Goal: Task Accomplishment & Management: Complete application form

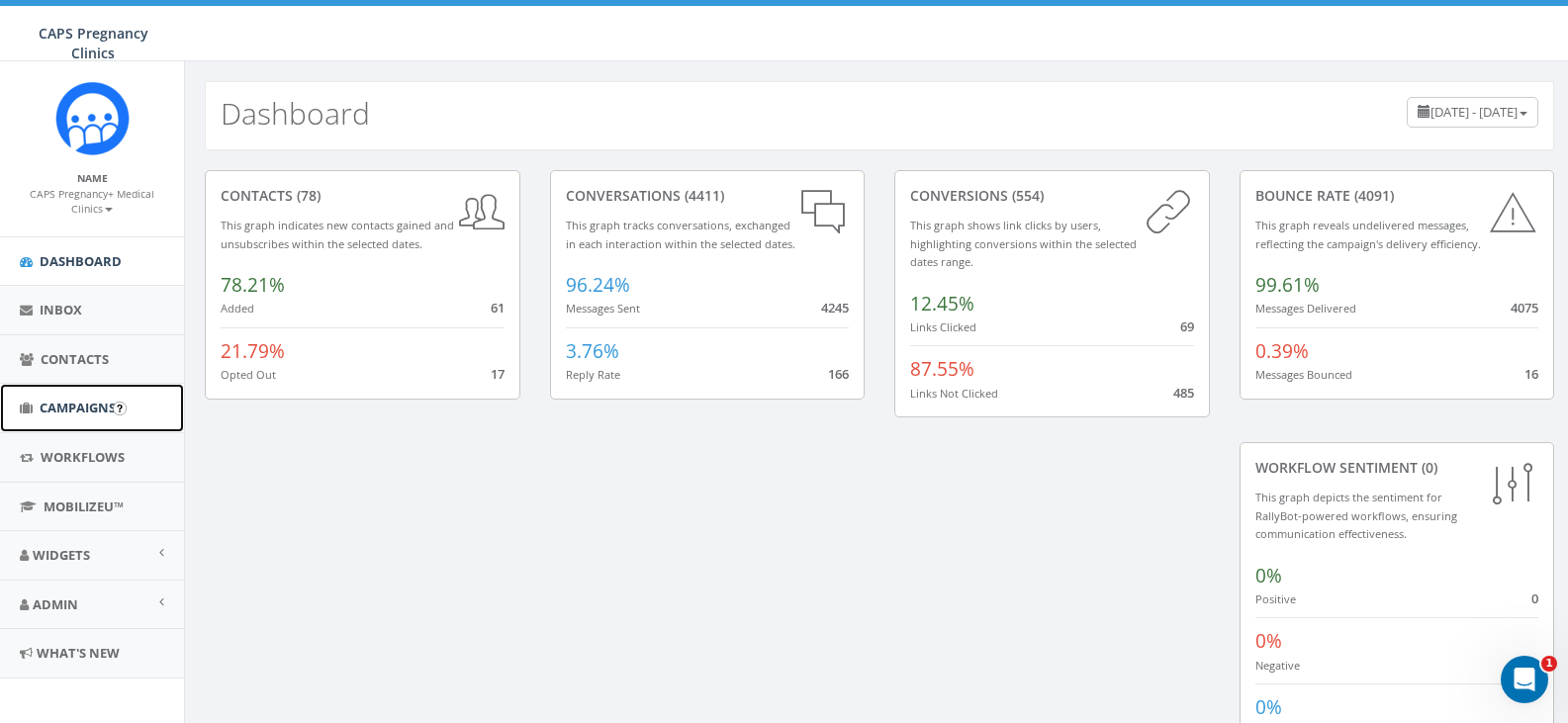
click at [94, 409] on span "Campaigns" at bounding box center [78, 408] width 77 height 18
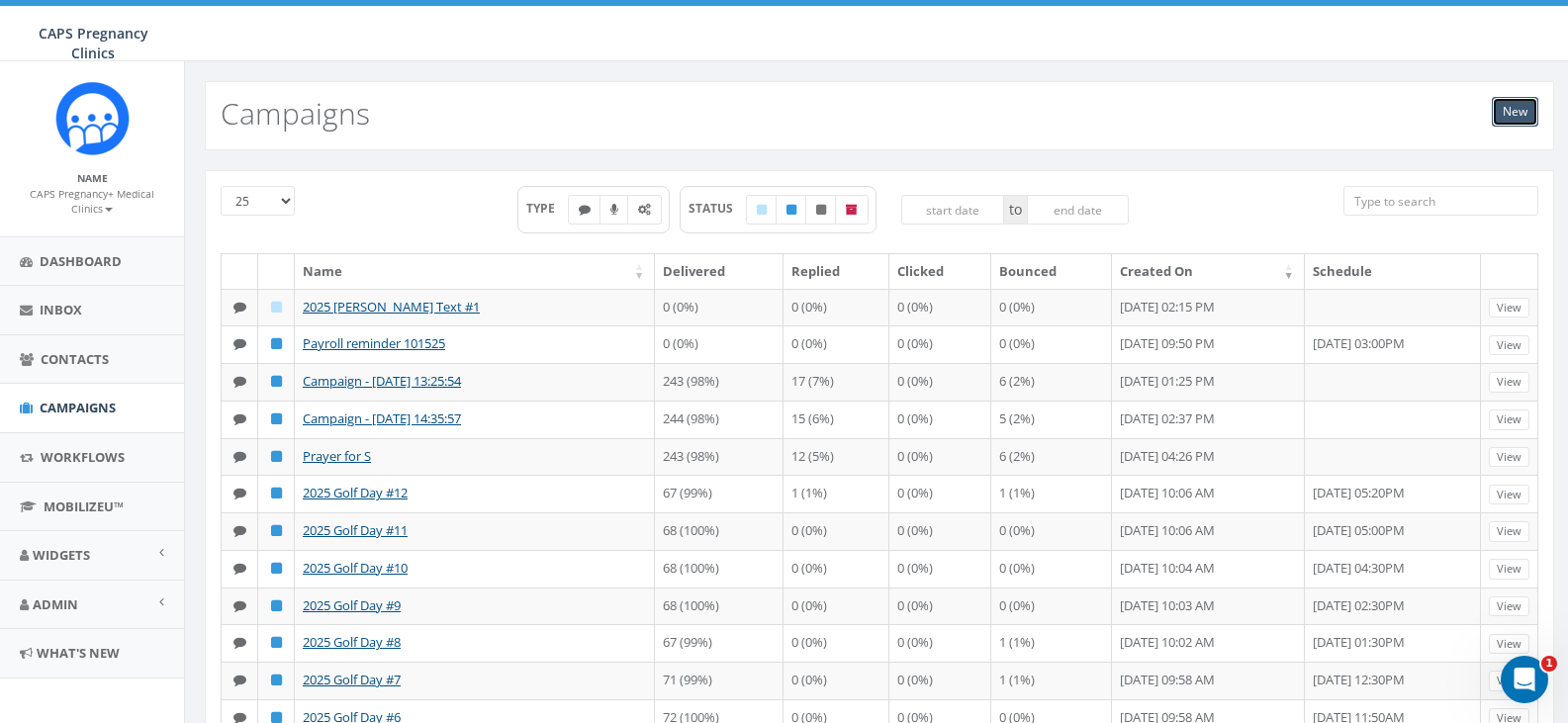
click at [1512, 111] on link "New" at bounding box center [1514, 111] width 47 height 30
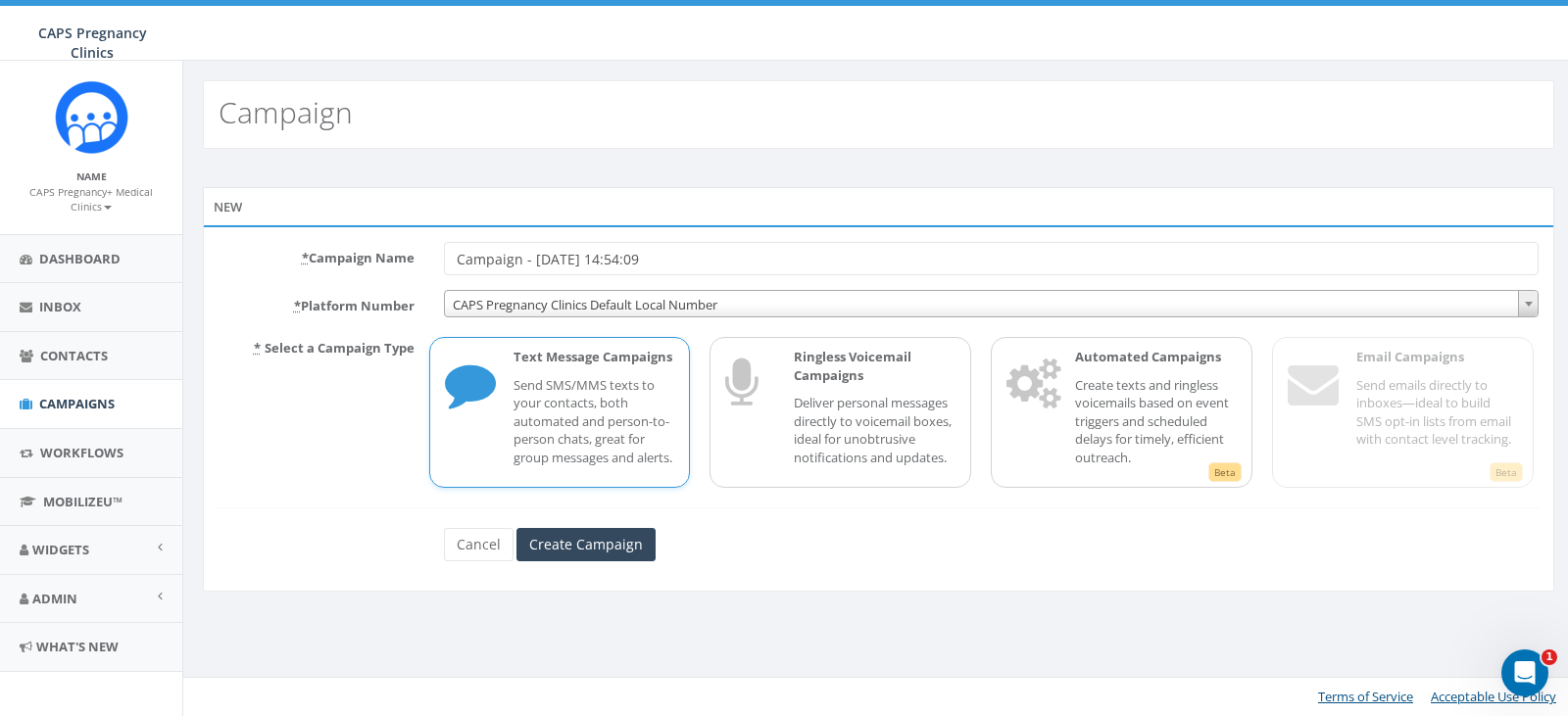
drag, startPoint x: 705, startPoint y: 257, endPoint x: 388, endPoint y: 275, distance: 317.5
click at [388, 275] on div "* Campaign Name Campaign - 10/14/2025, 14:54:09" at bounding box center [878, 259] width 1349 height 33
type input "pray for M."
click at [620, 561] on input "Create Campaign" at bounding box center [585, 545] width 139 height 33
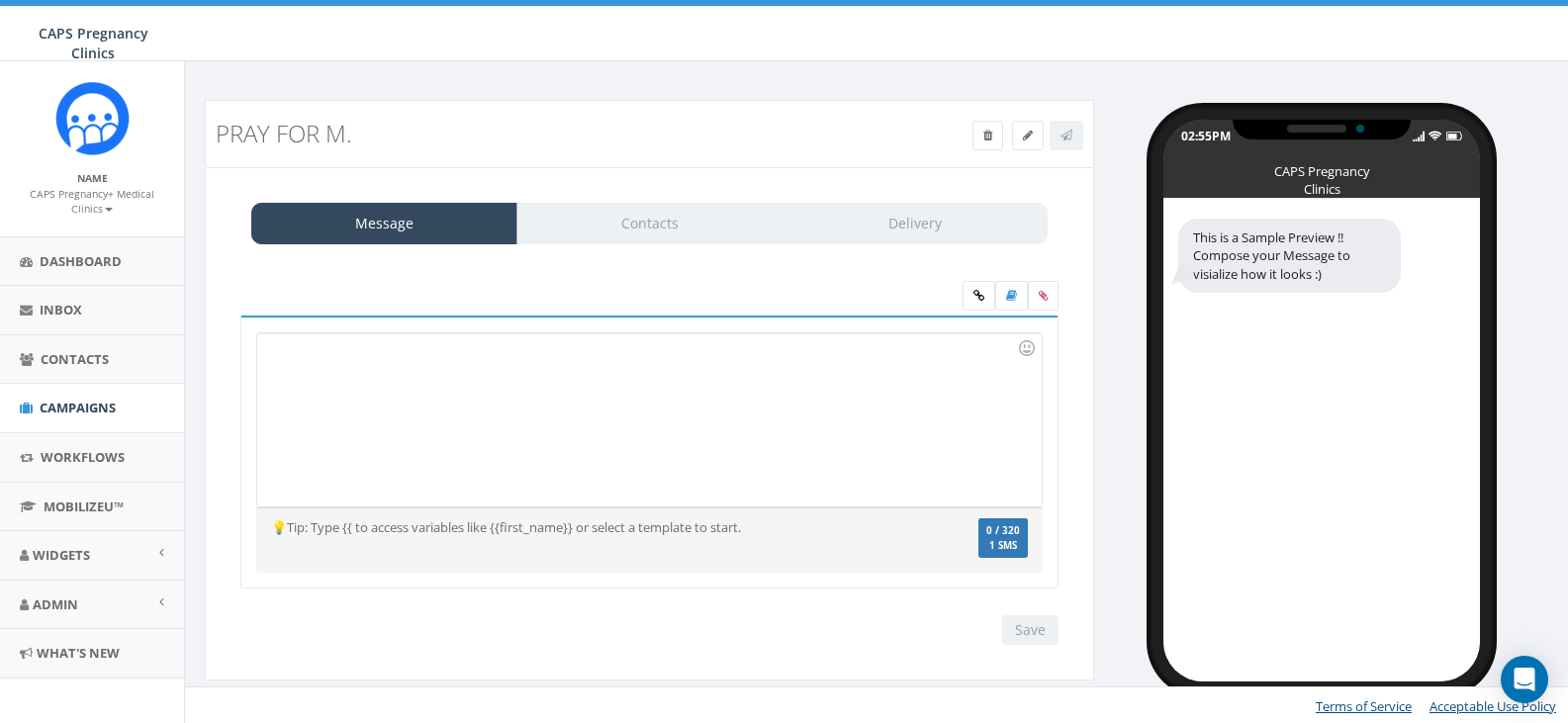
click at [353, 361] on div at bounding box center [650, 420] width 784 height 173
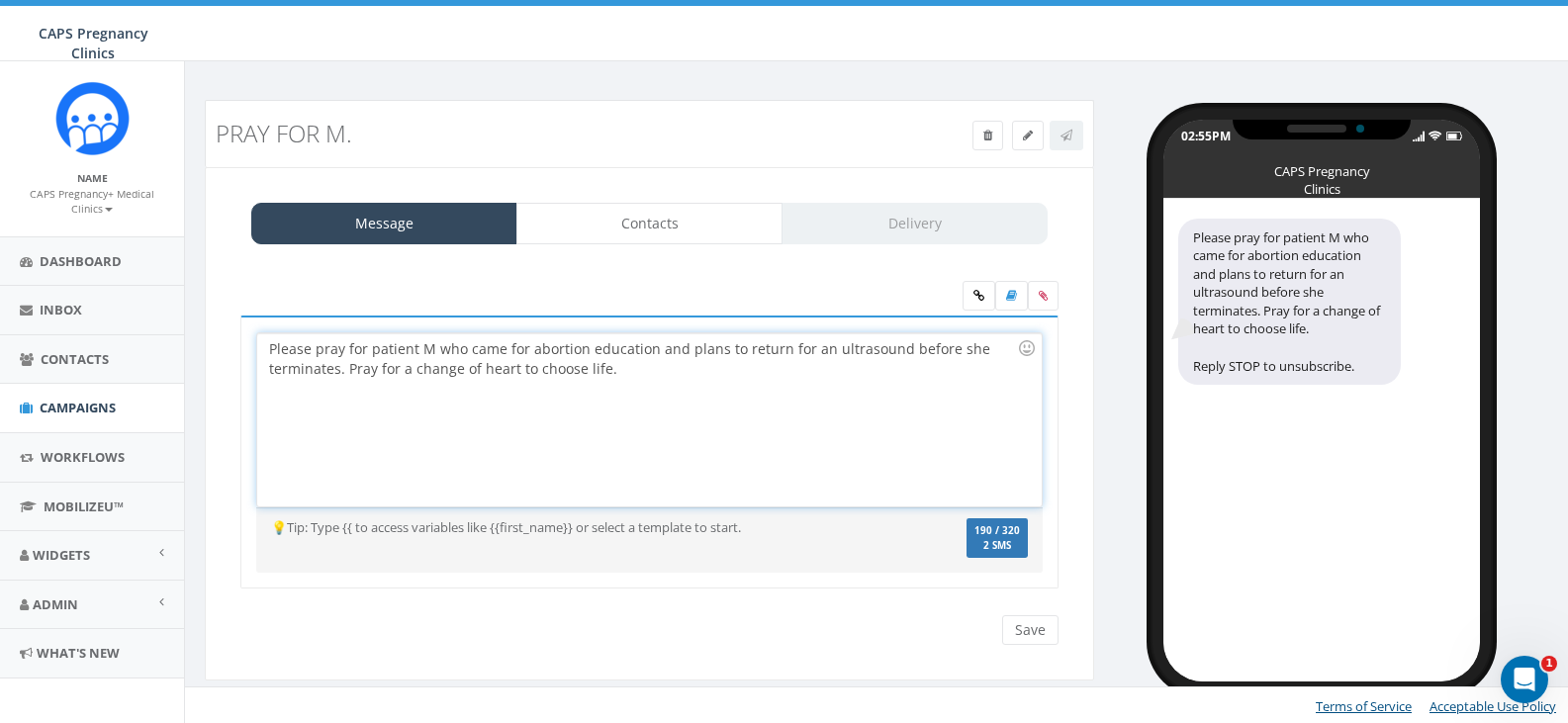
drag, startPoint x: 356, startPoint y: 352, endPoint x: 718, endPoint y: 392, distance: 364.2
click at [718, 392] on div "Please pray for patient M who came for abortion education and plans to return f…" at bounding box center [650, 420] width 784 height 173
drag, startPoint x: 611, startPoint y: 378, endPoint x: 492, endPoint y: 369, distance: 119.3
click at [608, 378] on div "Please pray for patient M who came for abortion education and plans to return f…" at bounding box center [650, 420] width 784 height 173
click at [471, 345] on div "Please pray for patient M who came for abortion education and plans to return f…" at bounding box center [650, 420] width 784 height 173
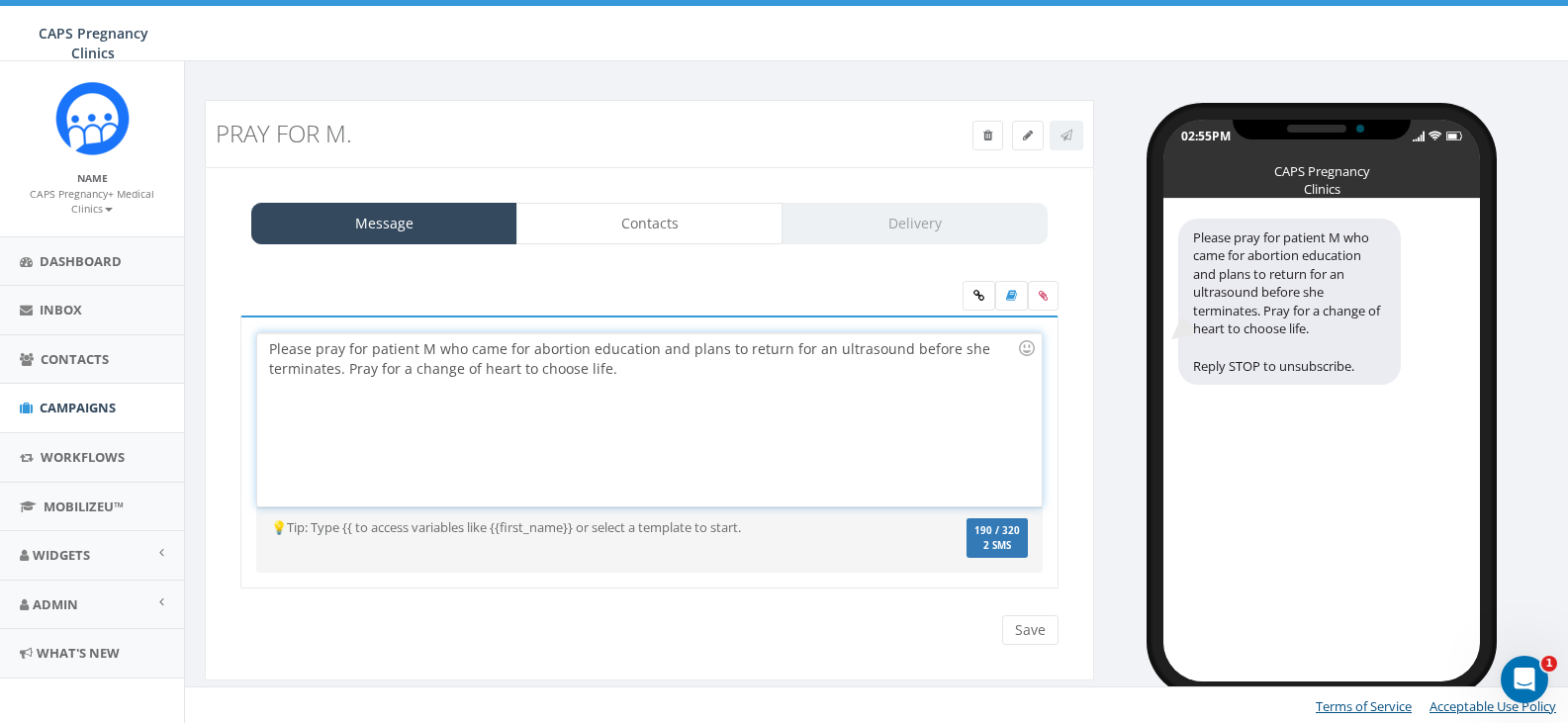
click at [503, 349] on div "Please pray for patient M who came for abortion education and plans to return f…" at bounding box center [650, 420] width 784 height 173
drag, startPoint x: 557, startPoint y: 348, endPoint x: 575, endPoint y: 351, distance: 18.2
click at [575, 351] on div "Please pray for patient M who came to CAPS for abortion education and plans to …" at bounding box center [650, 420] width 784 height 173
click at [610, 351] on div "Please pray for patient M who came to CAPS for abortion education and plans to …" at bounding box center [650, 420] width 784 height 173
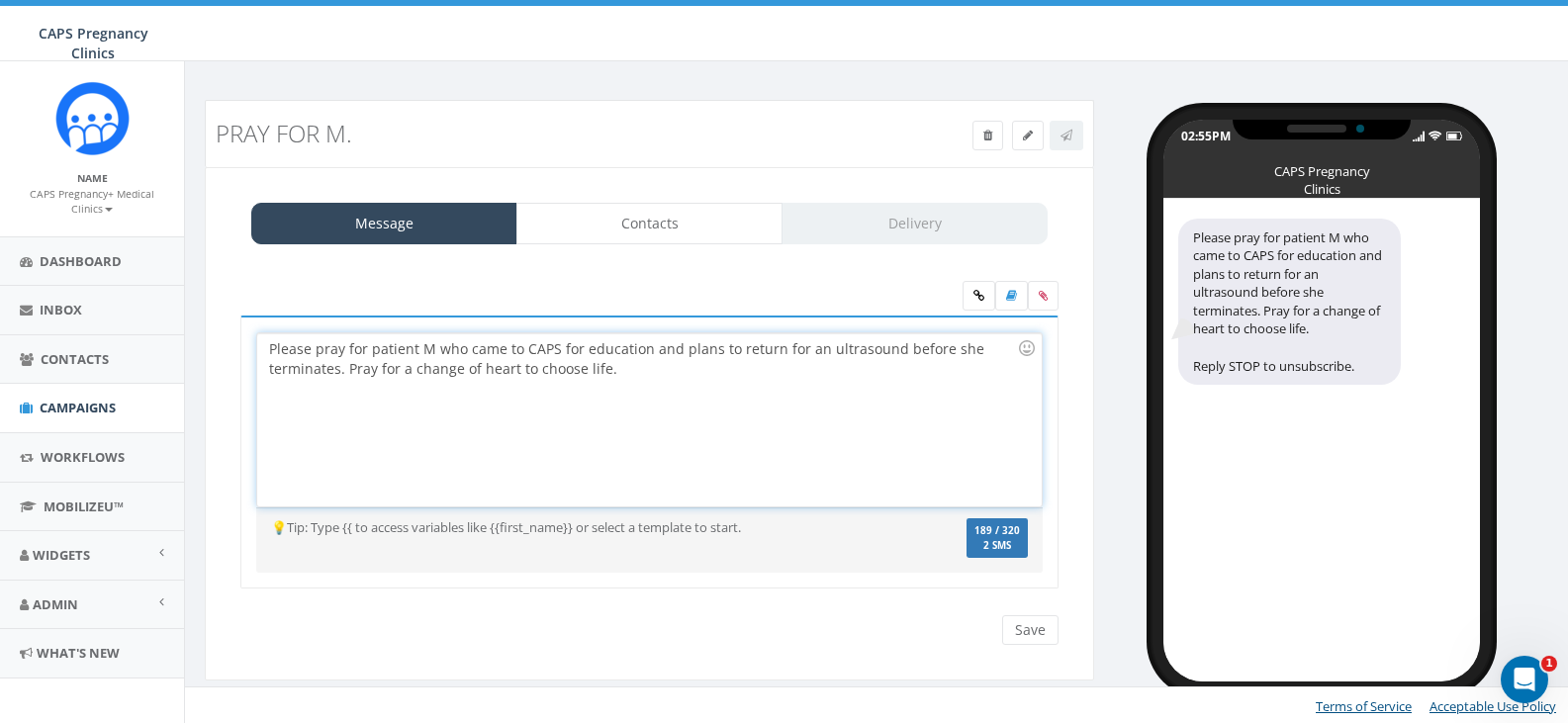
click at [676, 351] on div "Please pray for patient M who came to CAPS for education and plans to return fo…" at bounding box center [650, 420] width 784 height 173
click at [780, 376] on div "Please pray for patient M who came to CAPS for education and plans to return fo…" at bounding box center [650, 420] width 784 height 173
click at [555, 349] on div "Please pray for patient M who came to CAPS for education and plans to return fo…" at bounding box center [650, 420] width 784 height 173
click at [559, 352] on div "Please pray for patient M who came to CAPS for education and plans to return fo…" at bounding box center [650, 420] width 784 height 173
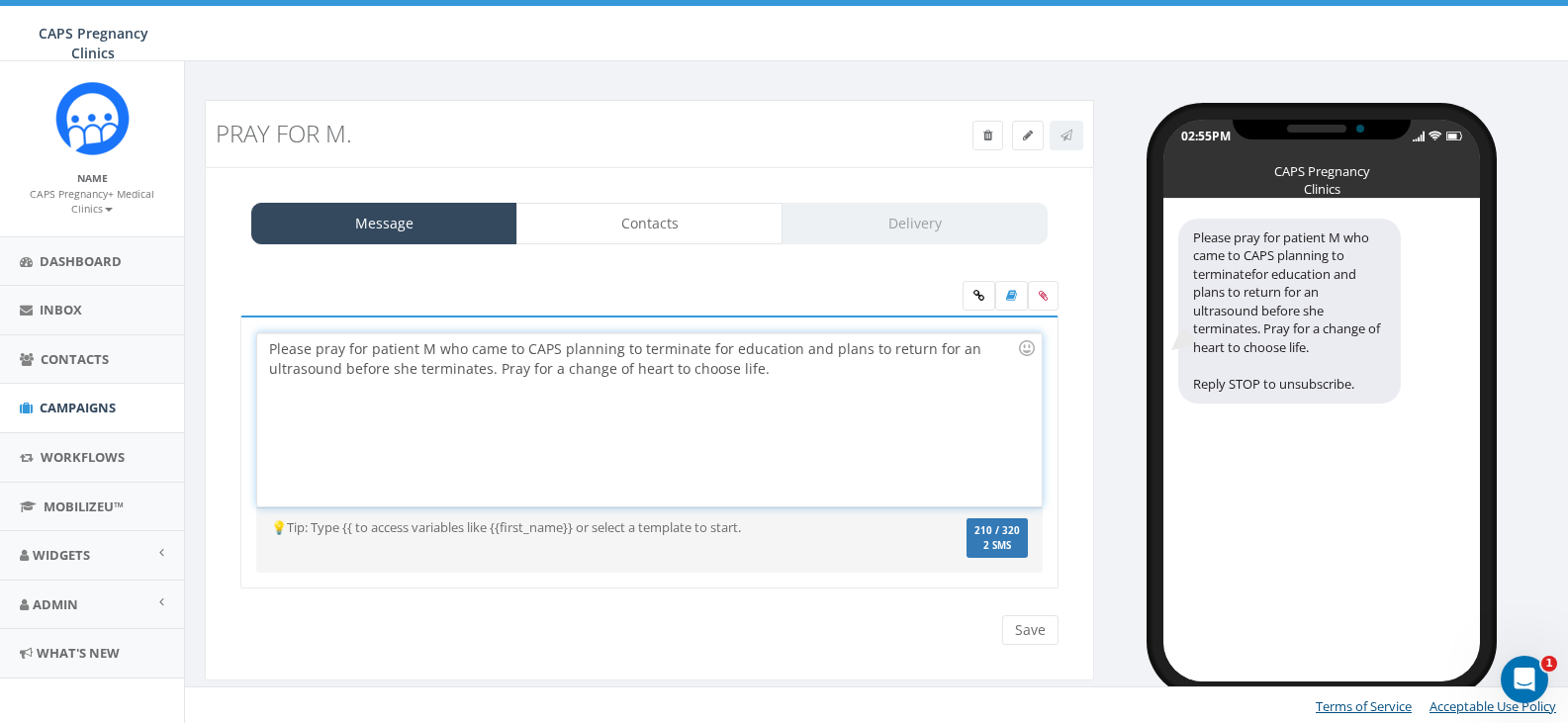
click at [464, 349] on div "Please pray for patient M who came to CAPS planning to terminate for education …" at bounding box center [650, 420] width 784 height 173
click at [557, 350] on div "Please pray for patient M who came to CAPS planning to terminate for education …" at bounding box center [650, 420] width 784 height 173
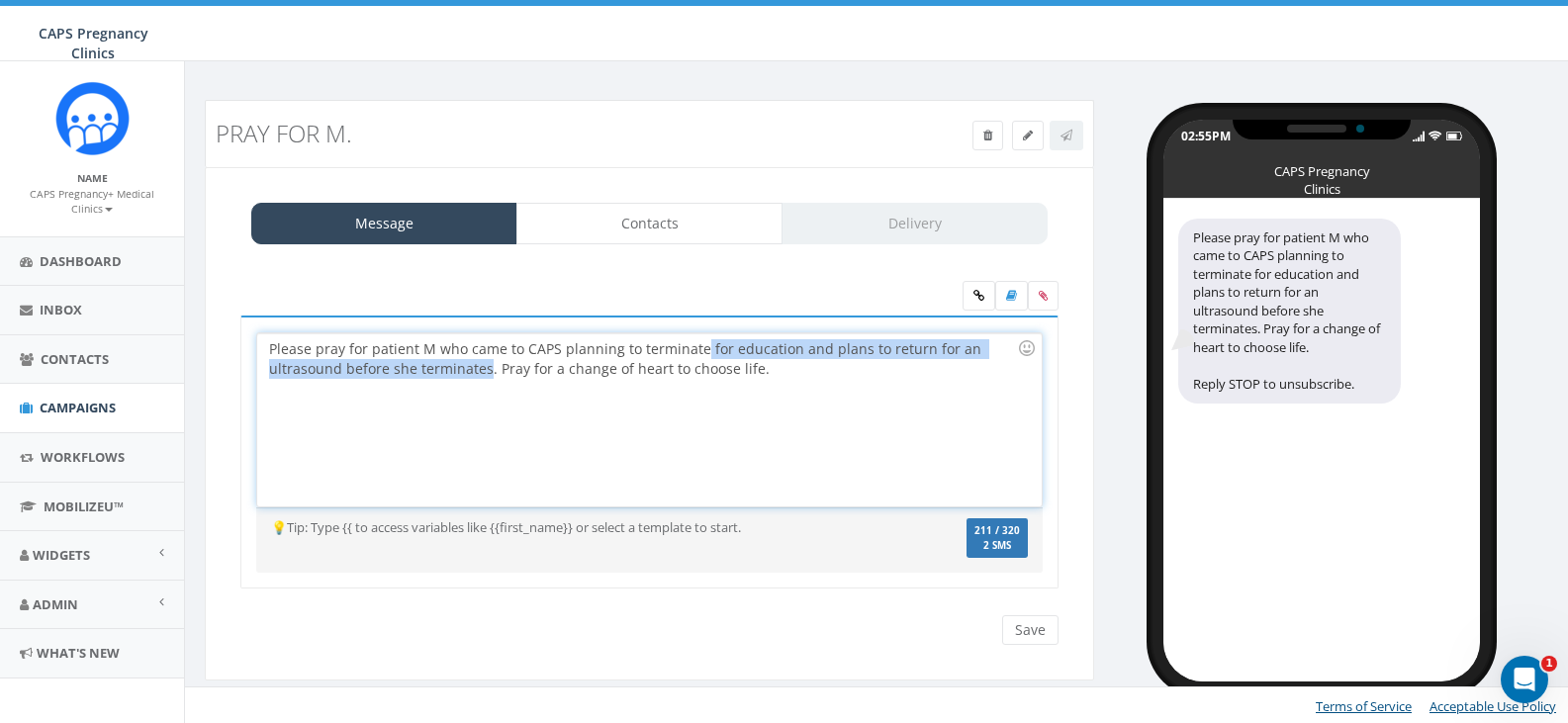
drag, startPoint x: 699, startPoint y: 350, endPoint x: 487, endPoint y: 374, distance: 213.4
click at [487, 374] on div "Please pray for patient M who came to CAPS planning to terminate for education …" at bounding box center [650, 420] width 784 height 173
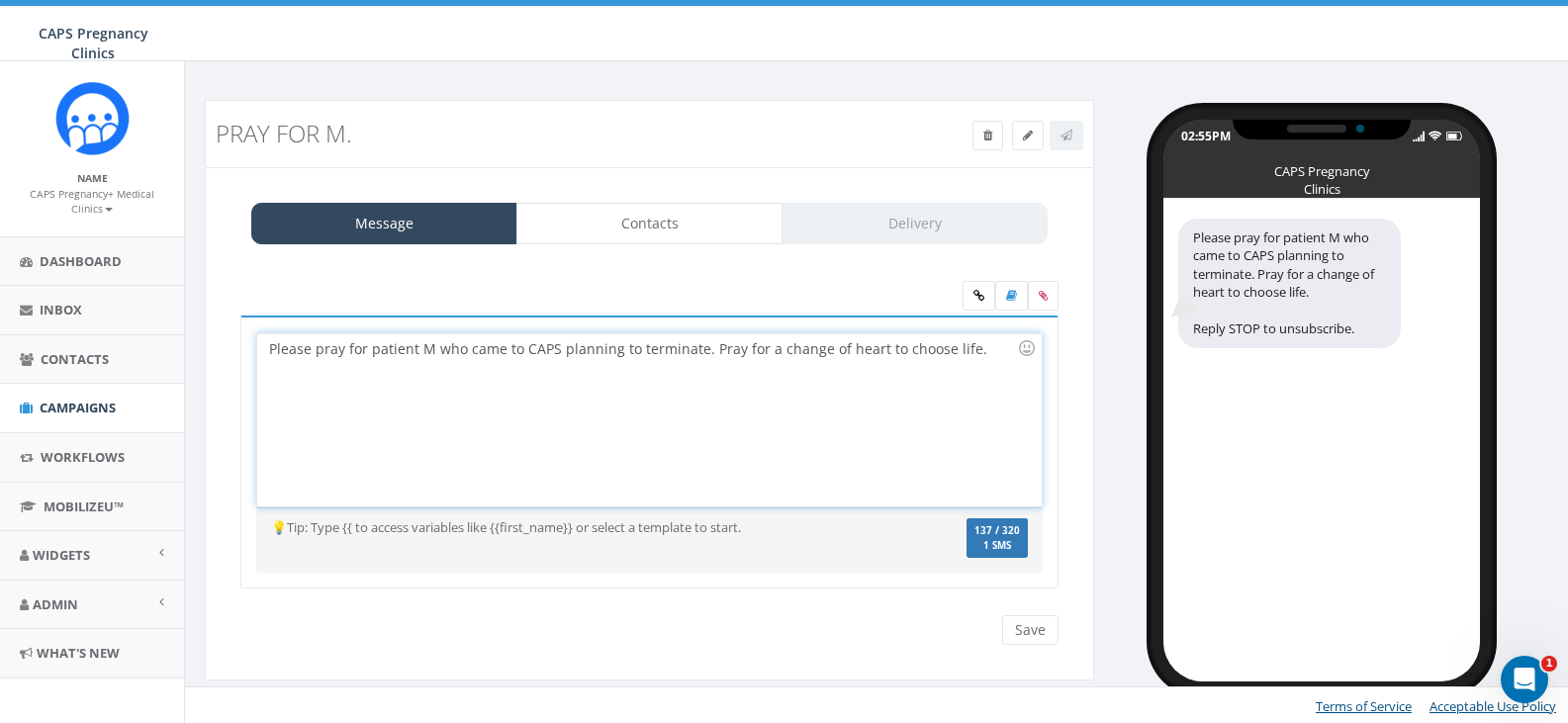
click at [875, 349] on div "Please pray for patient M who came to CAPS planning to terminate. Pray for a ch…" at bounding box center [650, 420] width 784 height 173
click at [608, 377] on div "Please pray for patient M who came to CAPS planning to terminate. Pray for a ch…" at bounding box center [650, 420] width 784 height 173
click at [556, 352] on div "Please pray for patient M who came to CAPS planning to terminate. Pray for a ch…" at bounding box center [650, 420] width 784 height 173
click at [560, 352] on div "Please pray for patient M who came to CAPS planning to terminate. Pray for a ch…" at bounding box center [650, 420] width 784 height 173
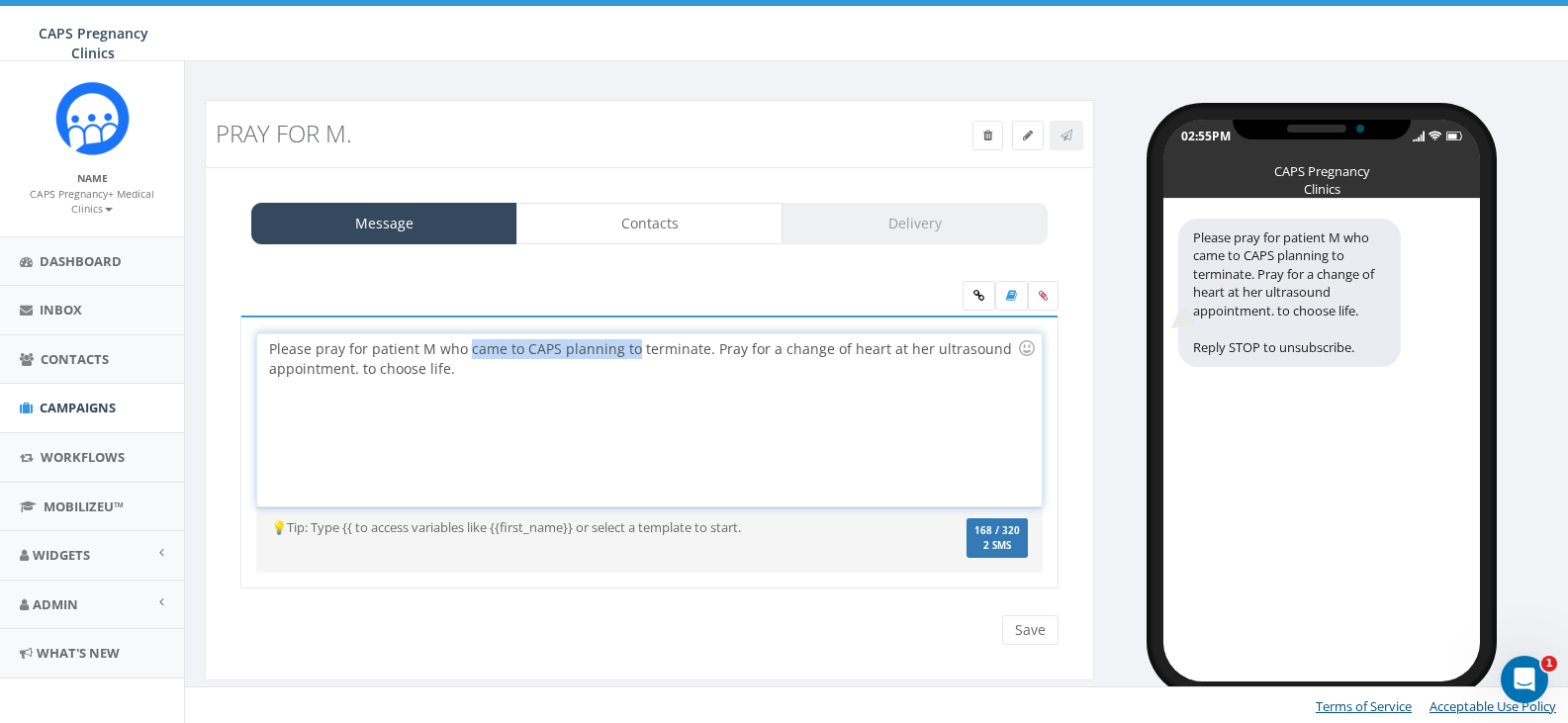
drag, startPoint x: 465, startPoint y: 352, endPoint x: 627, endPoint y: 349, distance: 162.0
click at [627, 349] on div "Please pray for patient M who came to CAPS planning to terminate. Pray for a ch…" at bounding box center [650, 420] width 784 height 173
drag, startPoint x: 627, startPoint y: 349, endPoint x: 583, endPoint y: 371, distance: 49.2
click at [582, 371] on div "Please pray for patient M who plans to terminate. Pray for a change of heart at…" at bounding box center [650, 420] width 784 height 173
click at [758, 358] on div "Please pray for patient M who plans to terminate. Pray for a change of heart at…" at bounding box center [650, 420] width 784 height 173
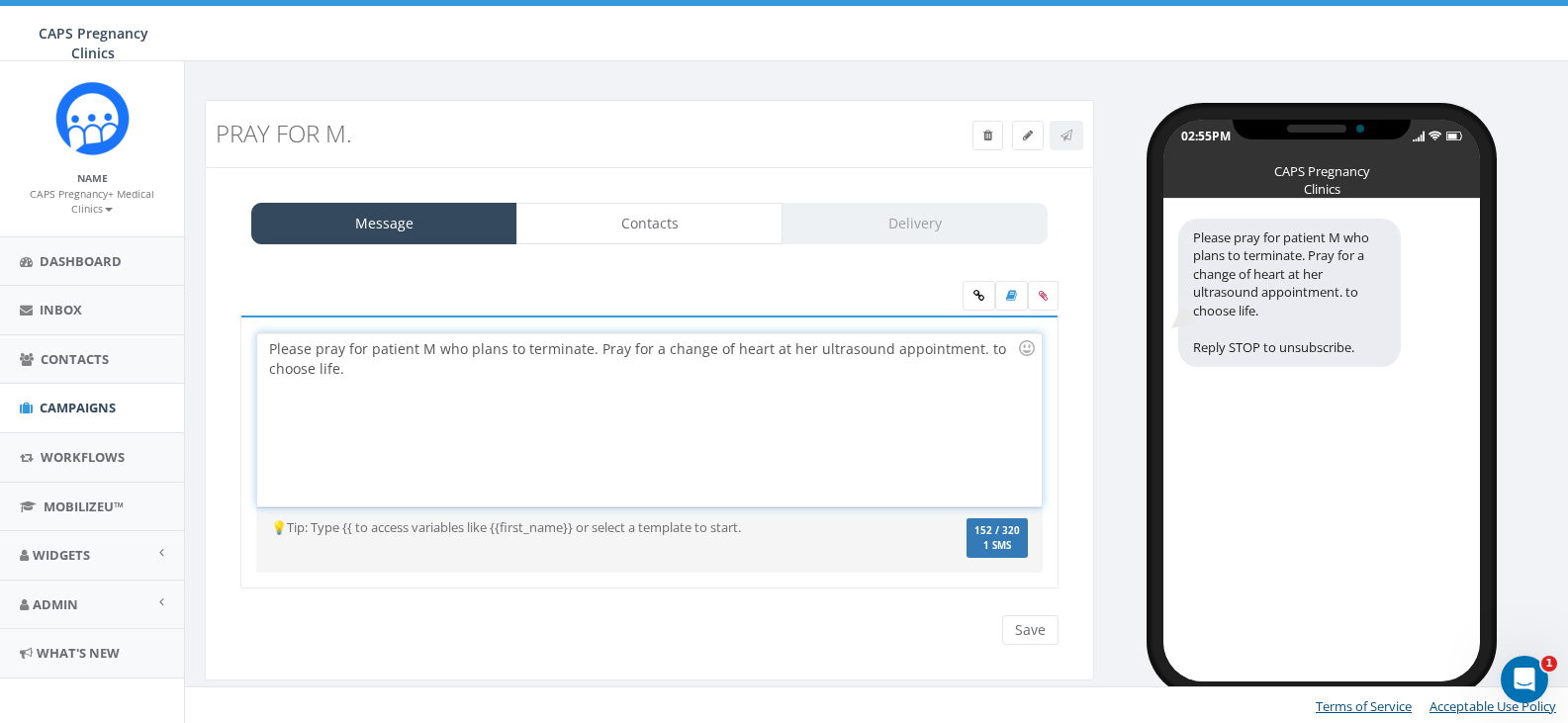
click at [964, 355] on div "Please pray for patient M who plans to terminate. Pray for a change of heart at…" at bounding box center [650, 420] width 784 height 173
click at [962, 355] on div "Please pray for patient M who plans to terminate. Pray for a change of heart at…" at bounding box center [650, 420] width 784 height 173
click at [964, 367] on div "Please pray for patient M who plans to terminate. Pray for a change of heart at…" at bounding box center [650, 420] width 784 height 173
click at [967, 352] on div "Please pray for patient M who plans to terminate. Pray for a change of heart at…" at bounding box center [650, 420] width 784 height 173
drag, startPoint x: 953, startPoint y: 368, endPoint x: 965, endPoint y: 352, distance: 20.0
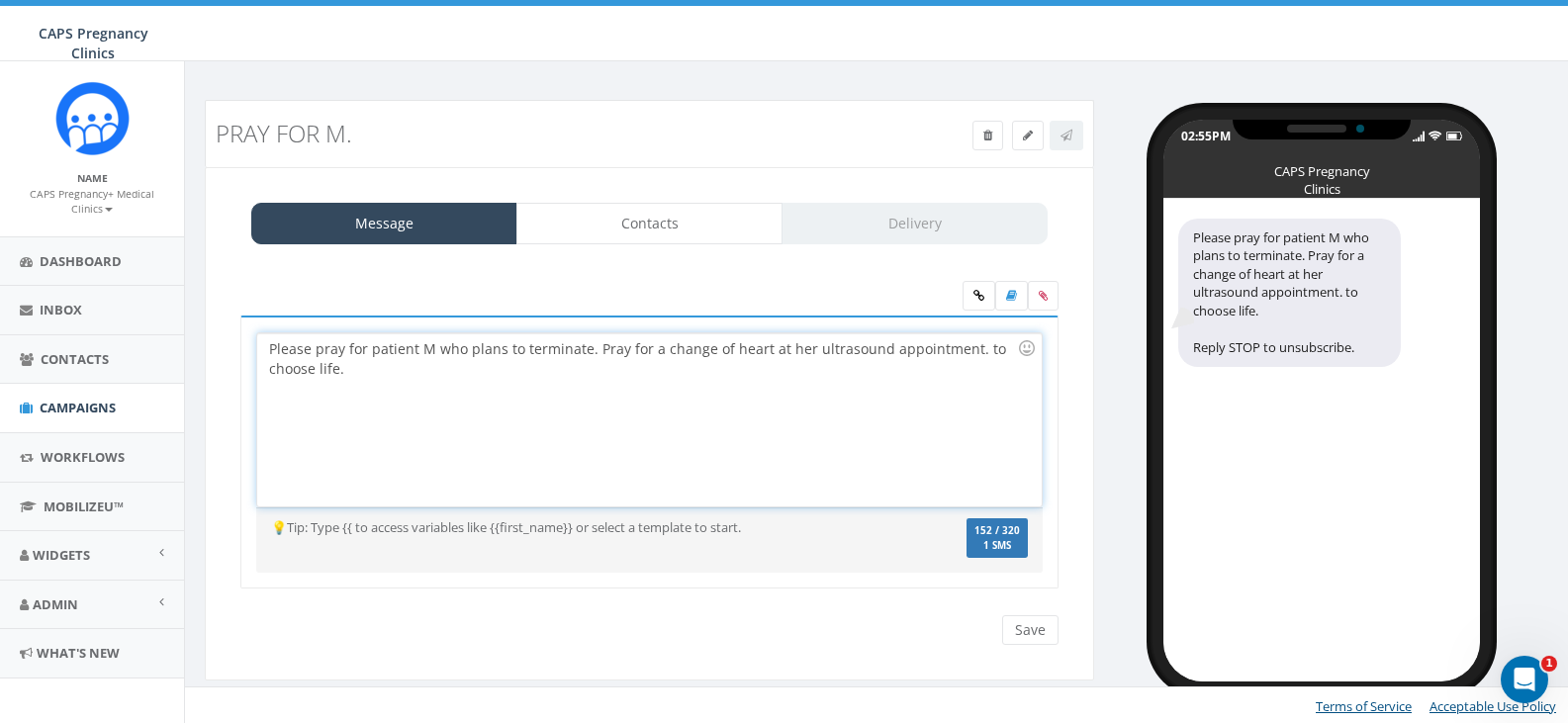
click at [965, 352] on div "Please pray for patient M who plans to terminate. Pray for a change of heart at…" at bounding box center [650, 420] width 784 height 173
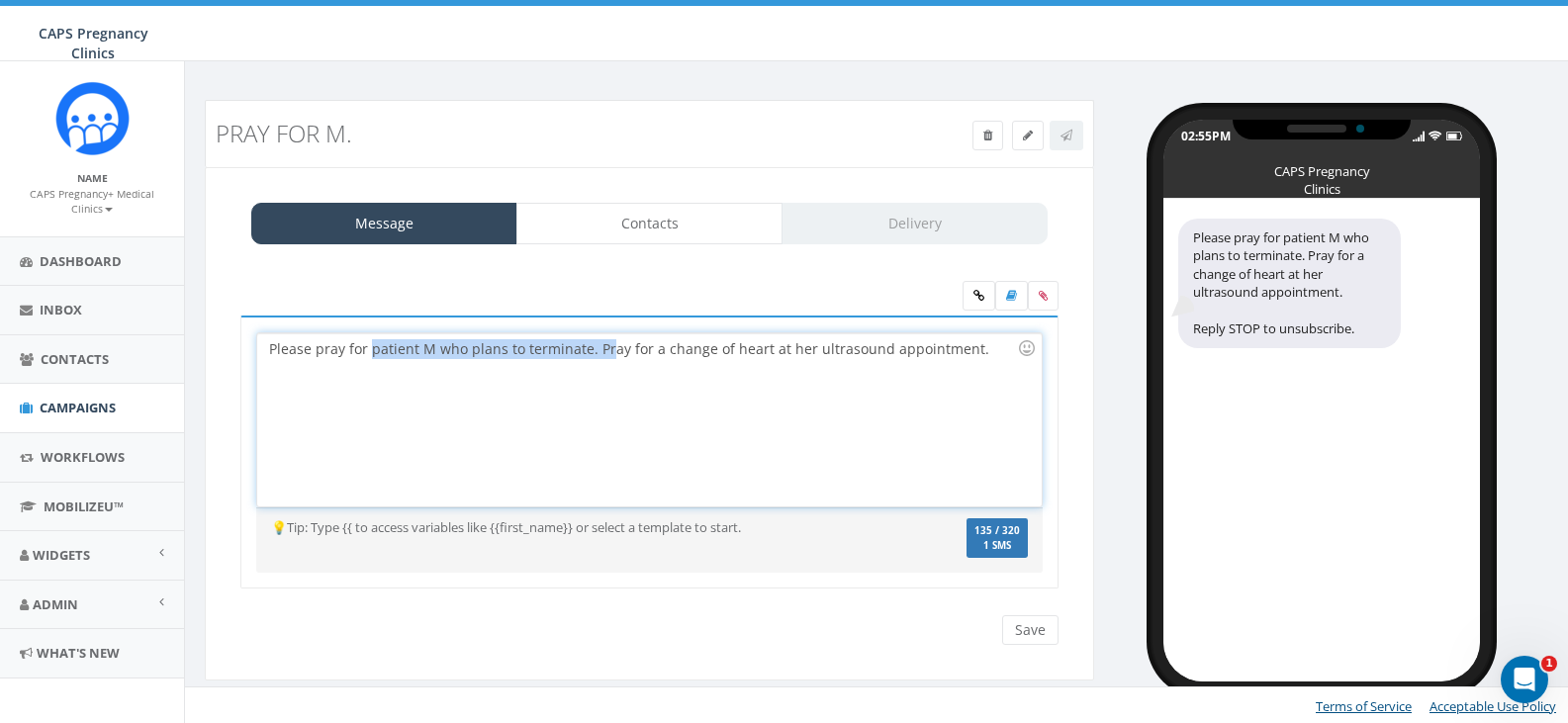
drag, startPoint x: 370, startPoint y: 356, endPoint x: 604, endPoint y: 358, distance: 234.0
click at [604, 358] on div "Please pray for patient M who plans to terminate. Pray for a change of heart at…" at bounding box center [650, 420] width 784 height 173
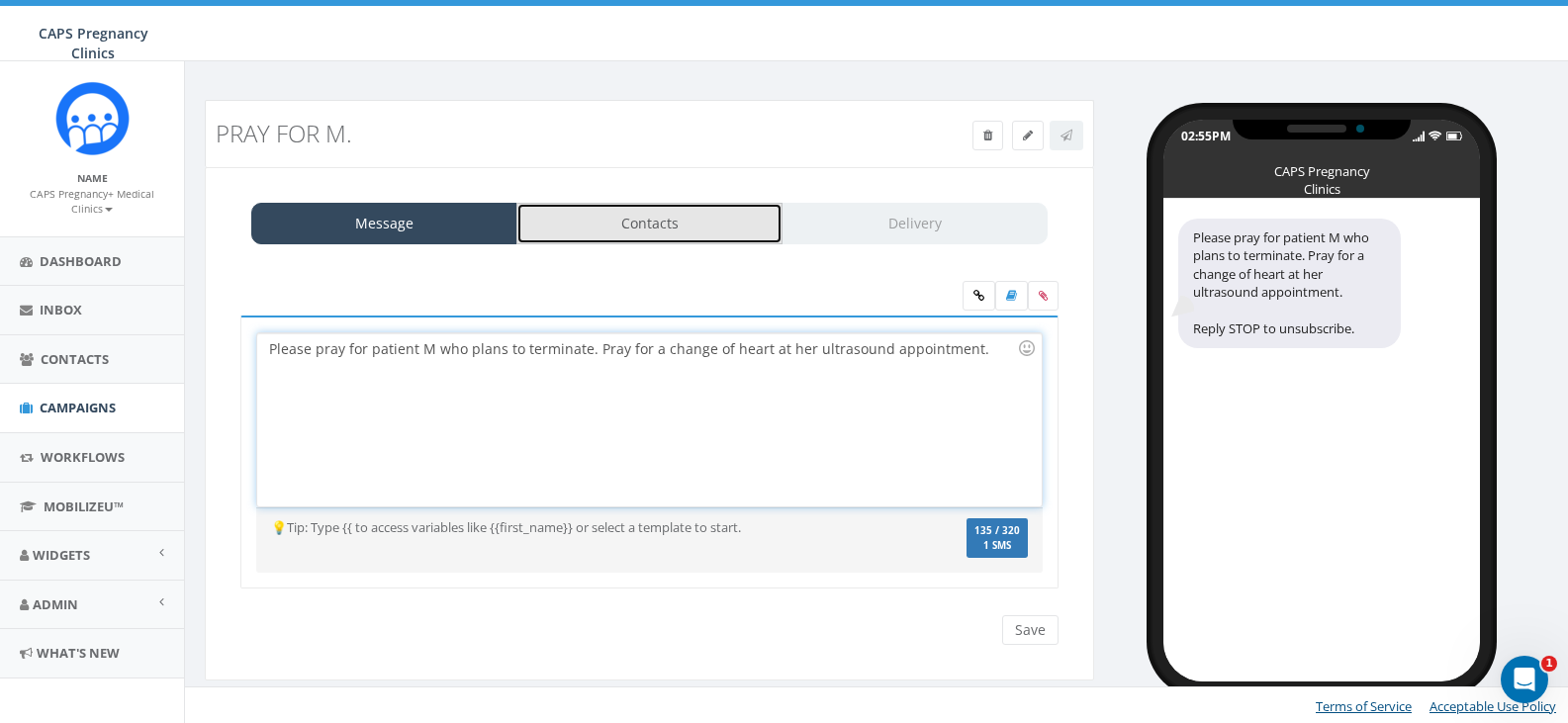
click at [628, 230] on link "Contacts" at bounding box center [649, 224] width 266 height 42
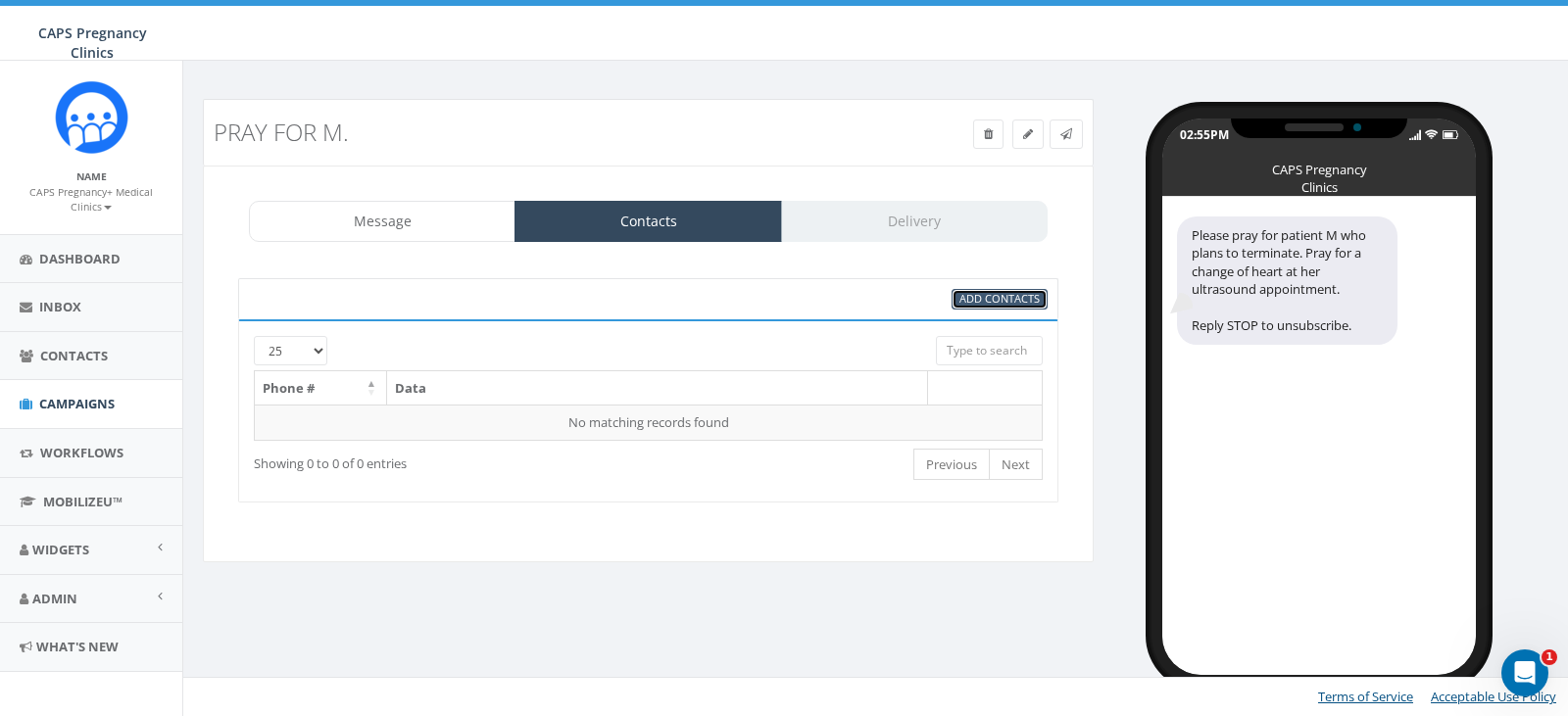
click at [976, 294] on span "Add Contacts" at bounding box center [999, 297] width 81 height 15
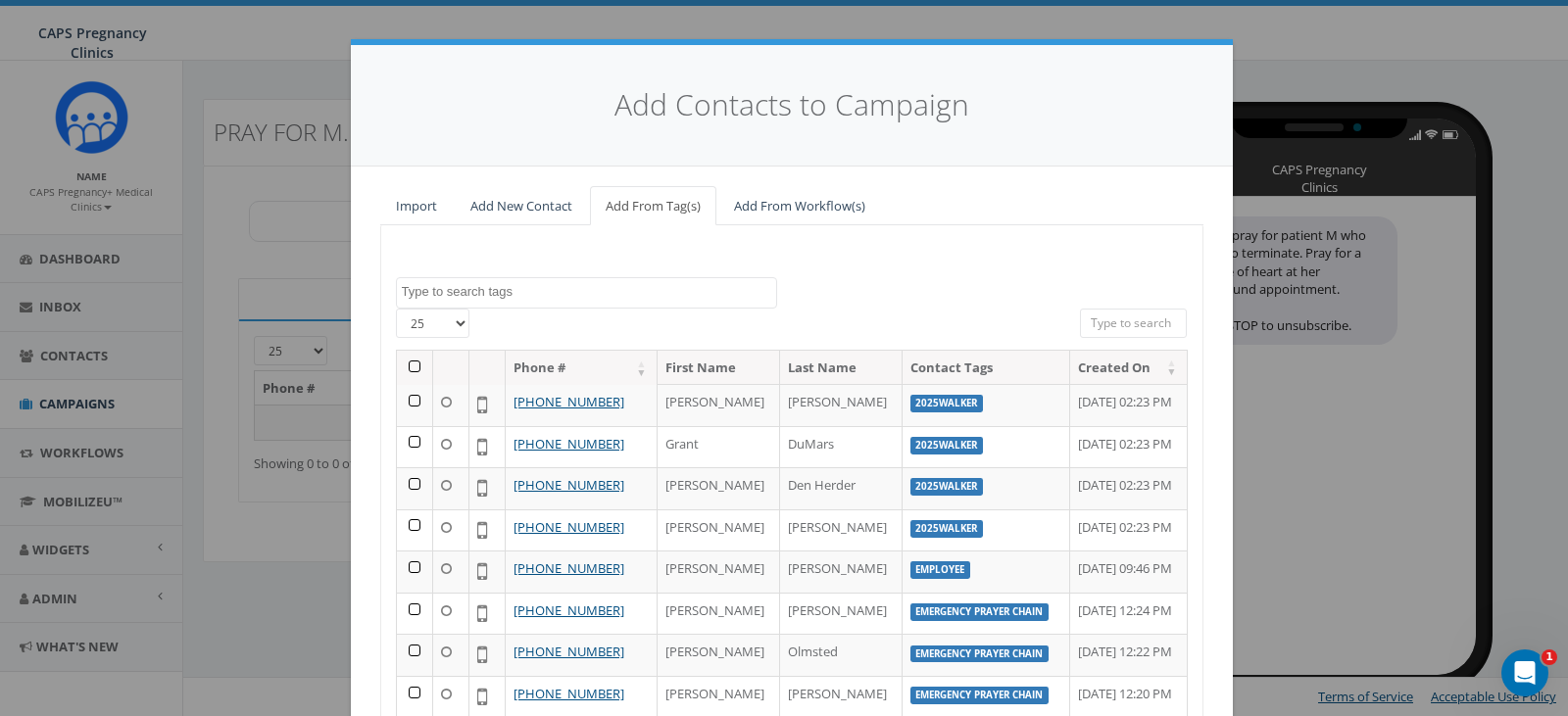
click at [416, 294] on textarea "Search" at bounding box center [589, 292] width 375 height 18
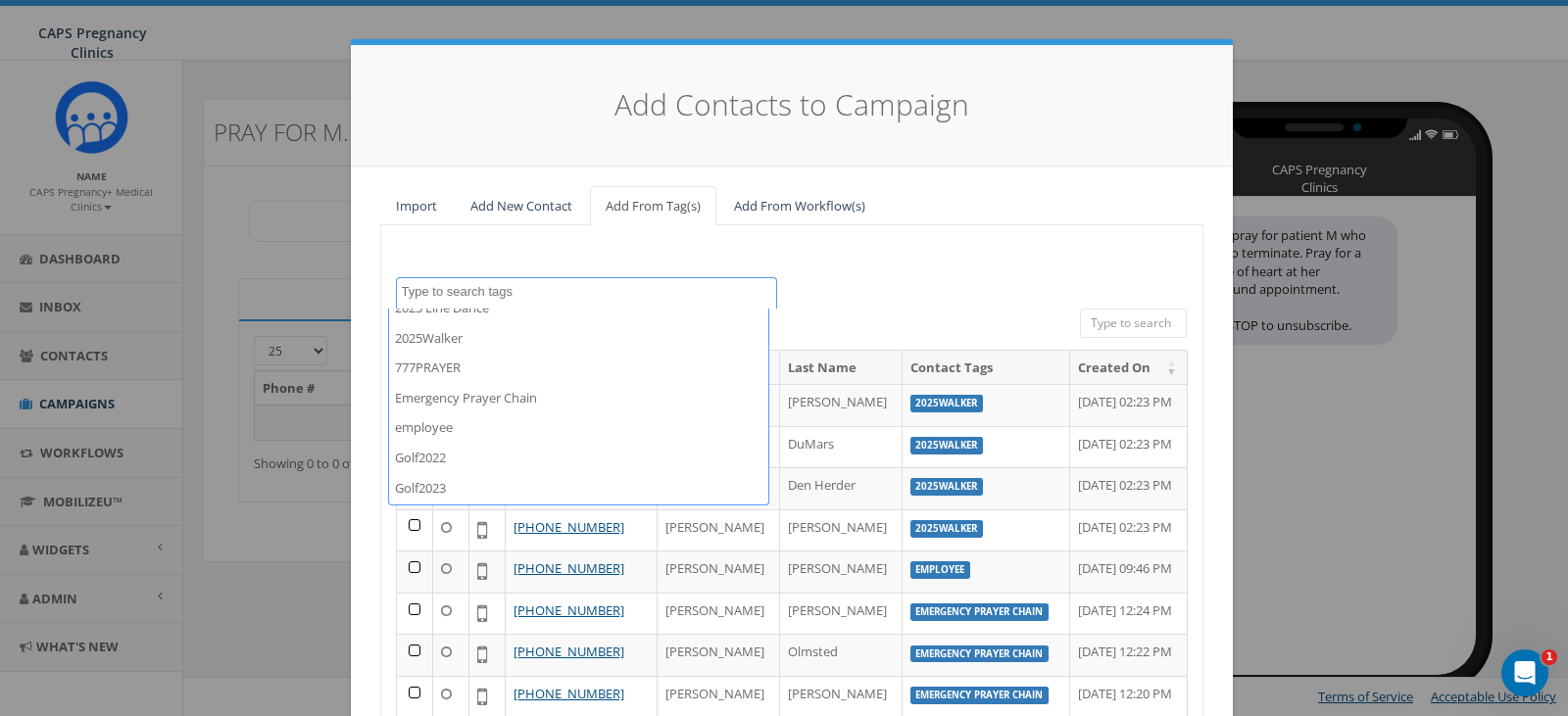
scroll to position [196, 0]
select select "Emergency Prayer Chain"
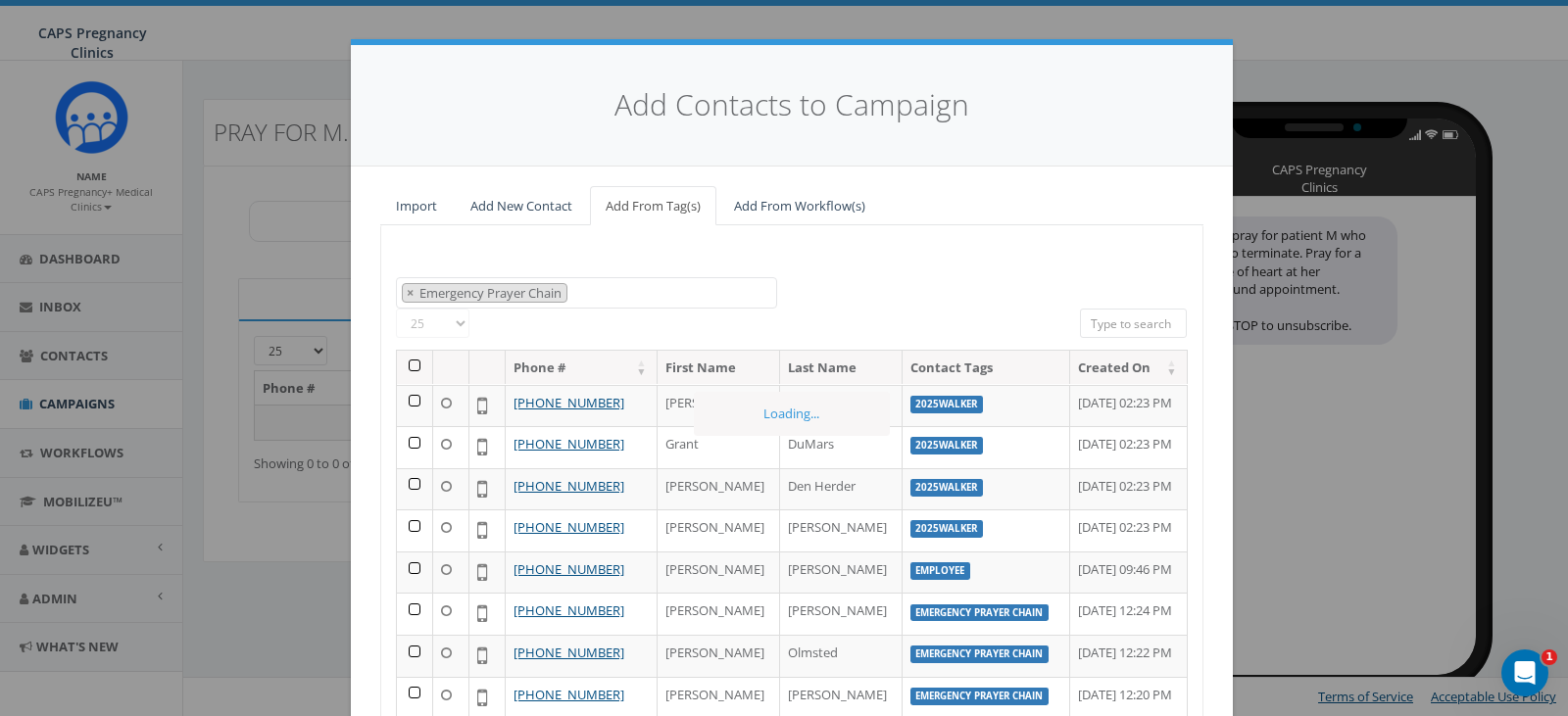
scroll to position [105, 0]
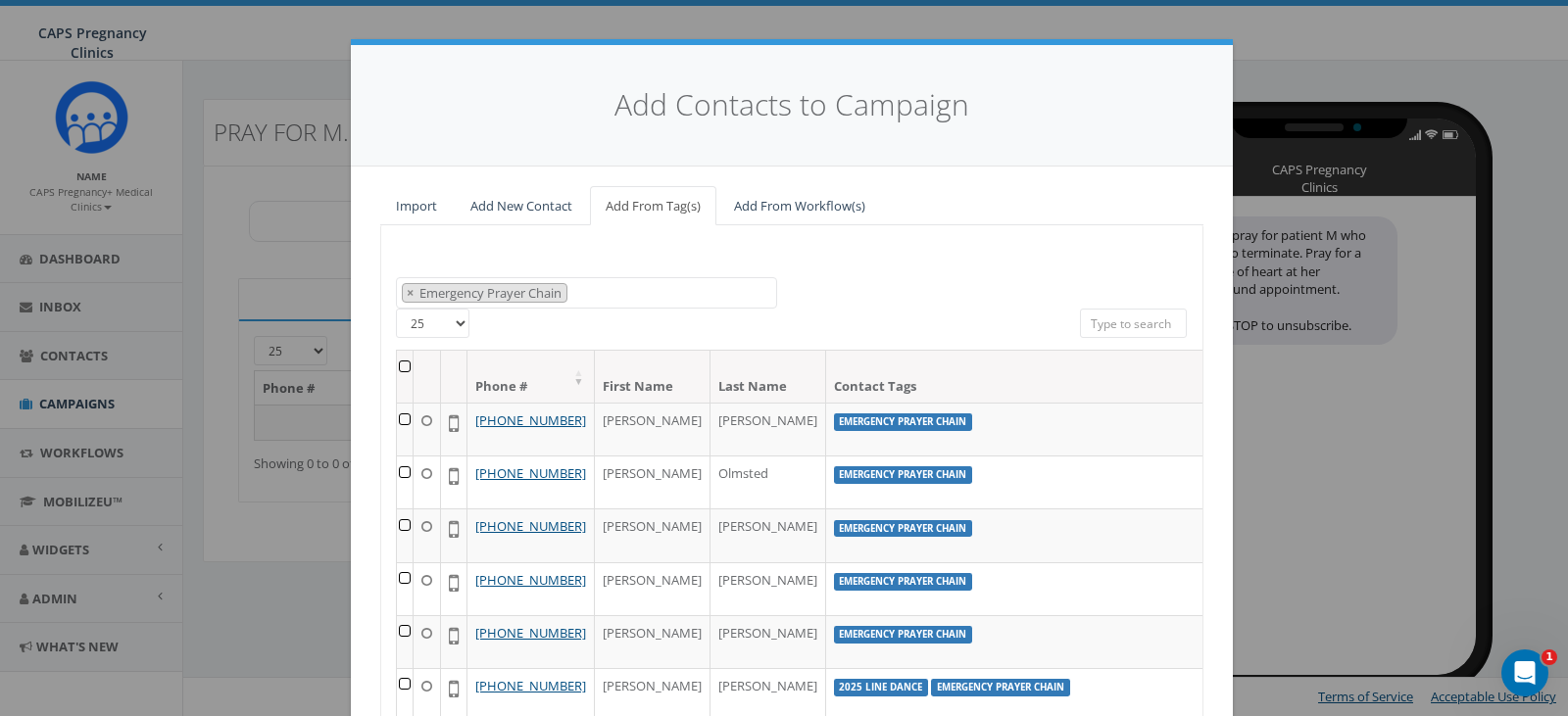
click at [397, 362] on th at bounding box center [405, 376] width 17 height 52
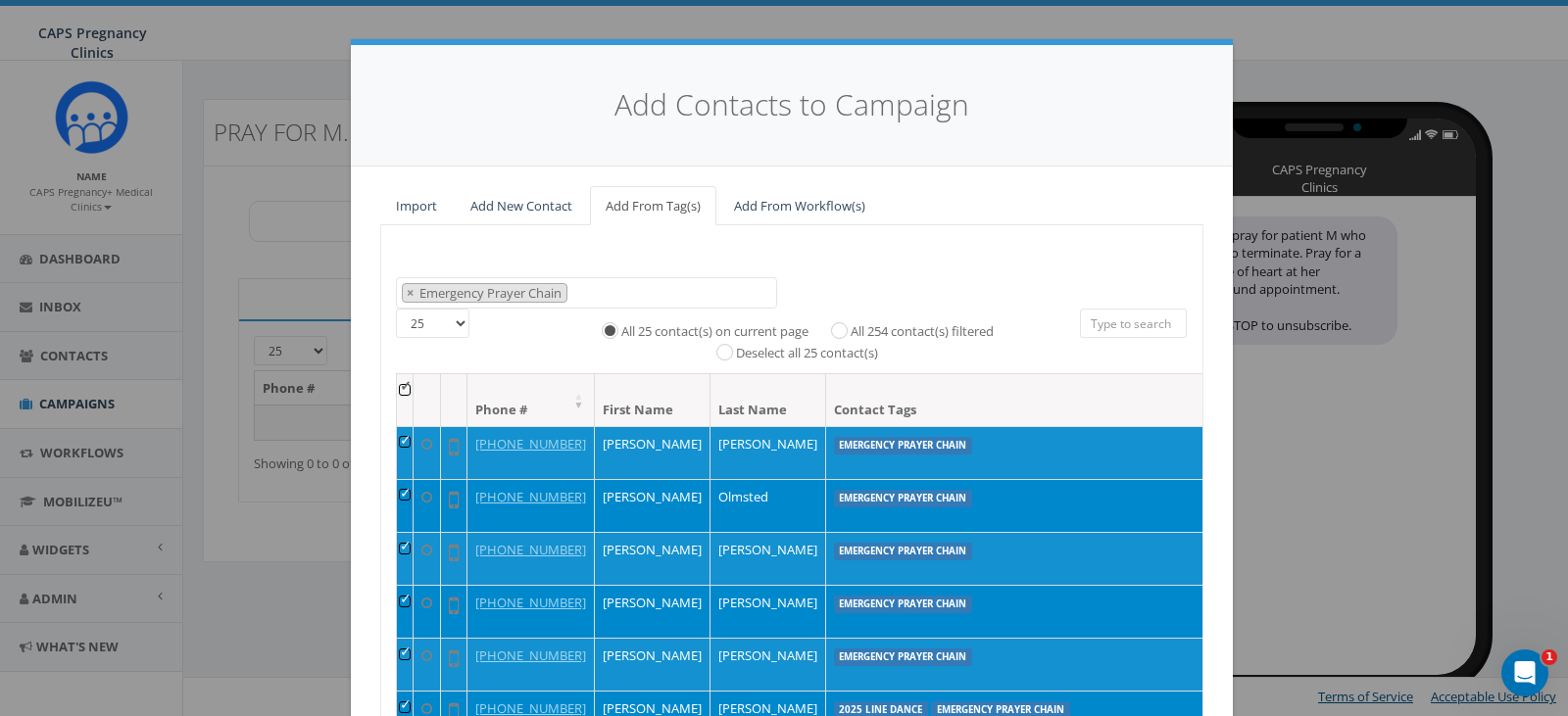
click at [881, 327] on label "All 254 contact(s) filtered" at bounding box center [921, 332] width 143 height 20
click at [851, 327] on input "All 254 contact(s) filtered" at bounding box center [844, 328] width 13 height 13
radio input "true"
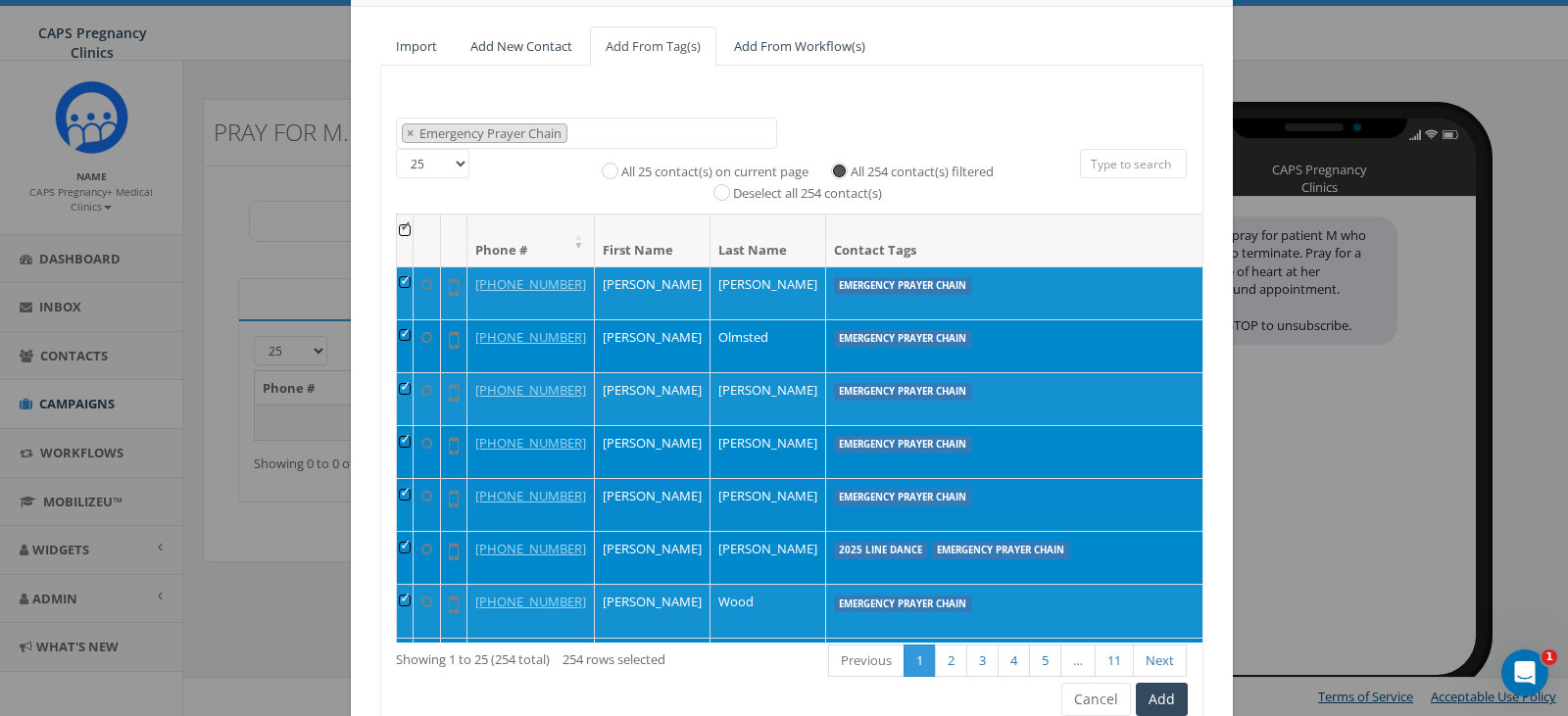
scroll to position [249, 0]
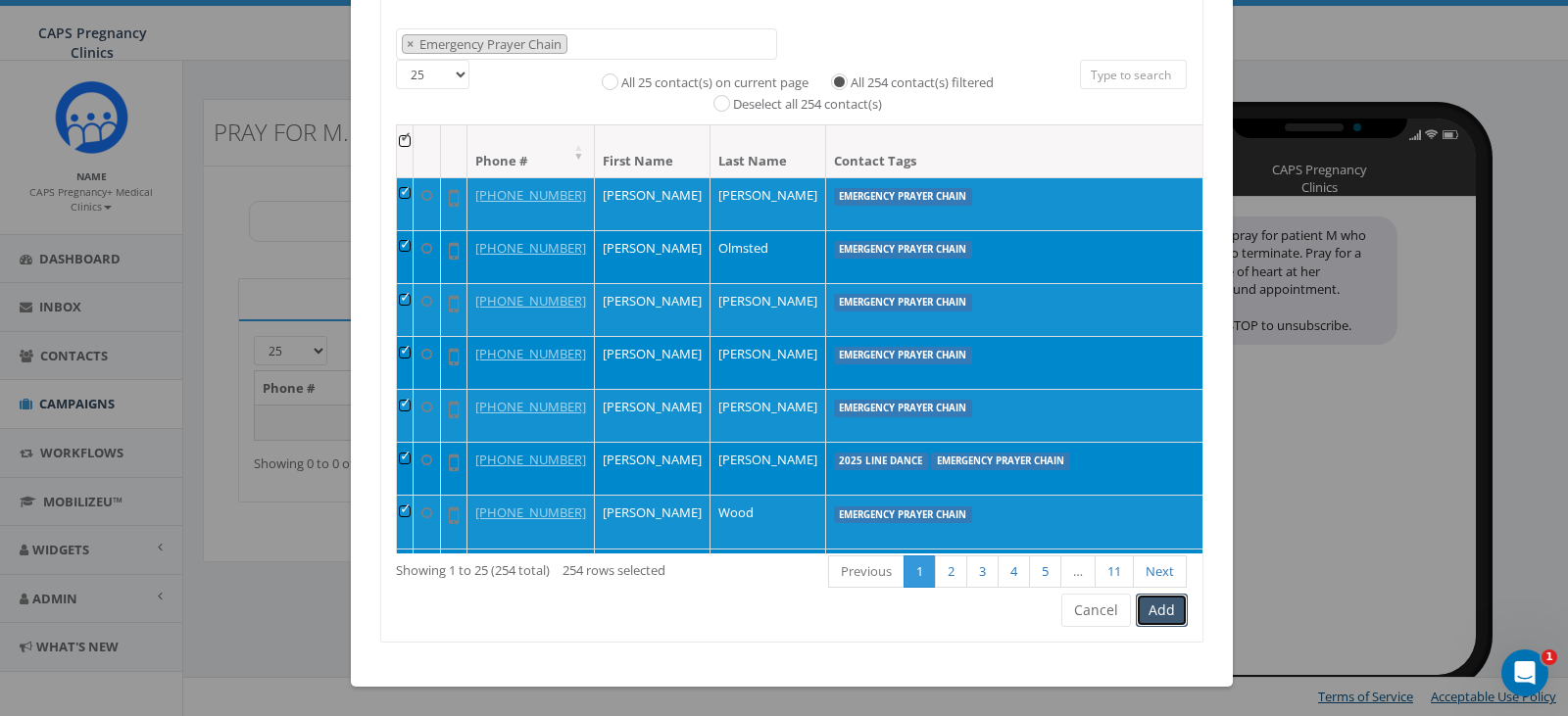
click at [1154, 609] on button "Add" at bounding box center [1161, 611] width 52 height 33
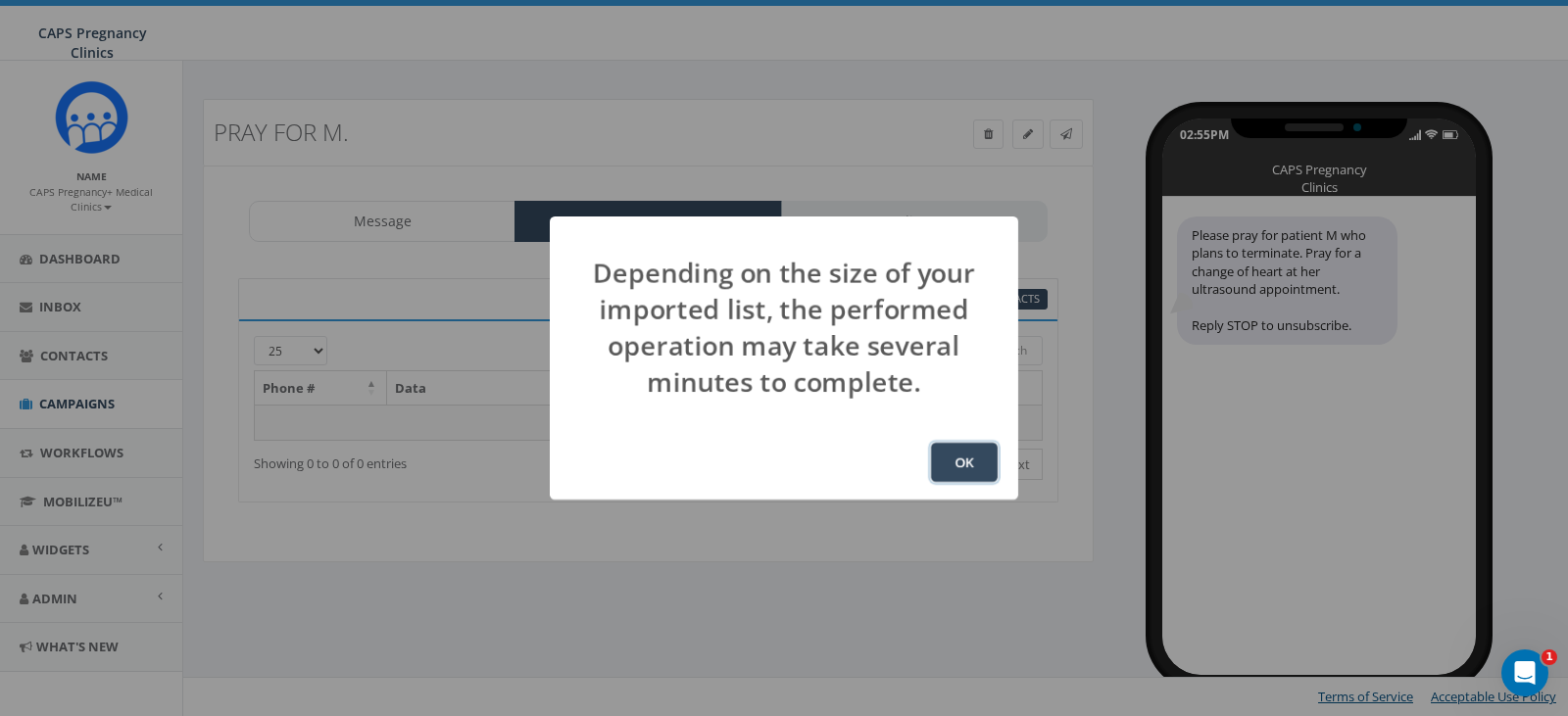
click at [953, 462] on button "OK" at bounding box center [965, 462] width 67 height 39
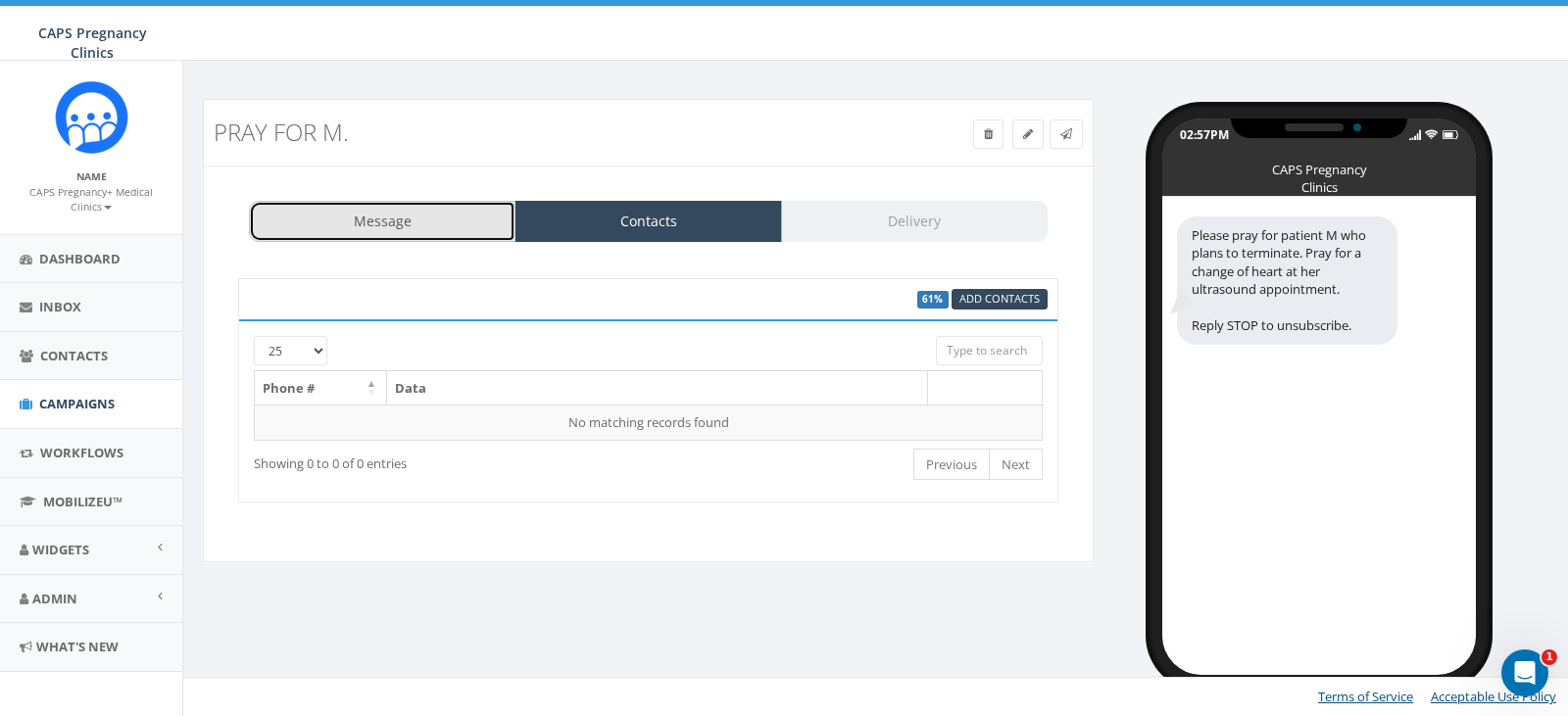
click at [383, 227] on link "Message" at bounding box center [382, 222] width 266 height 41
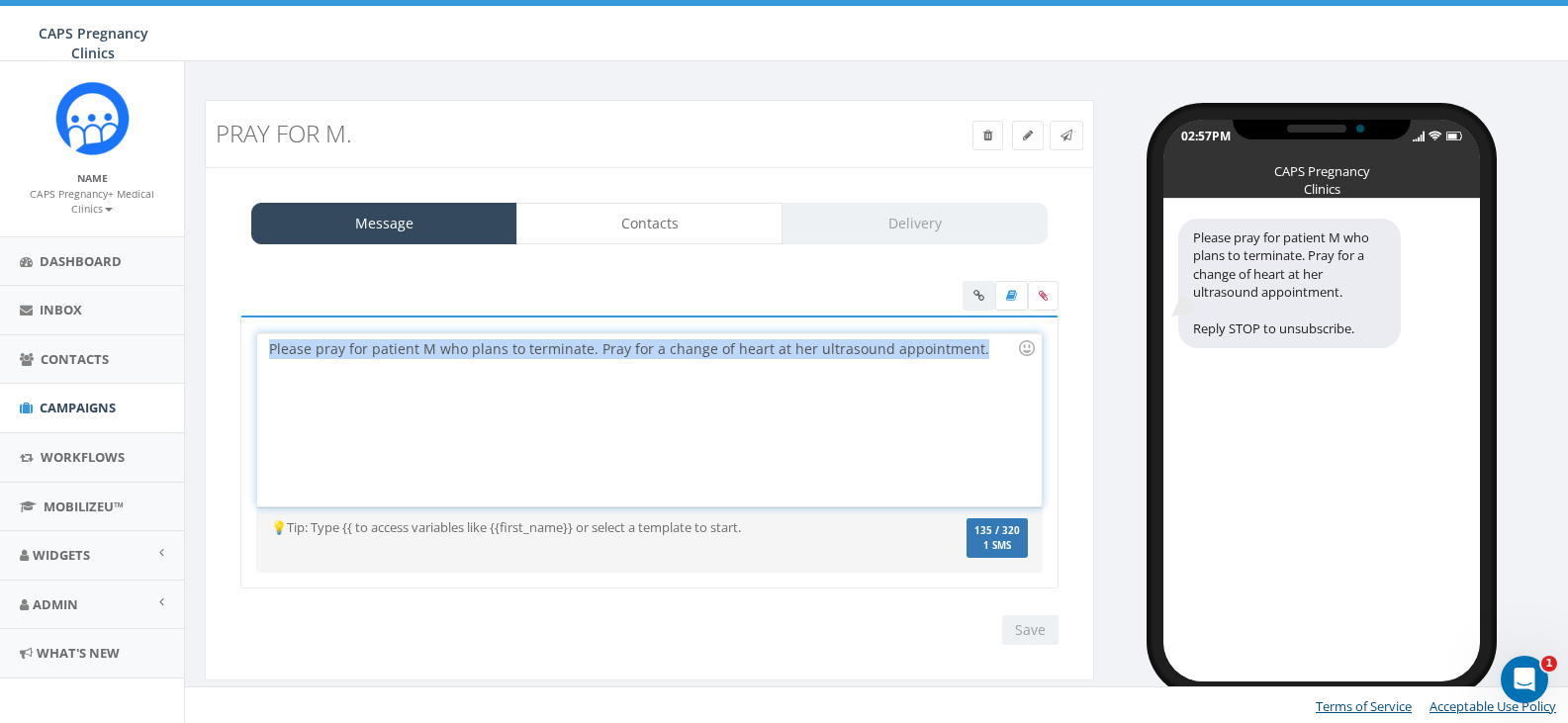
drag, startPoint x: 265, startPoint y: 349, endPoint x: 996, endPoint y: 352, distance: 731.0
click at [996, 352] on div "Please pray for patient M who plans to terminate. Pray for a change of heart at…" at bounding box center [650, 420] width 784 height 173
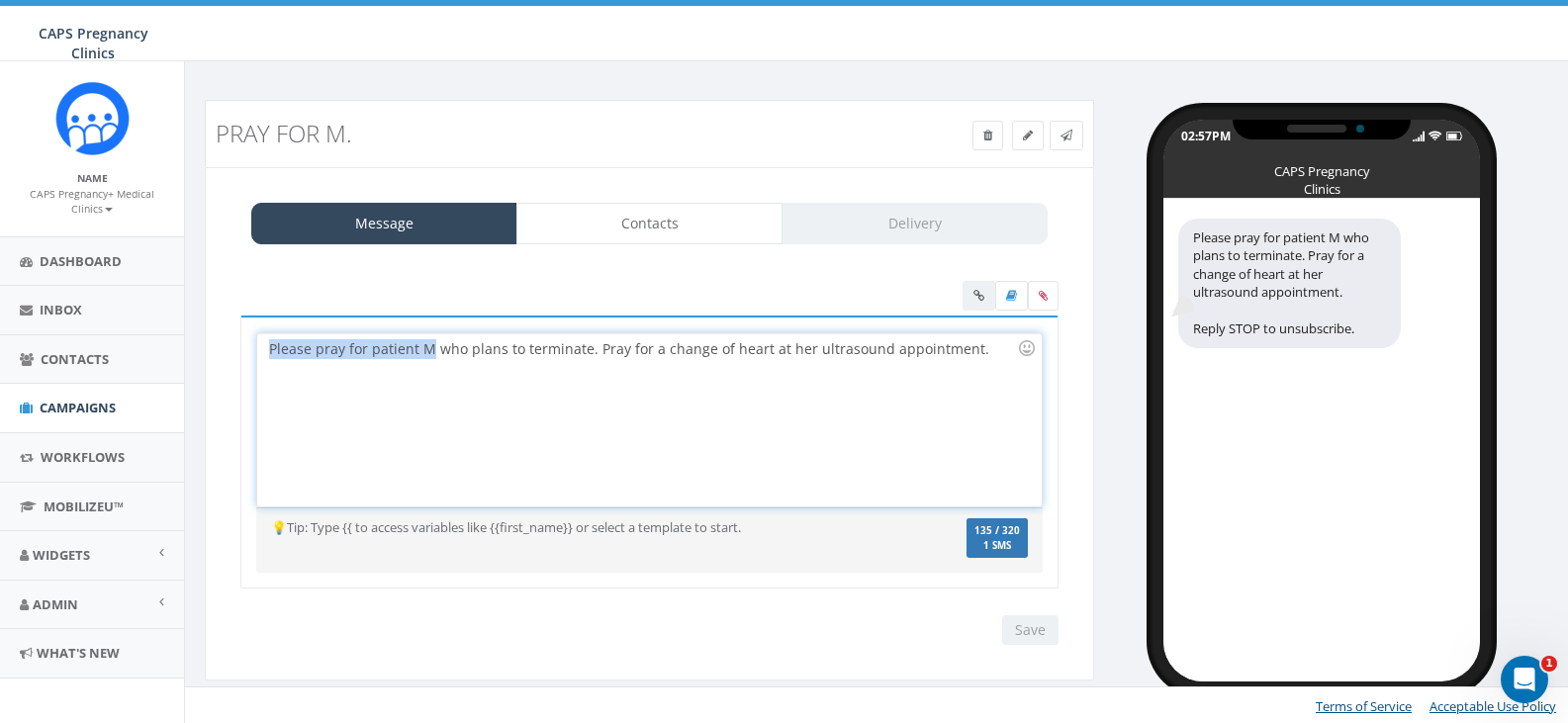
drag, startPoint x: 268, startPoint y: 350, endPoint x: 431, endPoint y: 348, distance: 163.0
click at [431, 348] on div "Please pray for patient M who plans to terminate. Pray for a change of heart at…" at bounding box center [650, 420] width 784 height 173
click at [264, 349] on div "Please pray for patient M who plans to terminate. Pray for a change of heart at…" at bounding box center [650, 420] width 784 height 173
drag, startPoint x: 434, startPoint y: 347, endPoint x: 583, endPoint y: 348, distance: 149.0
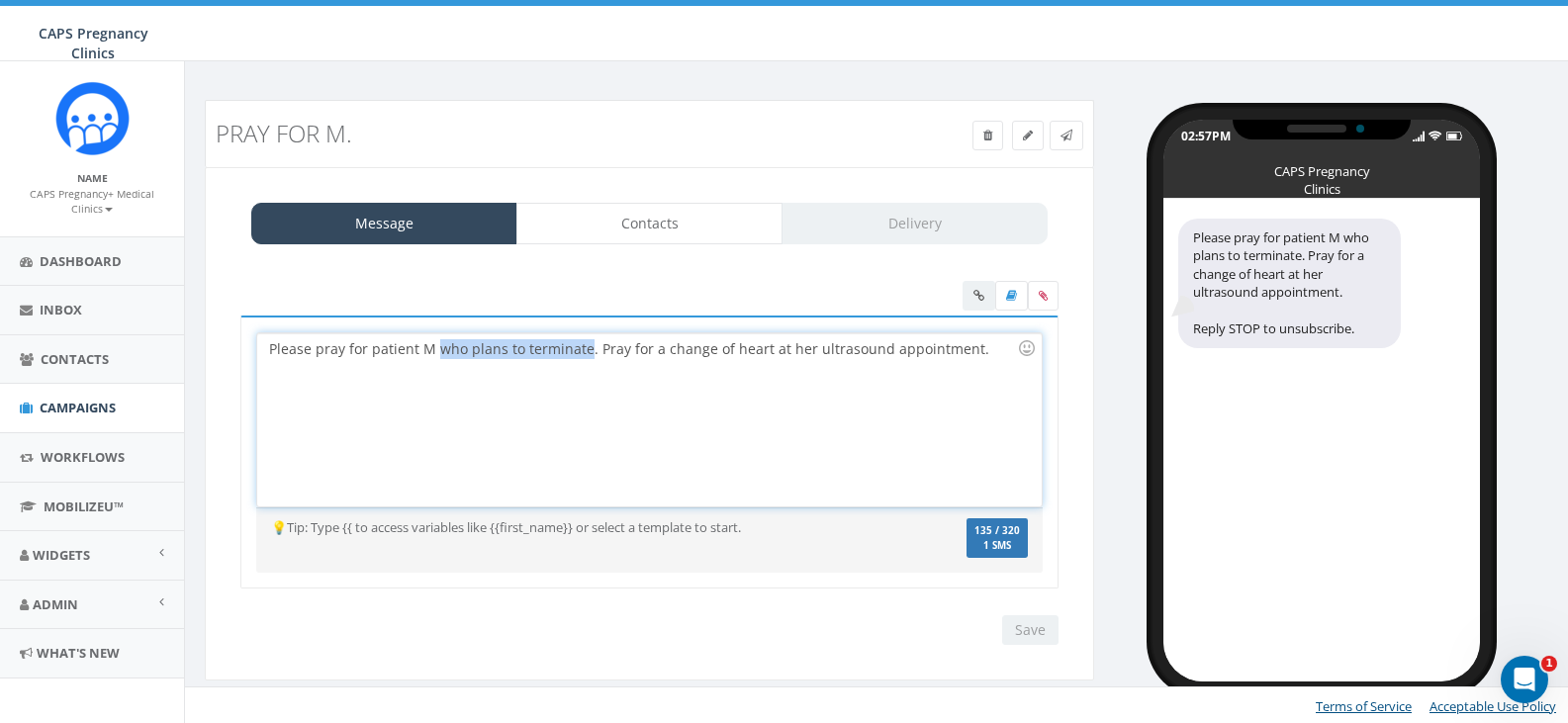
click at [583, 348] on div "Please pray for patient M who plans to terminate. Pray for a change of heart at…" at bounding box center [650, 420] width 784 height 173
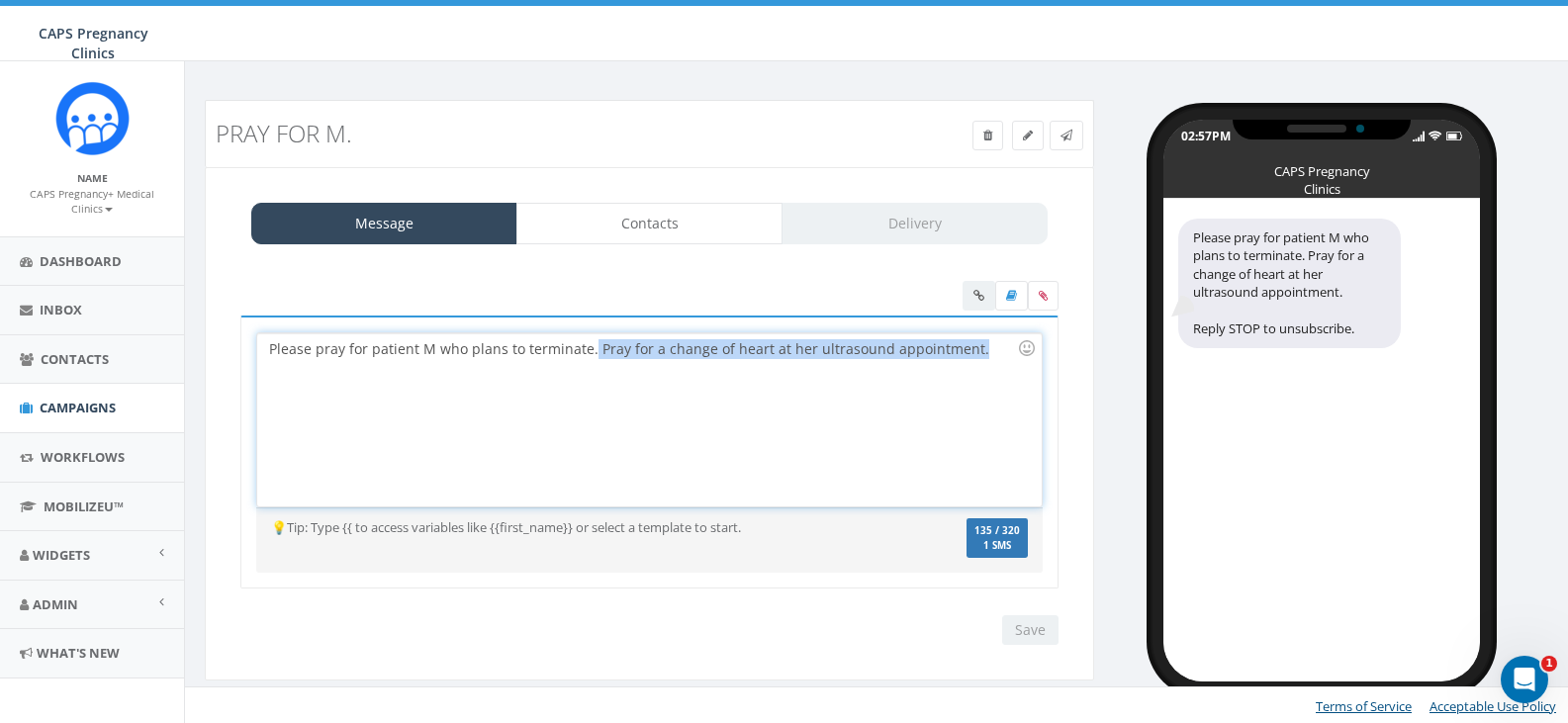
drag, startPoint x: 589, startPoint y: 349, endPoint x: 968, endPoint y: 357, distance: 379.1
click at [968, 357] on div "Please pray for patient M who plans to terminate. Pray for a change of heart at…" at bounding box center [650, 420] width 784 height 173
click at [539, 346] on div "Please pray for patient M who plans to terminate. Pray for a change of heart at…" at bounding box center [650, 420] width 784 height 173
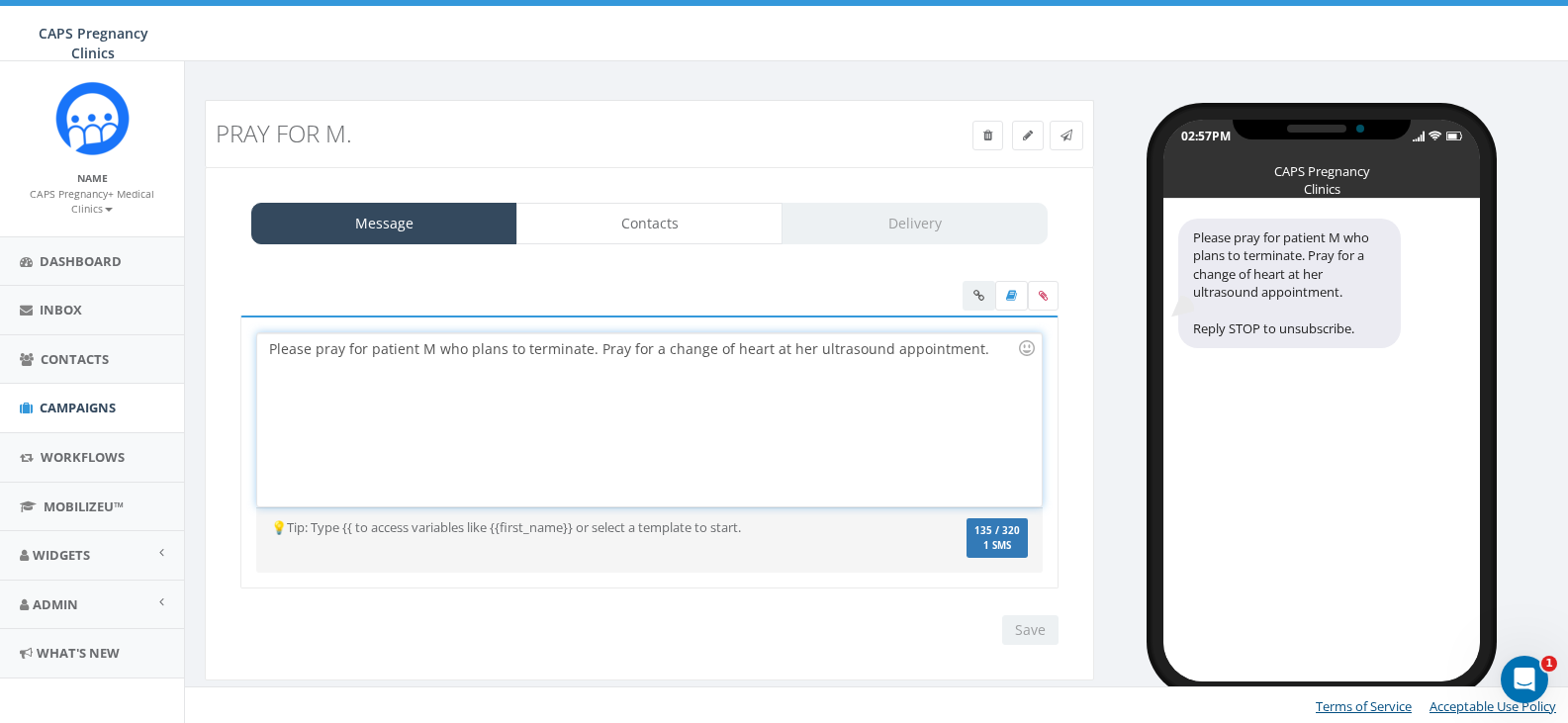
click at [995, 355] on div "Please pray for patient M who plans to terminate. Pray for a change of heart at…" at bounding box center [650, 420] width 784 height 173
click at [662, 229] on link "Contacts" at bounding box center [649, 224] width 266 height 42
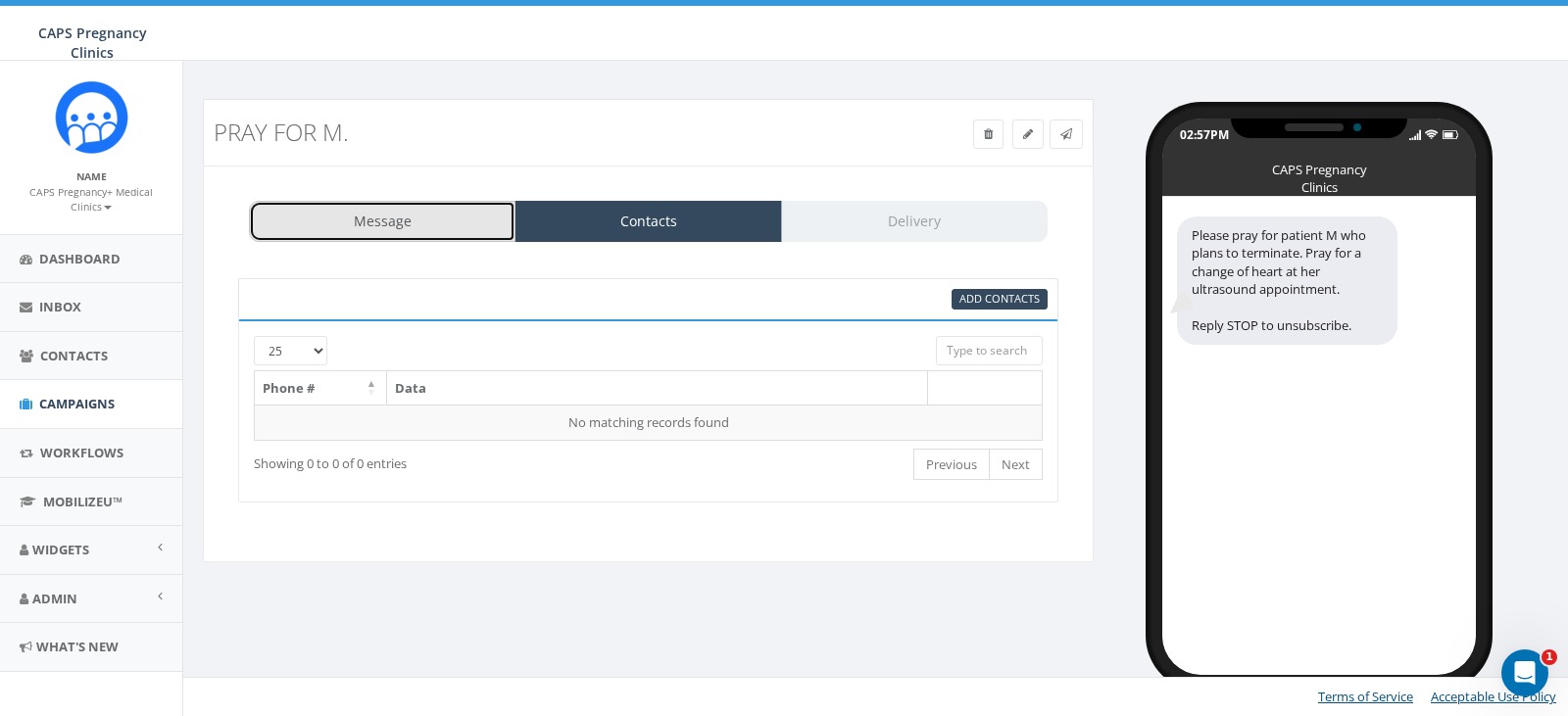
click at [393, 224] on link "Message" at bounding box center [382, 222] width 266 height 41
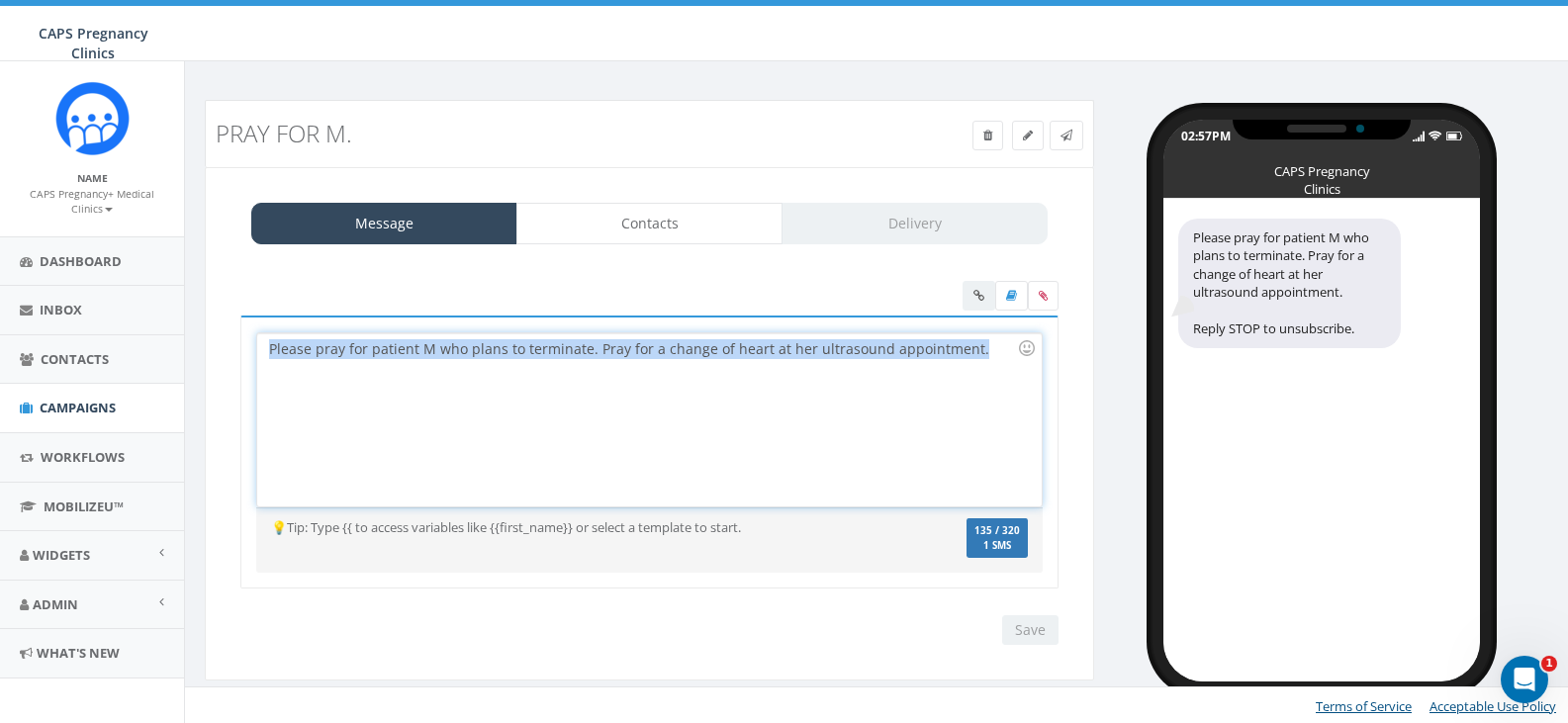
drag, startPoint x: 266, startPoint y: 346, endPoint x: 966, endPoint y: 350, distance: 700.0
click at [966, 350] on div "Please pray for patient M who plans to terminate. Pray for a change of heart at…" at bounding box center [650, 420] width 784 height 173
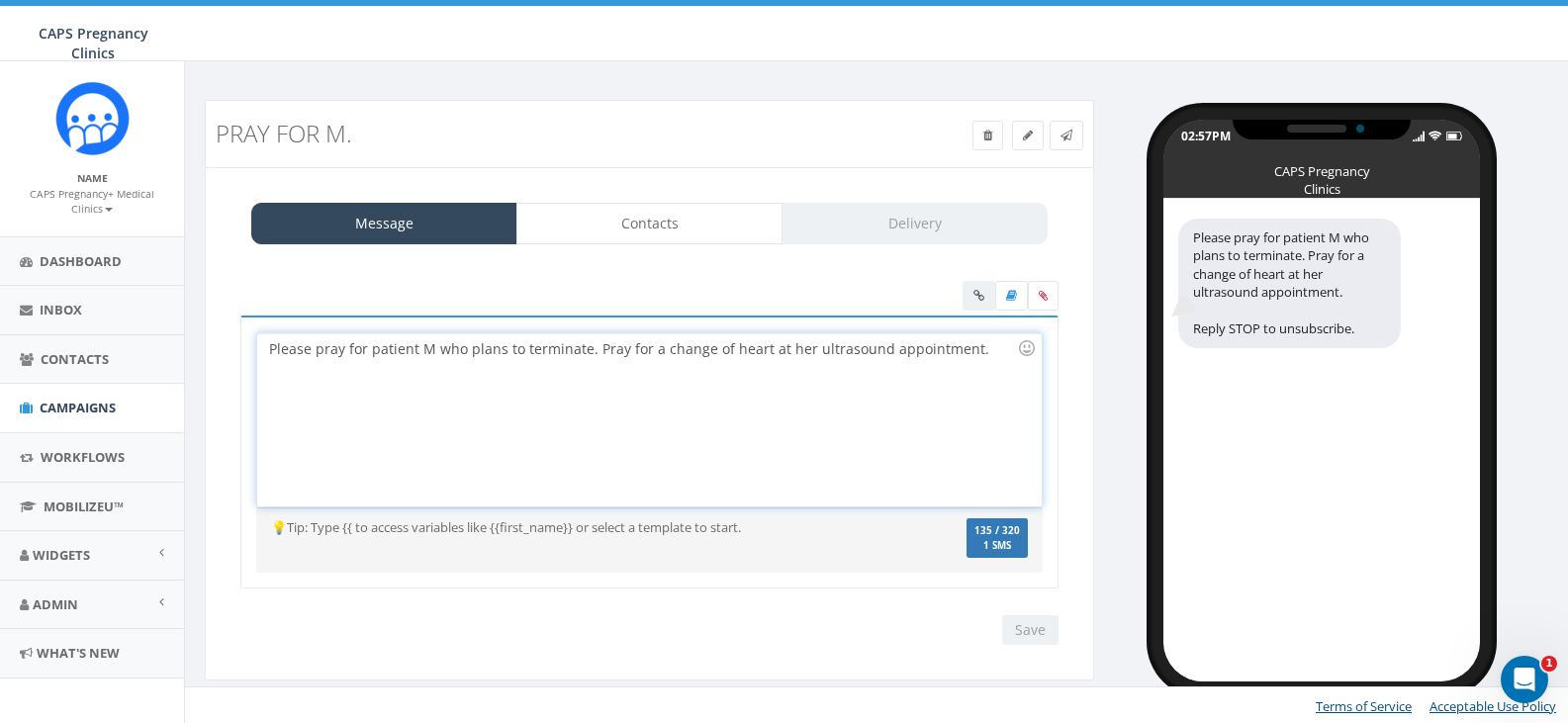
click at [975, 351] on div "Please pray for patient M who plans to terminate. Pray for a change of heart at…" at bounding box center [650, 420] width 784 height 173
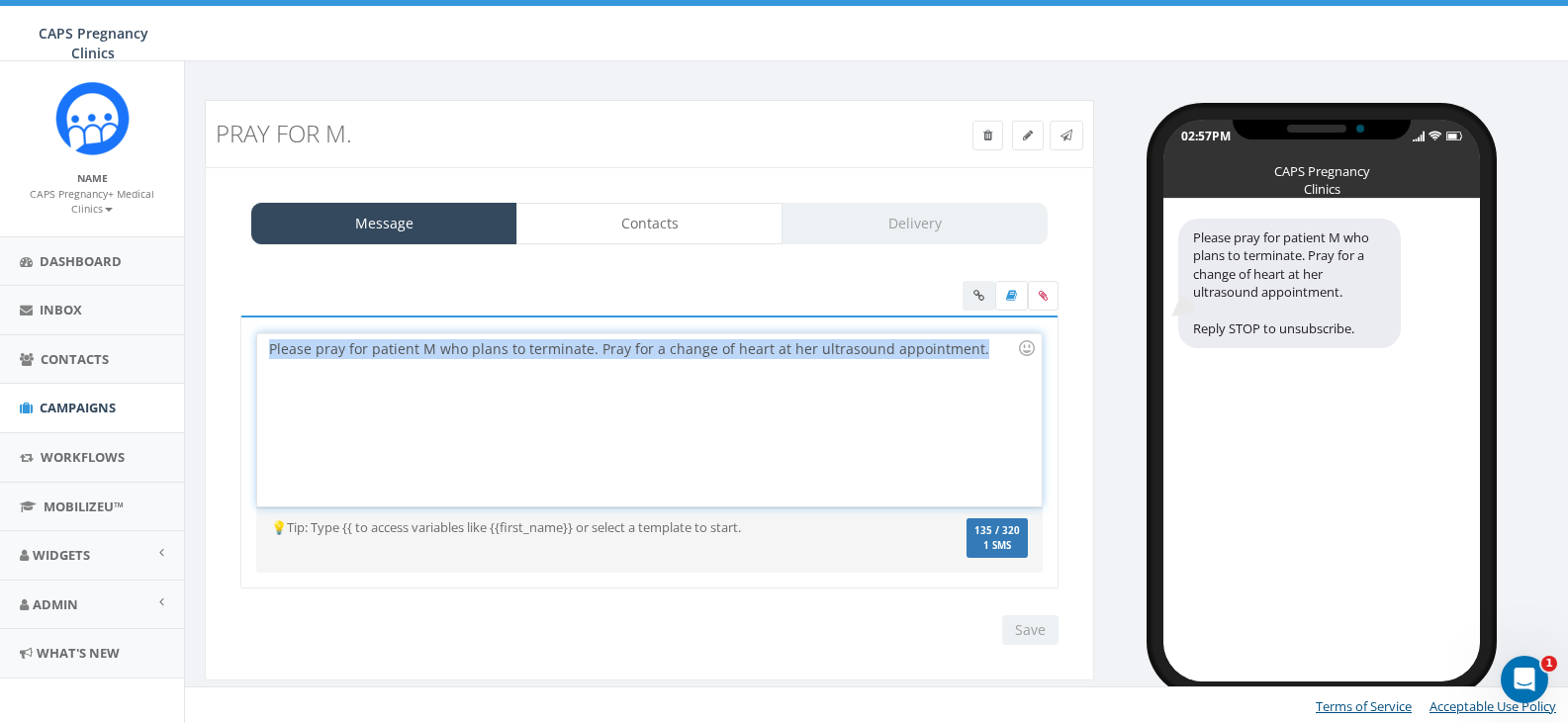
drag, startPoint x: 264, startPoint y: 350, endPoint x: 984, endPoint y: 353, distance: 720.0
click at [984, 353] on div "Please pray for patient M who plans to terminate. Pray for a change of heart at…" at bounding box center [650, 420] width 784 height 173
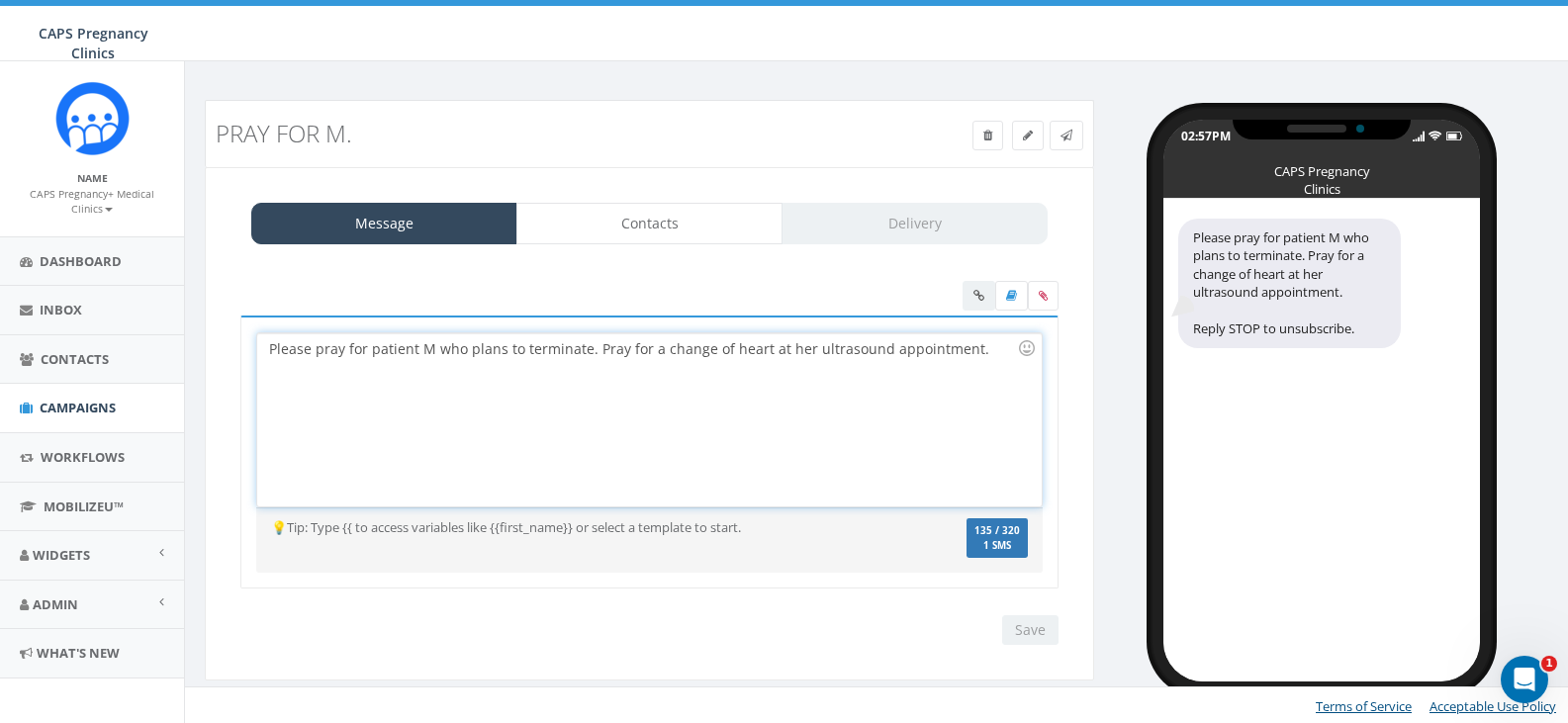
scroll to position [2, 0]
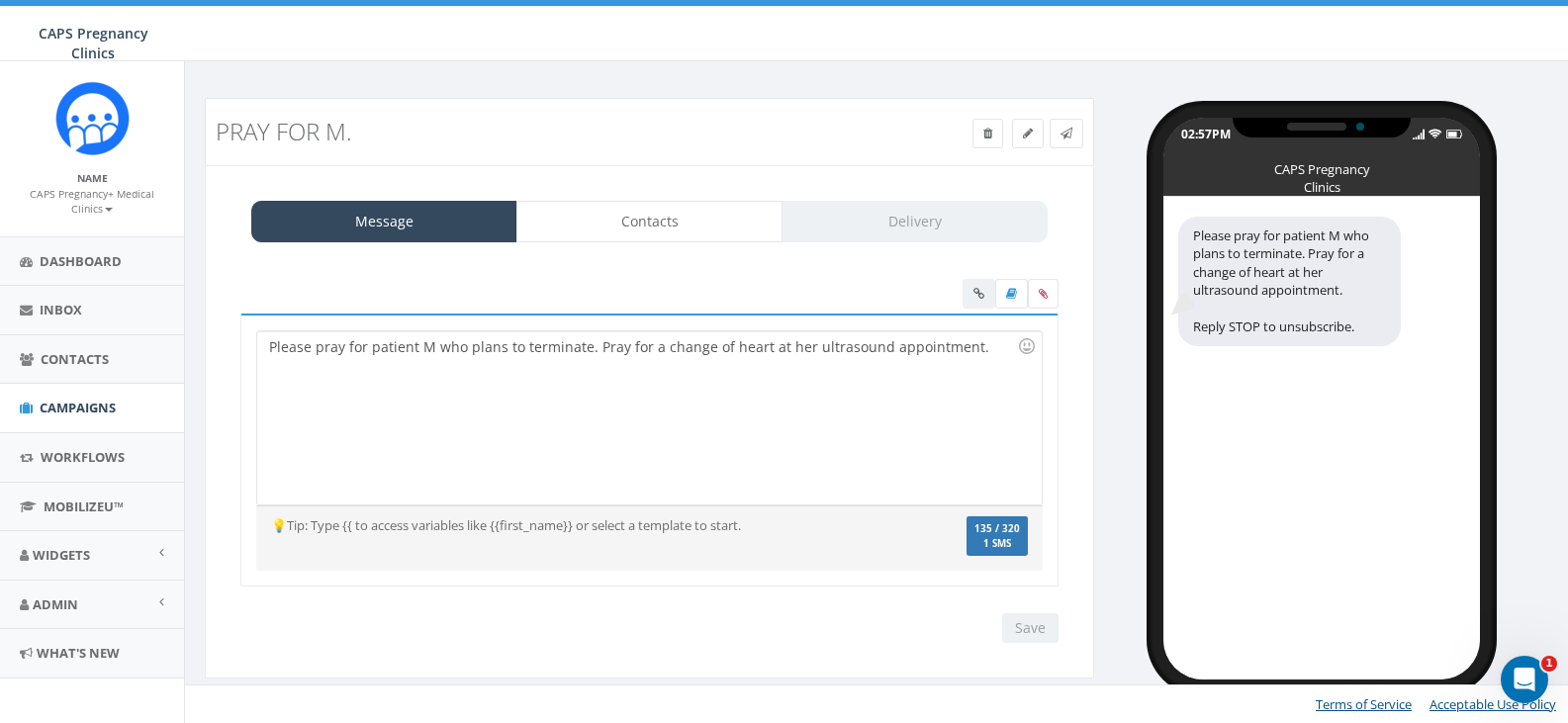
click at [1031, 633] on div "Save Next" at bounding box center [1025, 628] width 67 height 30
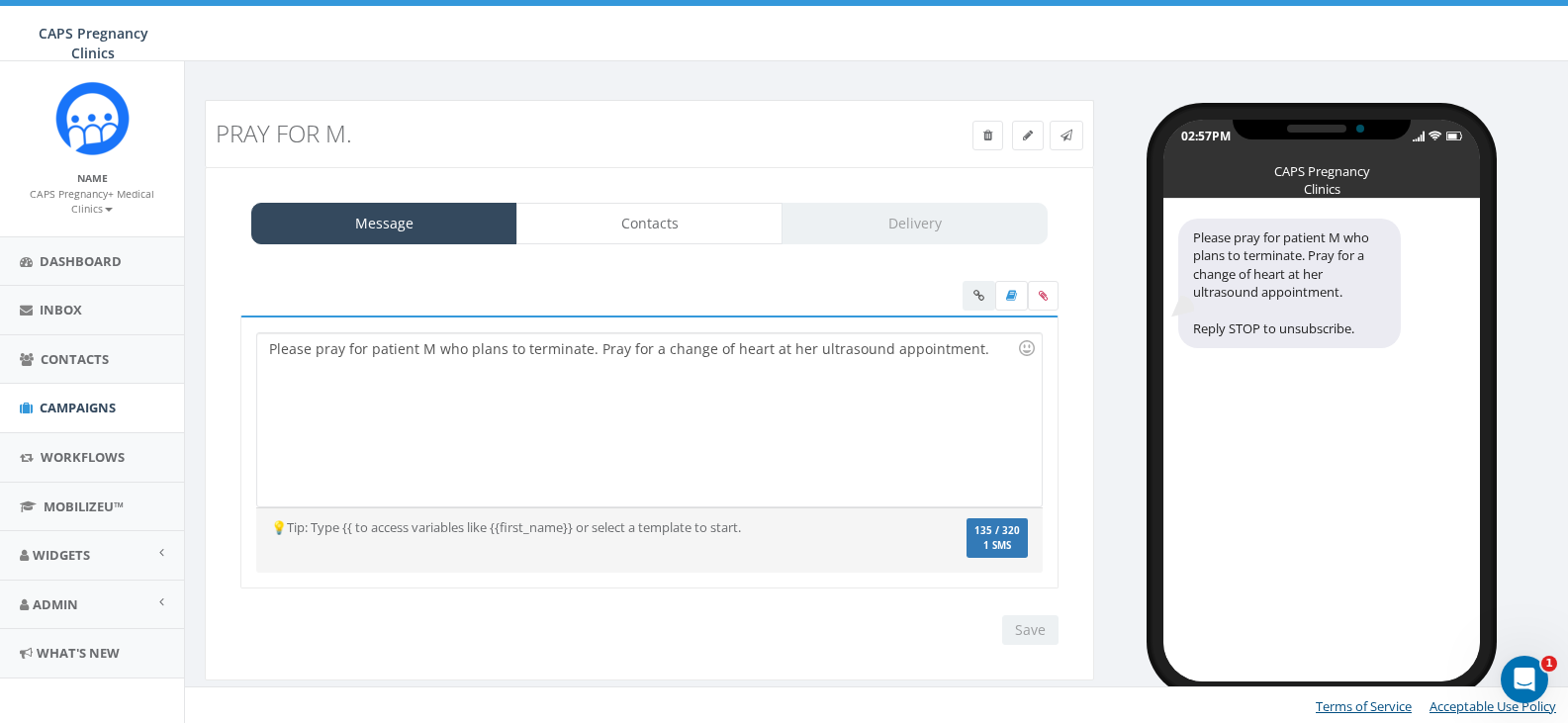
click at [784, 354] on div "Please pray for patient M who plans to terminate. Pray for a change of heart at…" at bounding box center [650, 420] width 784 height 173
click at [707, 361] on div "Please pray for patient M who plans to terminate. Pray for a change of heart at…" at bounding box center [650, 420] width 784 height 173
drag, startPoint x: 778, startPoint y: 352, endPoint x: 852, endPoint y: 352, distance: 74.0
click at [852, 352] on div "Please pray for patient M who plans to terminate. Pray for a change of heart at…" at bounding box center [650, 420] width 784 height 173
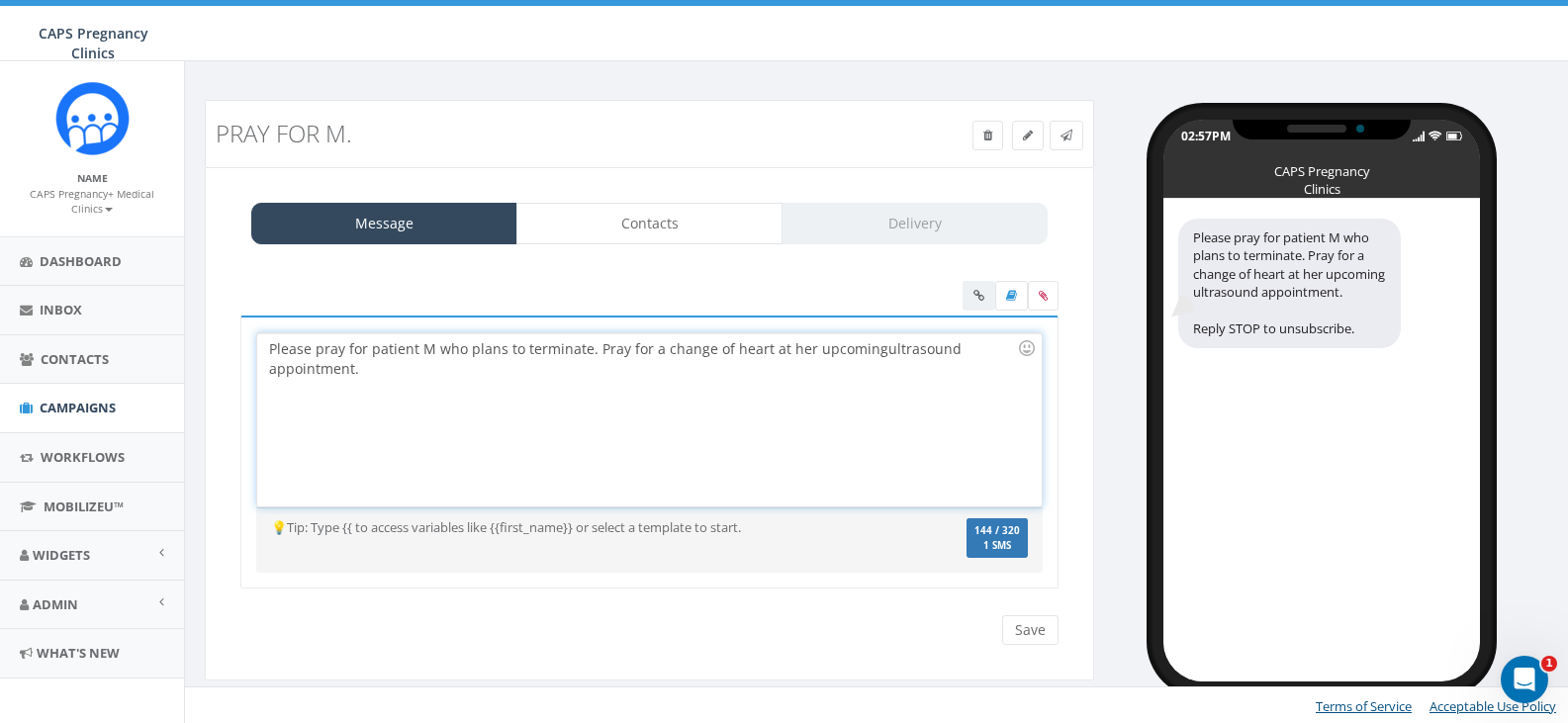
click at [626, 365] on div "Please pray for patient M who plans to terminate. Pray for a change of heart at…" at bounding box center [650, 420] width 784 height 173
drag, startPoint x: 623, startPoint y: 348, endPoint x: 656, endPoint y: 348, distance: 33.0
click at [656, 348] on div "Please pray for patient M who plans to terminate. Pray for a change of heart at…" at bounding box center [650, 420] width 784 height 173
click at [696, 350] on div "Please pray for patient M who plans to terminate. Pray she change of heart at h…" at bounding box center [650, 420] width 784 height 173
drag, startPoint x: 771, startPoint y: 348, endPoint x: 825, endPoint y: 352, distance: 54.1
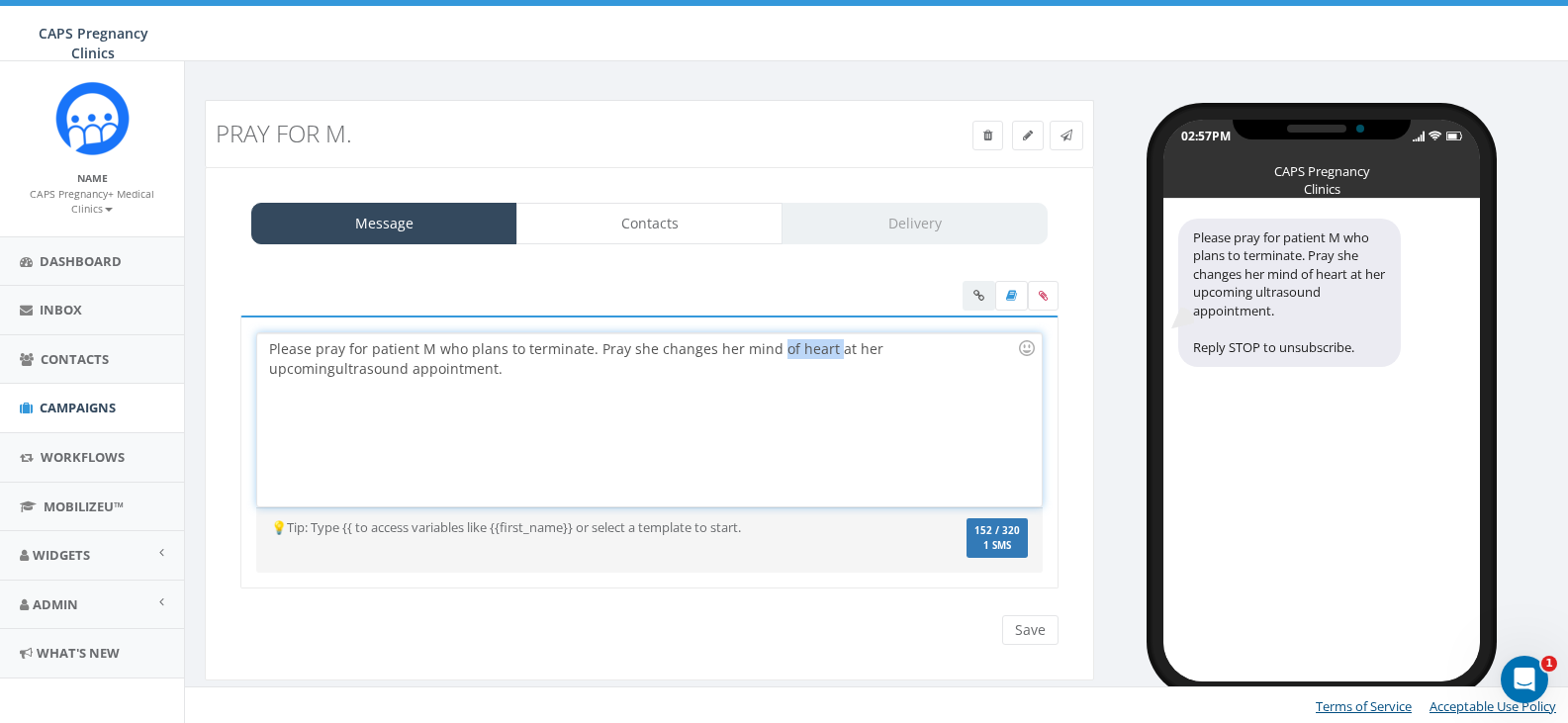
click at [825, 352] on div "Please pray for patient M who plans to terminate. Pray she changes her mind of …" at bounding box center [650, 420] width 784 height 173
click at [515, 369] on div "Please pray for patient M who plans to terminate. Pray she changes her mind at …" at bounding box center [650, 420] width 784 height 173
click at [771, 354] on div "Please pray for patient M who plans to terminate. Pray she changes her mind at …" at bounding box center [650, 420] width 784 height 173
click at [910, 351] on div "Please pray for patient M who plans to terminate. Pray she changes her mind and…" at bounding box center [650, 420] width 784 height 173
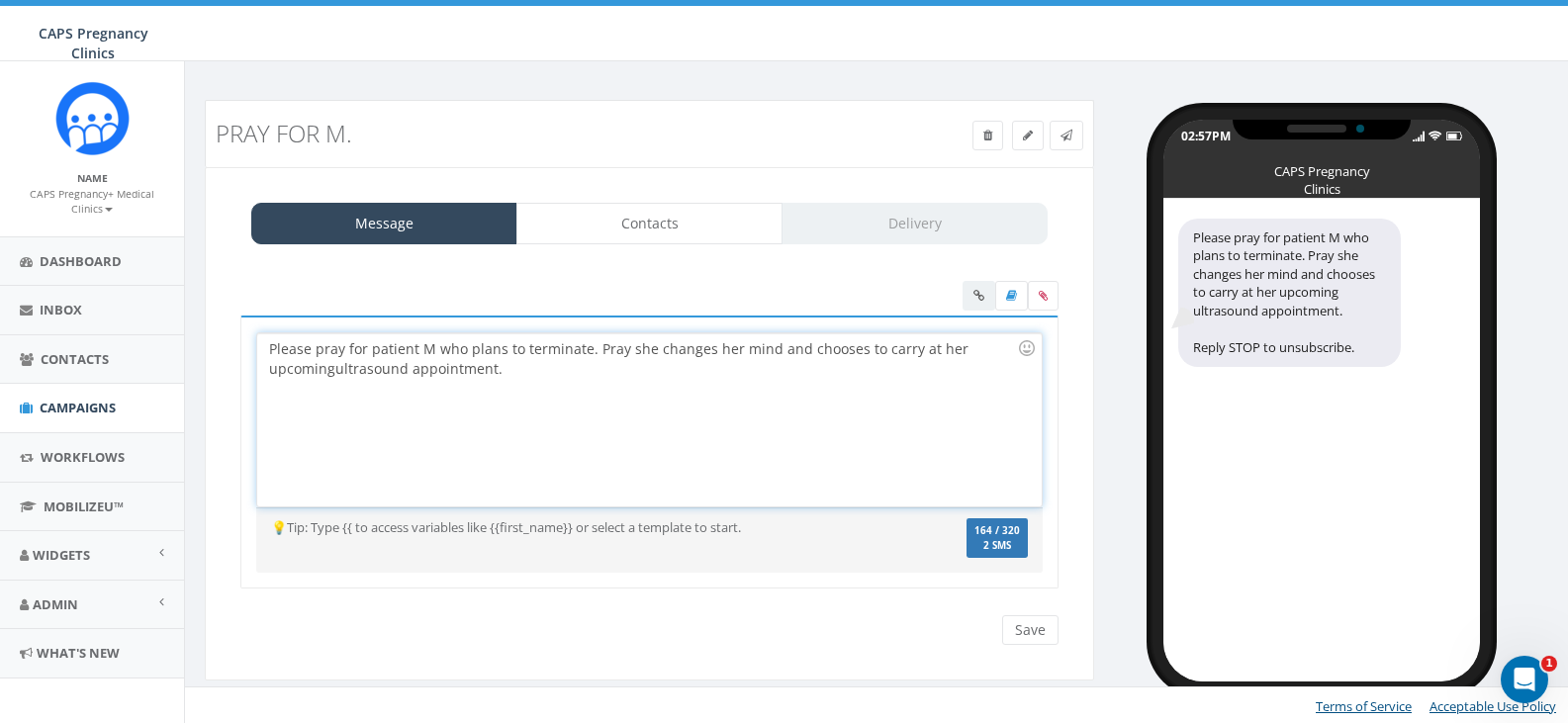
click at [605, 366] on div "Please pray for patient M who plans to terminate. Pray she changes her mind and…" at bounding box center [650, 420] width 784 height 173
drag, startPoint x: 907, startPoint y: 348, endPoint x: 948, endPoint y: 348, distance: 41.0
click at [948, 348] on div "Please pray for patient M who plans to terminate. Pray she changes her mind and…" at bounding box center [650, 420] width 784 height 173
click at [650, 348] on div "Please pray for patient M who plans to terminate. Pray she changes her mind and…" at bounding box center [650, 420] width 784 height 173
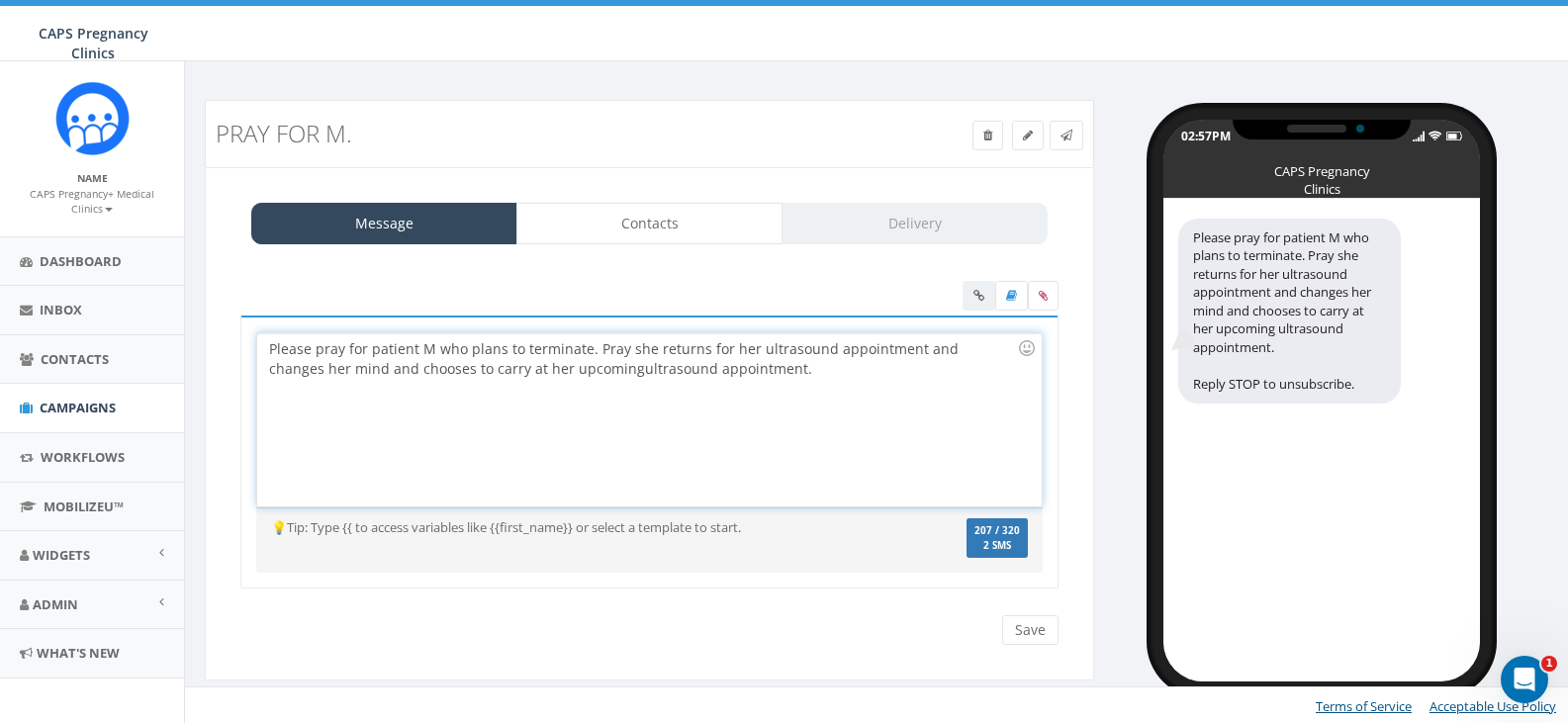
click at [263, 367] on div "Please pray for patient M who plans to terminate. Pray she returns for her ultr…" at bounding box center [650, 420] width 784 height 173
drag, startPoint x: 263, startPoint y: 367, endPoint x: 329, endPoint y: 372, distance: 66.2
click at [329, 372] on div "Please pray for patient M who plans to terminate. Pray she returns for her ultr…" at bounding box center [650, 420] width 784 height 173
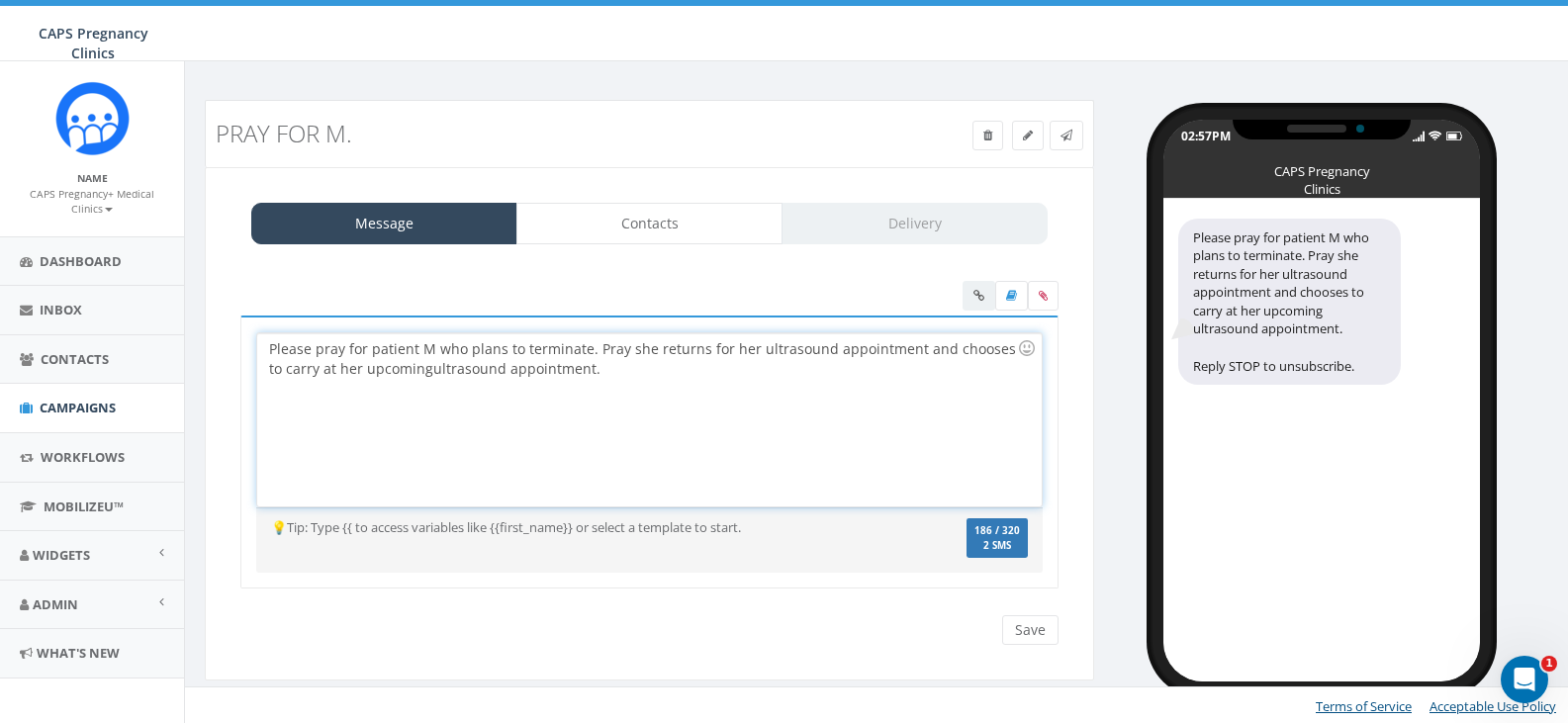
click at [702, 349] on div "Please pray for patient M who plans to terminate. Pray she returns for her ultr…" at bounding box center [650, 420] width 784 height 173
click at [785, 367] on div "Please pray for patient M who plans to terminate. Pray she returns to CAPS for …" at bounding box center [650, 420] width 784 height 173
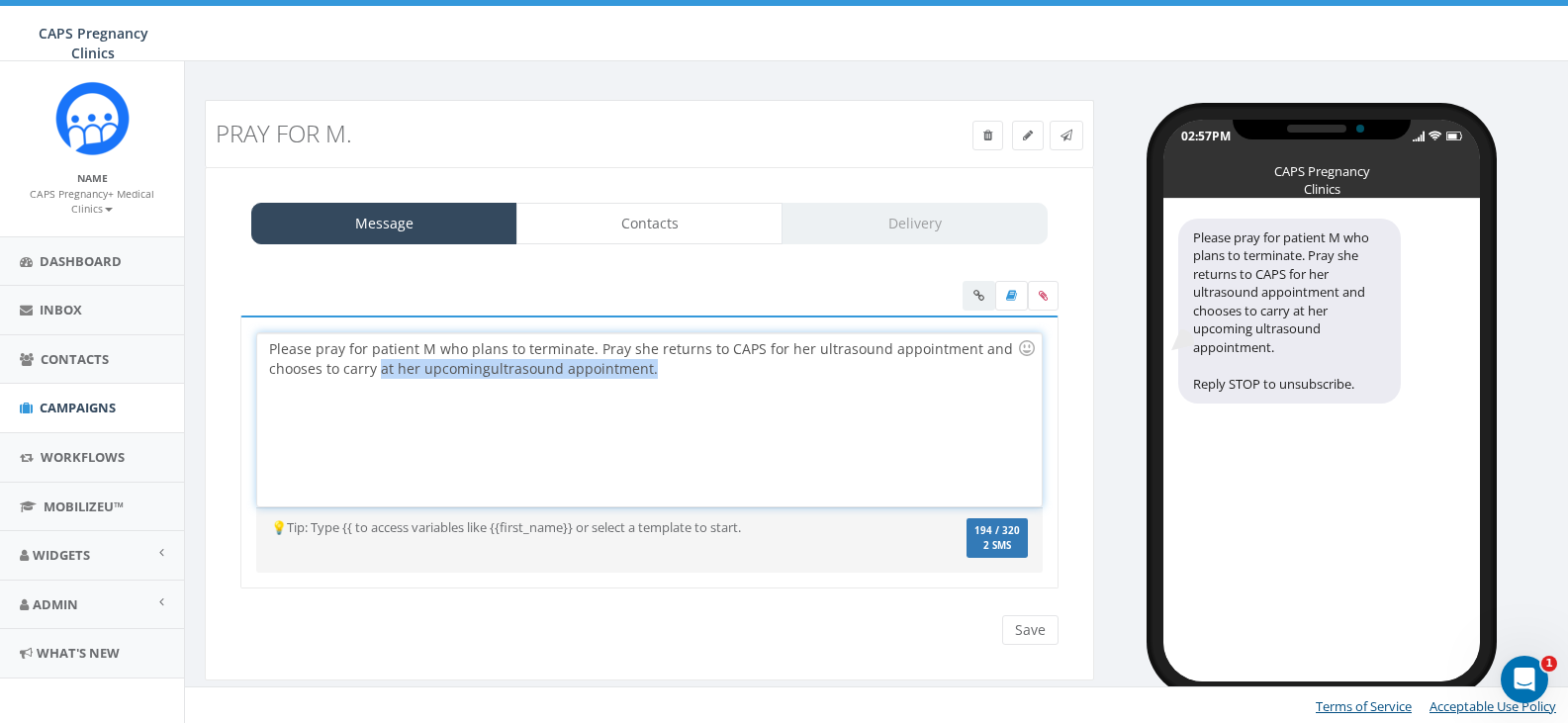
drag, startPoint x: 496, startPoint y: 370, endPoint x: 811, endPoint y: 370, distance: 315.0
click at [811, 370] on div "Please pray for patient M who plans to terminate. Pray she returns to CAPS for …" at bounding box center [650, 420] width 784 height 173
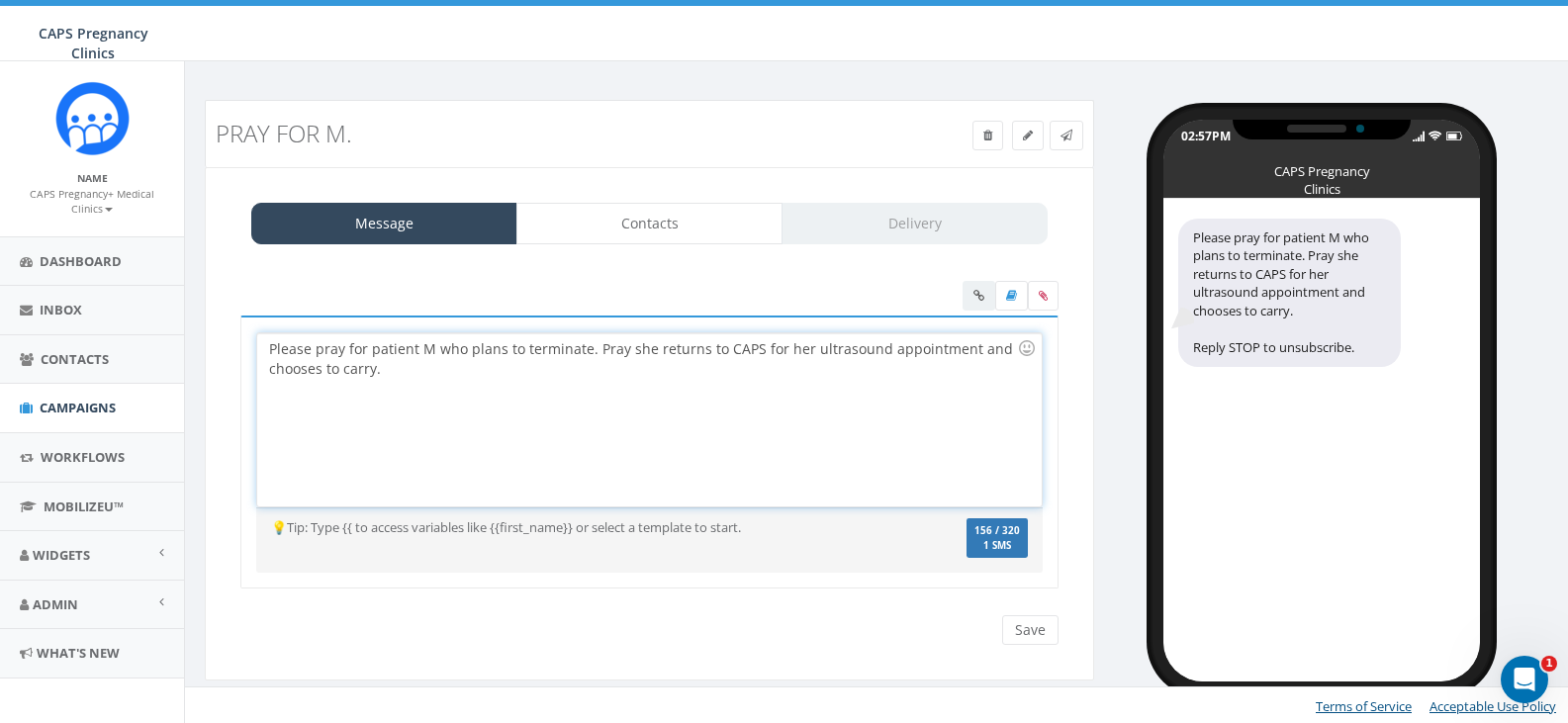
click at [584, 349] on div "Please pray for patient M who plans to terminate. Pray she returns to CAPS for …" at bounding box center [650, 420] width 784 height 173
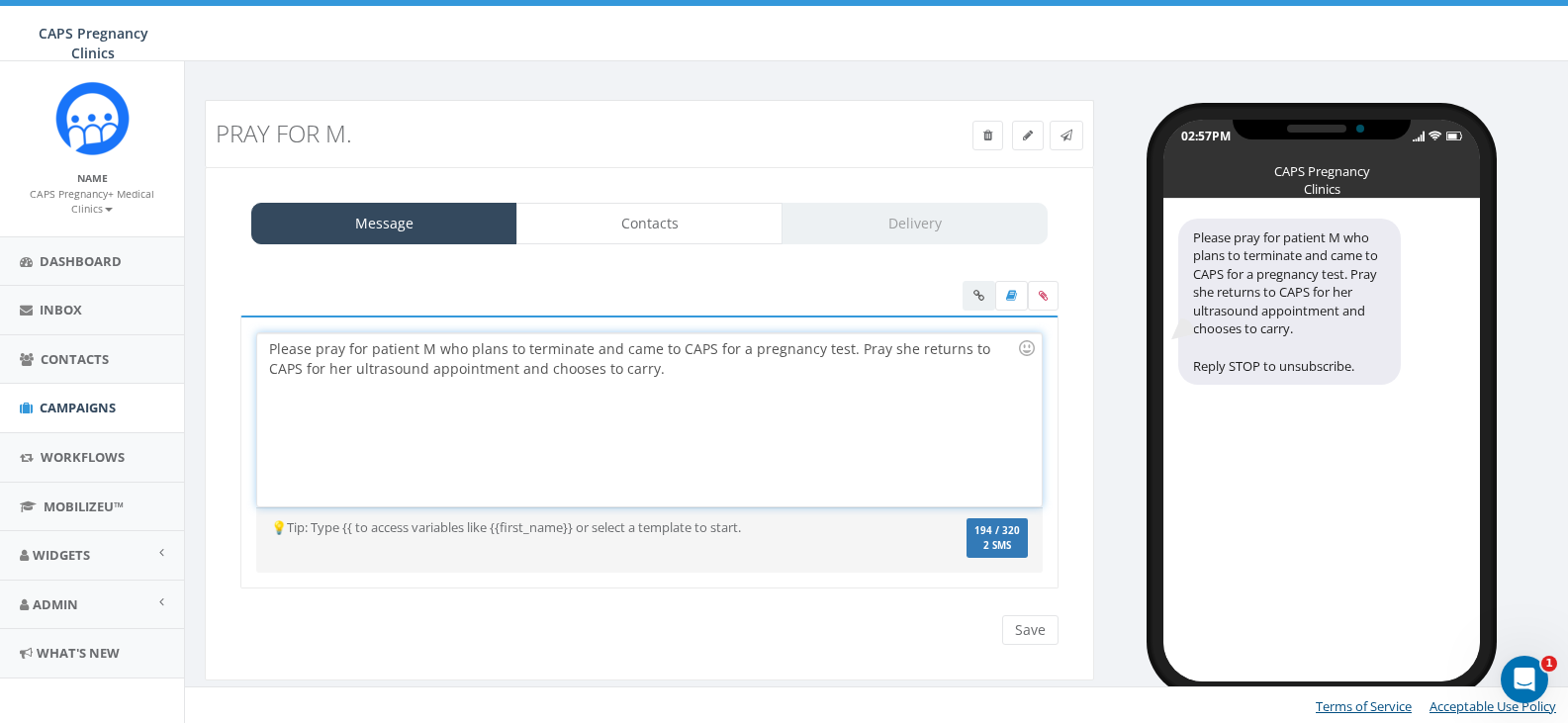
click at [719, 377] on div "Please pray for patient M who plans to terminate and came to CAPS for a pregnan…" at bounding box center [650, 420] width 784 height 173
click at [1015, 623] on input "Save" at bounding box center [1030, 630] width 57 height 30
click at [465, 347] on div "Please pray for patient M who plans to terminate and came to CAPS for a pregnan…" at bounding box center [650, 420] width 784 height 173
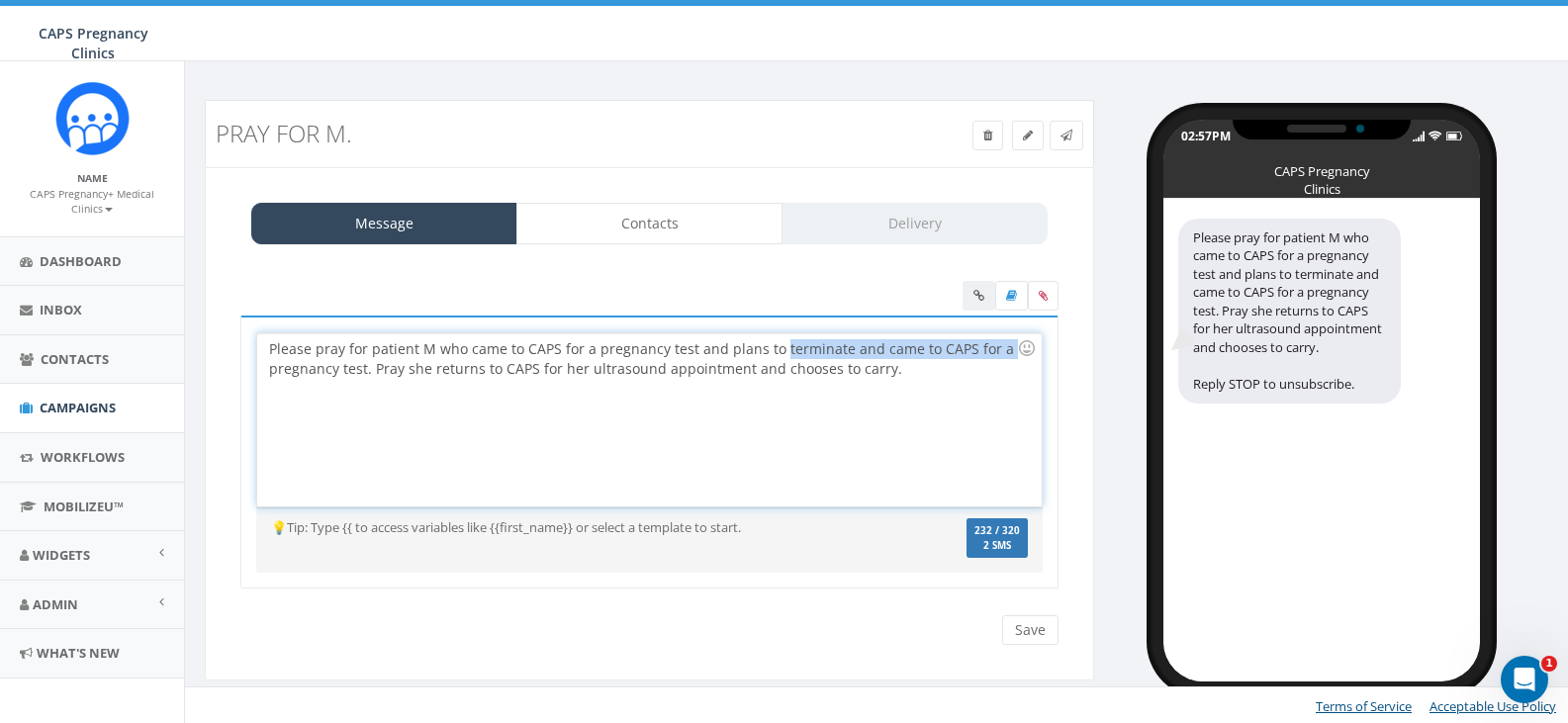
drag, startPoint x: 775, startPoint y: 349, endPoint x: 1002, endPoint y: 351, distance: 227.0
click at [1003, 351] on div "Please pray for patient M who came to CAPS for a pregnancy test and plans to te…" at bounding box center [650, 420] width 784 height 173
drag, startPoint x: 906, startPoint y: 351, endPoint x: 809, endPoint y: 354, distance: 97.0
click at [809, 354] on div "Please pray for patient M who came to CAPS for a pregnancy test and plans to ab…" at bounding box center [650, 420] width 784 height 173
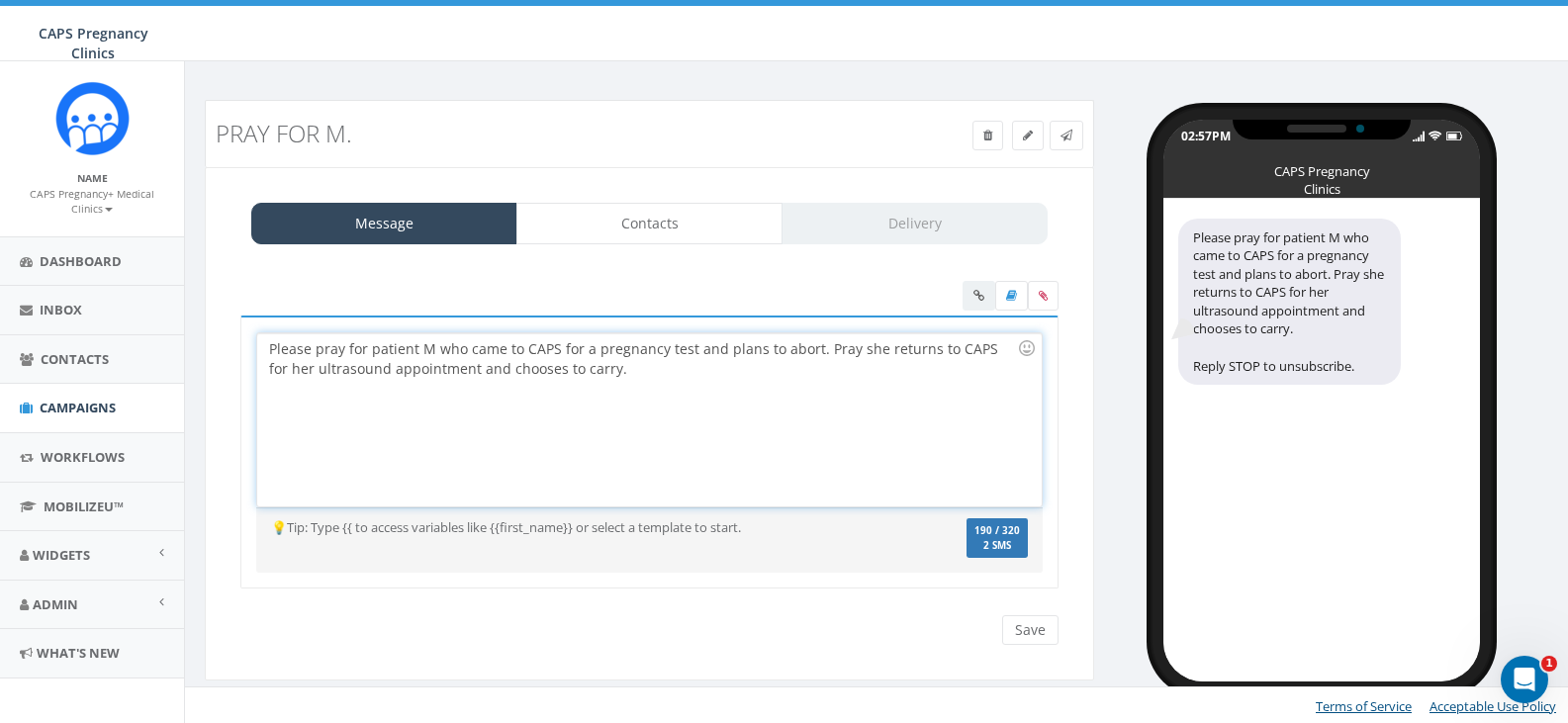
click at [805, 369] on div "Please pray for patient M who came to CAPS for a pregnancy test and plans to ab…" at bounding box center [650, 420] width 784 height 173
click at [1030, 633] on input "Save" at bounding box center [1030, 630] width 57 height 30
drag, startPoint x: 466, startPoint y: 349, endPoint x: 716, endPoint y: 348, distance: 250.0
click at [716, 348] on div "Please pray for patient M who came to CAPS for a pregnancy test and plans to ab…" at bounding box center [650, 420] width 784 height 173
click at [839, 377] on div "Please pray for patient M who is planning to terminate her pregnancy. Pray she …" at bounding box center [650, 420] width 784 height 173
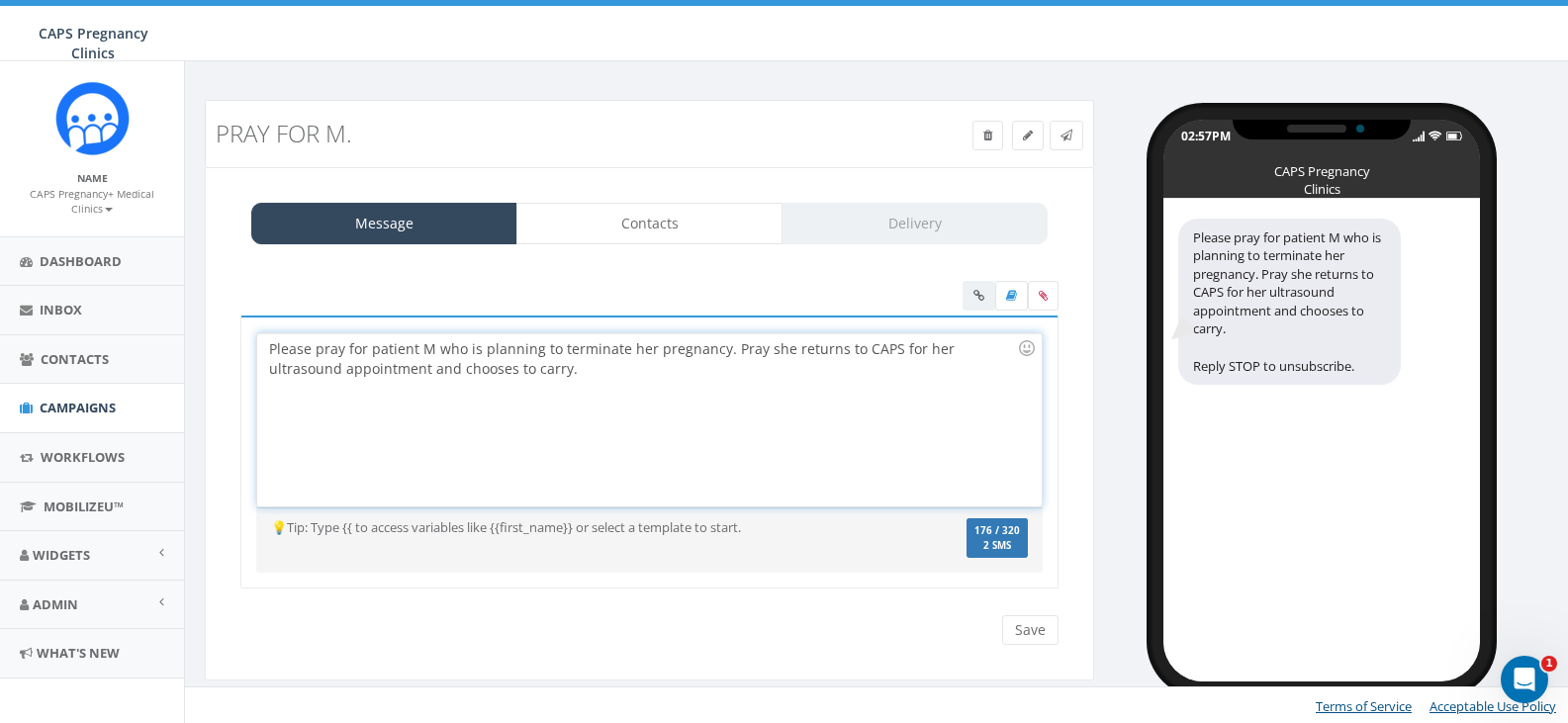
click at [1009, 346] on div "Please pray for patient M who is planning to terminate her pregnancy. Pray she …" at bounding box center [650, 420] width 784 height 173
drag, startPoint x: 452, startPoint y: 371, endPoint x: 569, endPoint y: 382, distance: 117.5
click at [569, 382] on div "Please pray for patient M who is planning to terminate her pregnancy. Pray she …" at bounding box center [650, 420] width 784 height 173
drag, startPoint x: 394, startPoint y: 369, endPoint x: 446, endPoint y: 371, distance: 52.0
click at [446, 371] on div "Please pray for patient M who is planning to terminate her pregnancy. Pray she …" at bounding box center [650, 420] width 784 height 173
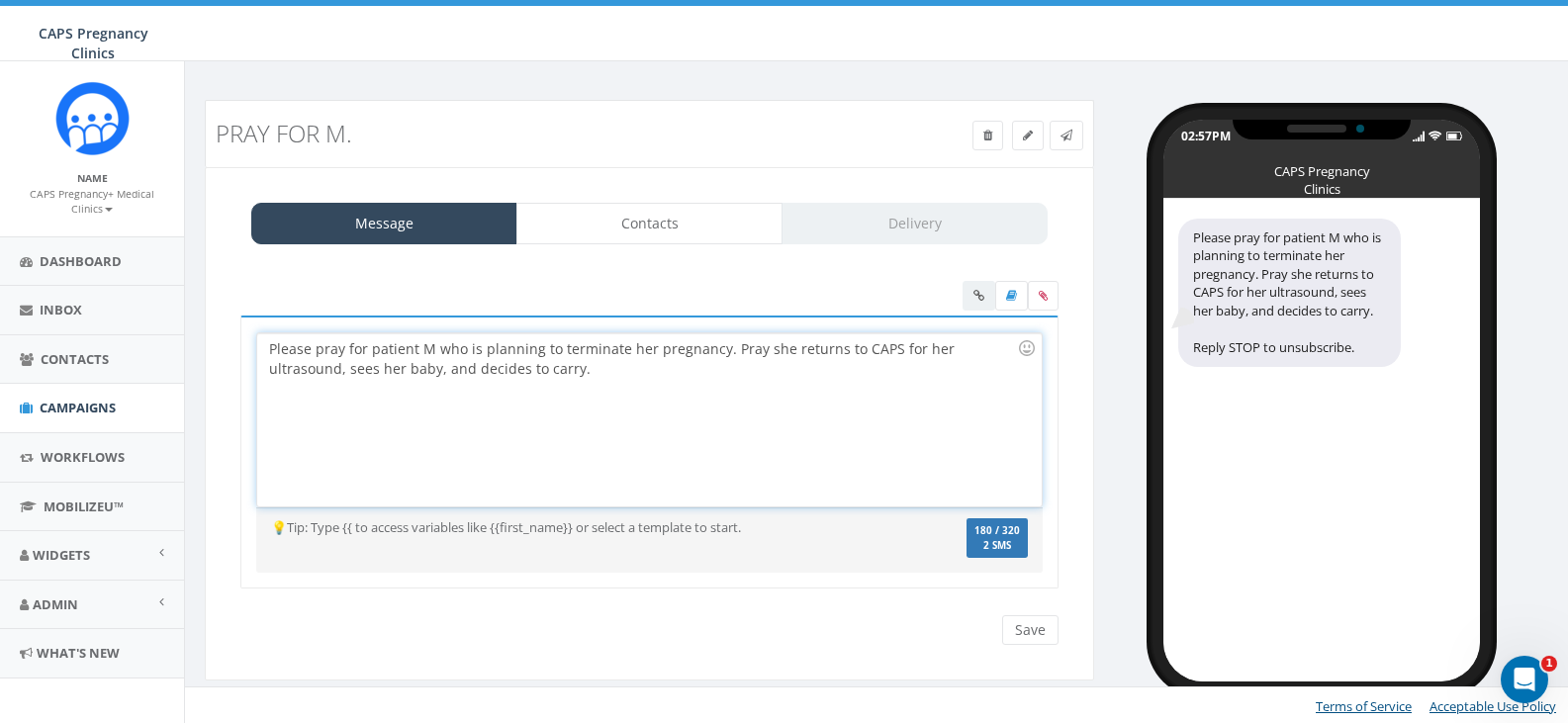
click at [601, 351] on div "Please pray for patient M who is planning to terminate her pregnancy. Pray she …" at bounding box center [650, 420] width 784 height 173
click at [513, 367] on div "Please pray for patient M who is planning to terminate her pregnancy. Pray she …" at bounding box center [650, 420] width 784 height 173
click at [1036, 643] on input "Save" at bounding box center [1030, 630] width 57 height 30
drag, startPoint x: 268, startPoint y: 347, endPoint x: 516, endPoint y: 374, distance: 249.5
click at [516, 374] on div "Please pray for patient M who is planning to terminate her pregnancy. Pray she …" at bounding box center [650, 420] width 784 height 173
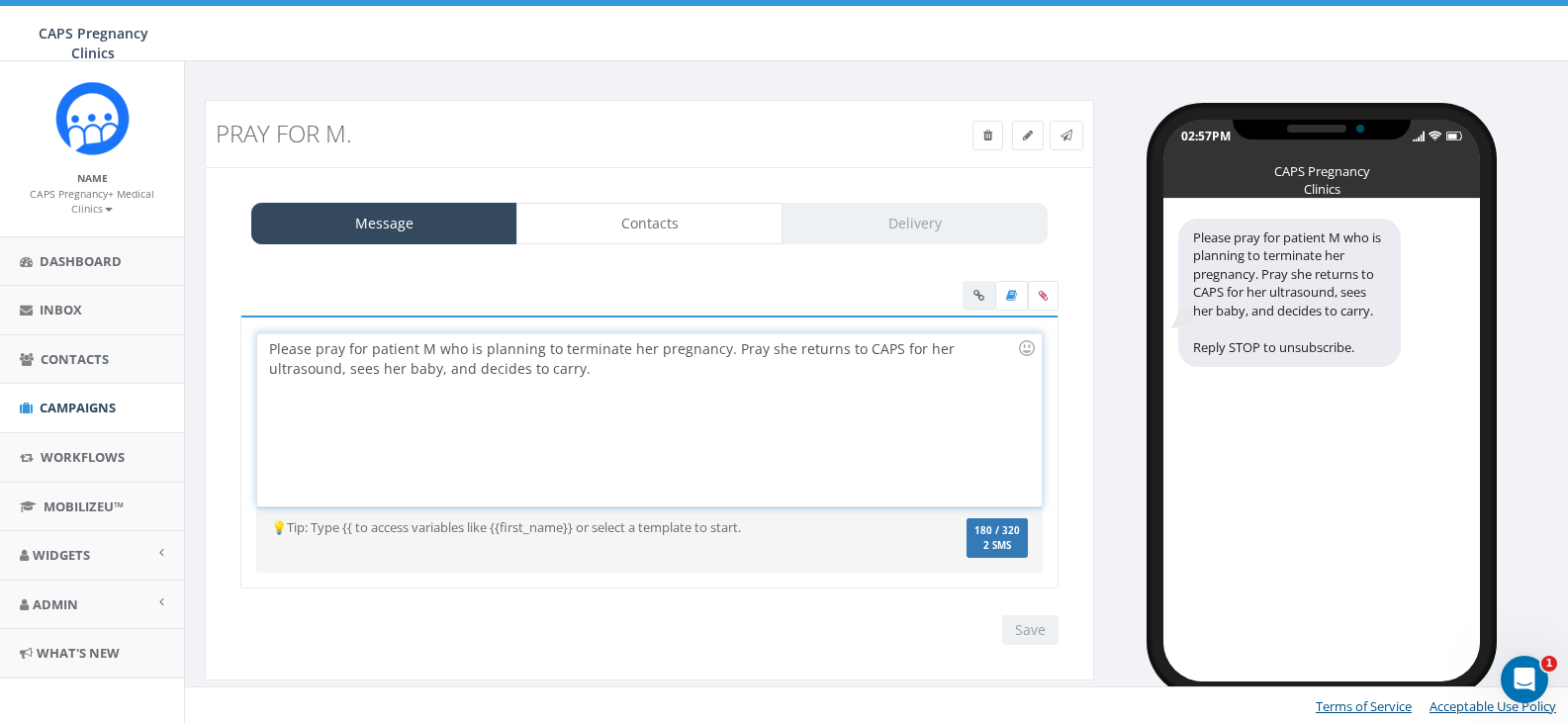
click at [516, 374] on div "Please pray for patient M who is planning to terminate her pregnancy. Pray she …" at bounding box center [650, 420] width 784 height 173
click at [269, 345] on div "Please pray for patient M who is planning to terminate her pregnancy. Pray she …" at bounding box center [650, 420] width 784 height 173
click at [639, 215] on link "Contacts" at bounding box center [649, 224] width 266 height 42
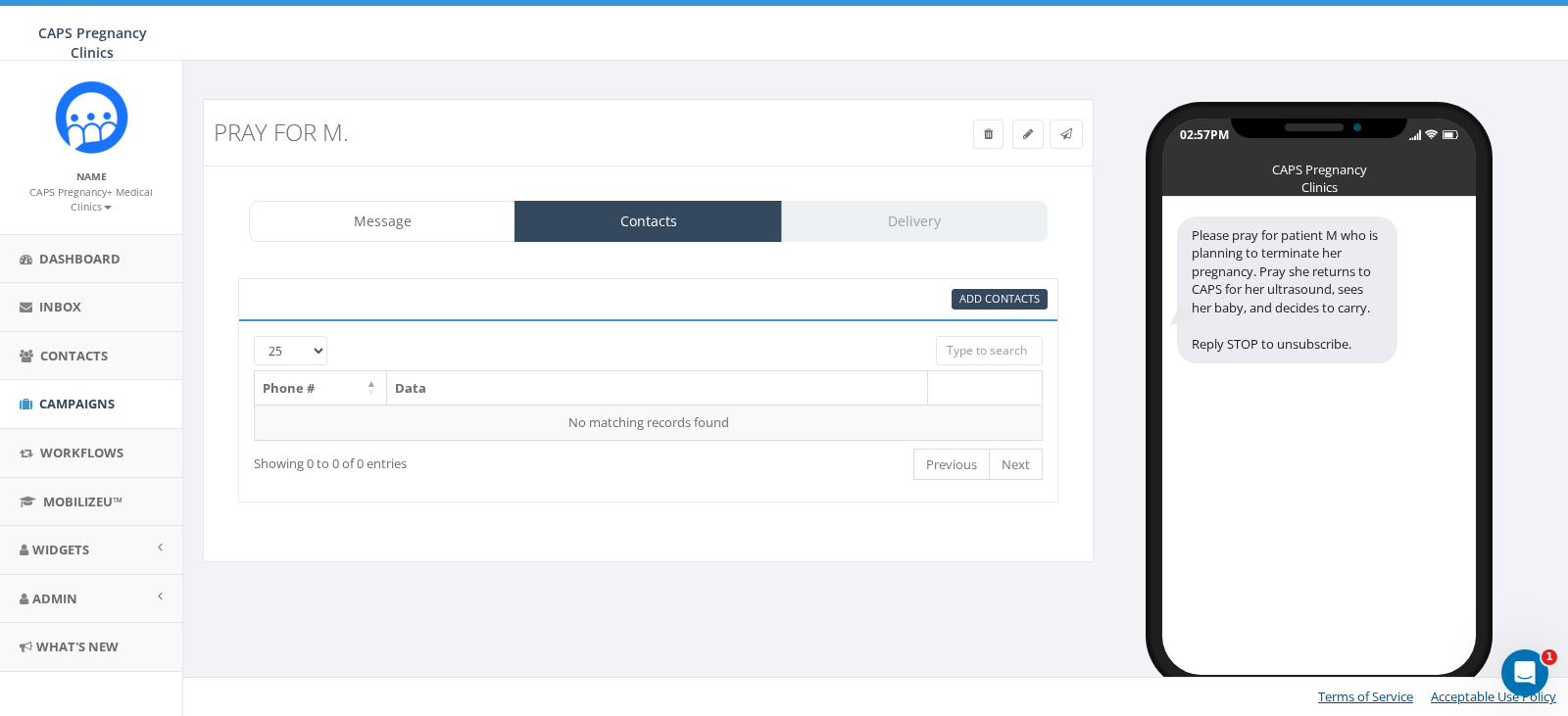
click at [990, 289] on div "95% Add Contacts" at bounding box center [999, 298] width 96 height 21
click at [978, 293] on span "Add Contacts" at bounding box center [999, 297] width 81 height 15
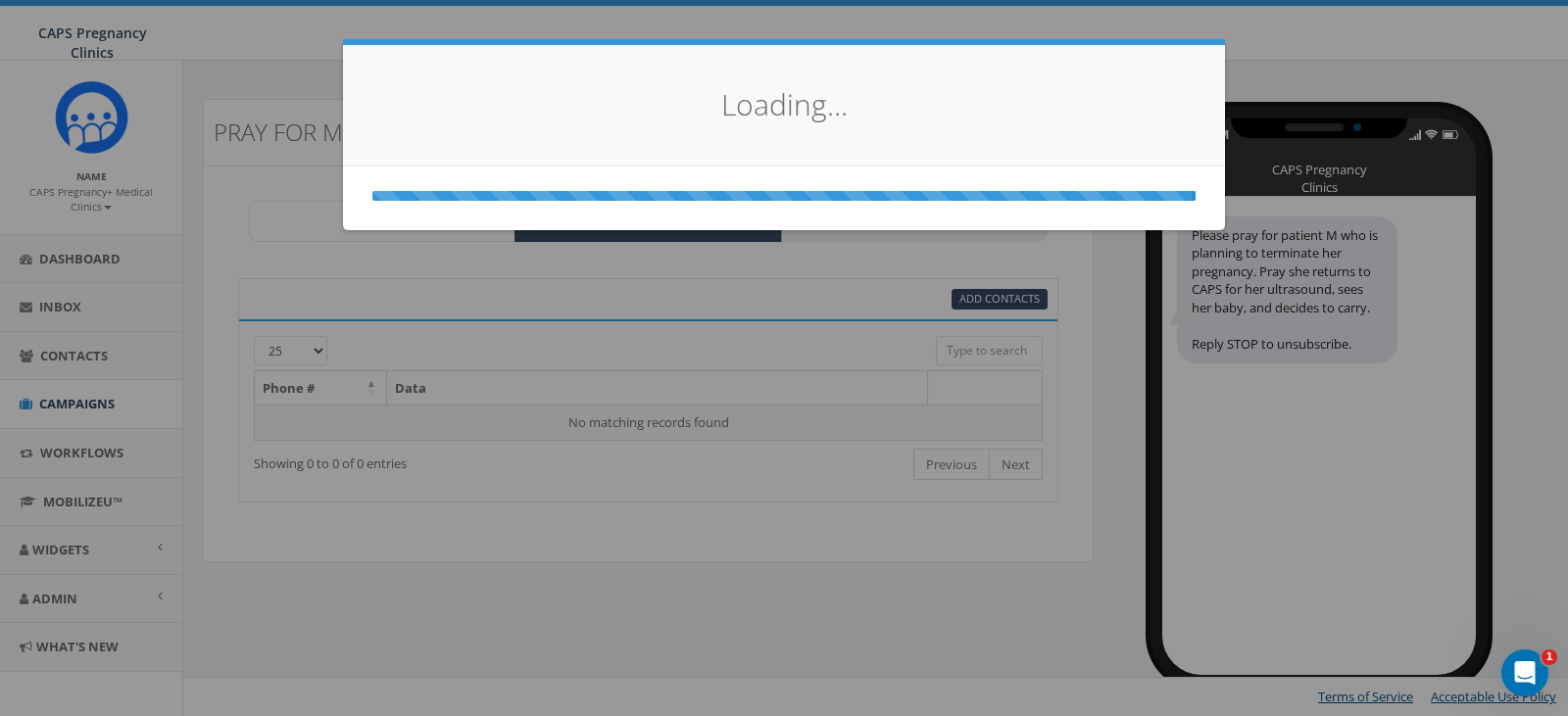
select select
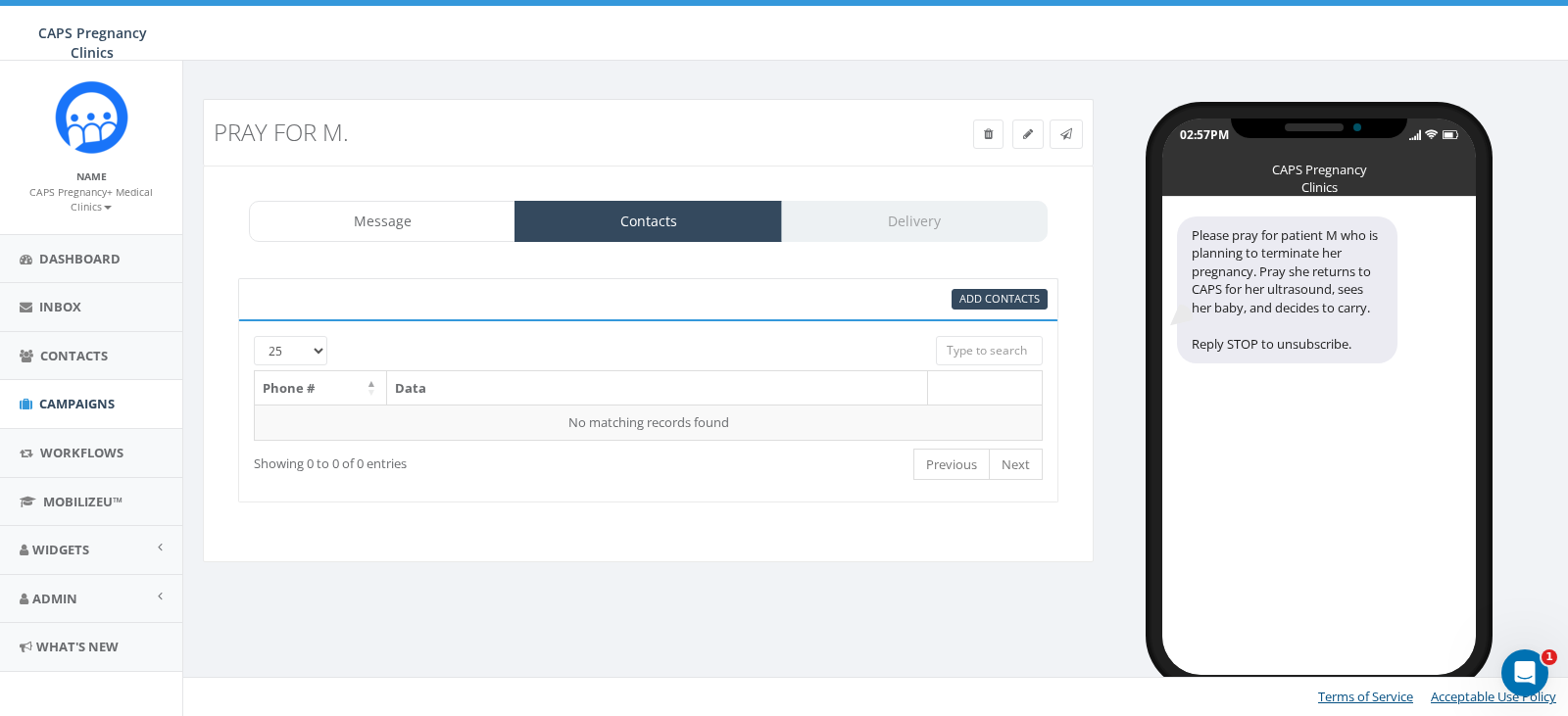
click at [851, 227] on div "Message Contacts Delivery" at bounding box center [648, 222] width 798 height 41
click at [332, 224] on link "Message" at bounding box center [382, 222] width 266 height 41
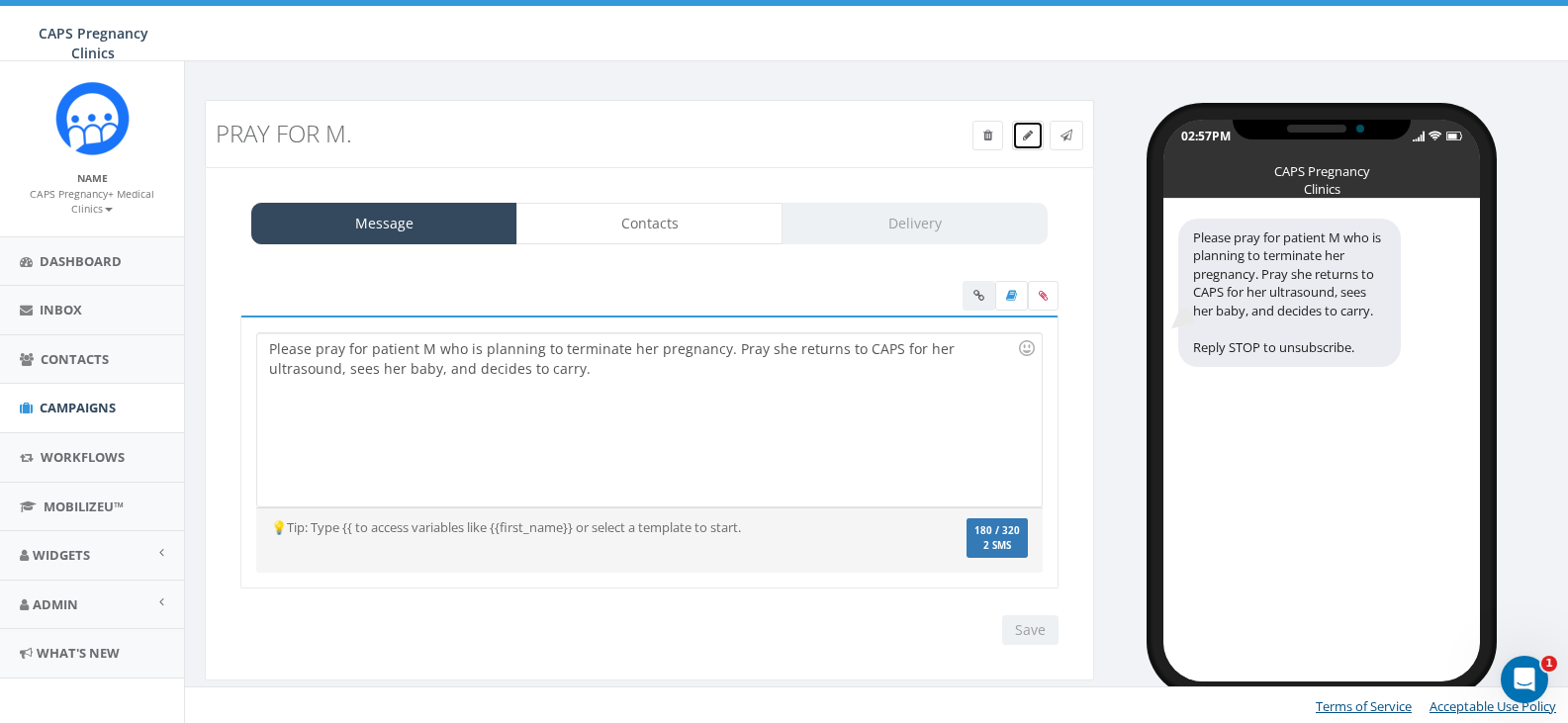
click at [1026, 137] on icon at bounding box center [1028, 135] width 10 height 12
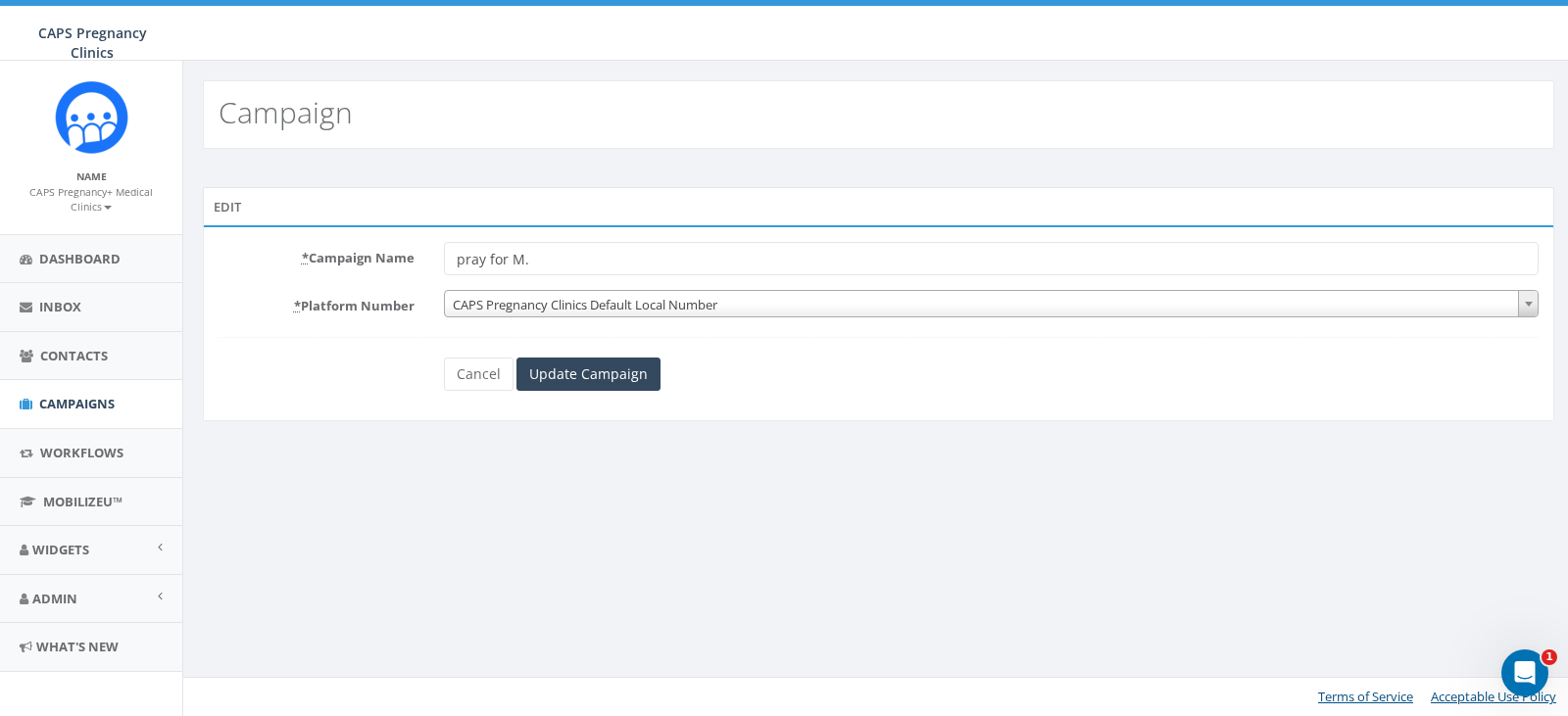
click at [535, 257] on input "pray for M." at bounding box center [991, 259] width 1096 height 33
click at [462, 262] on input "pray for M." at bounding box center [991, 259] width 1096 height 33
type input "Pray for M."
click at [561, 375] on input "Update Campaign" at bounding box center [588, 374] width 144 height 33
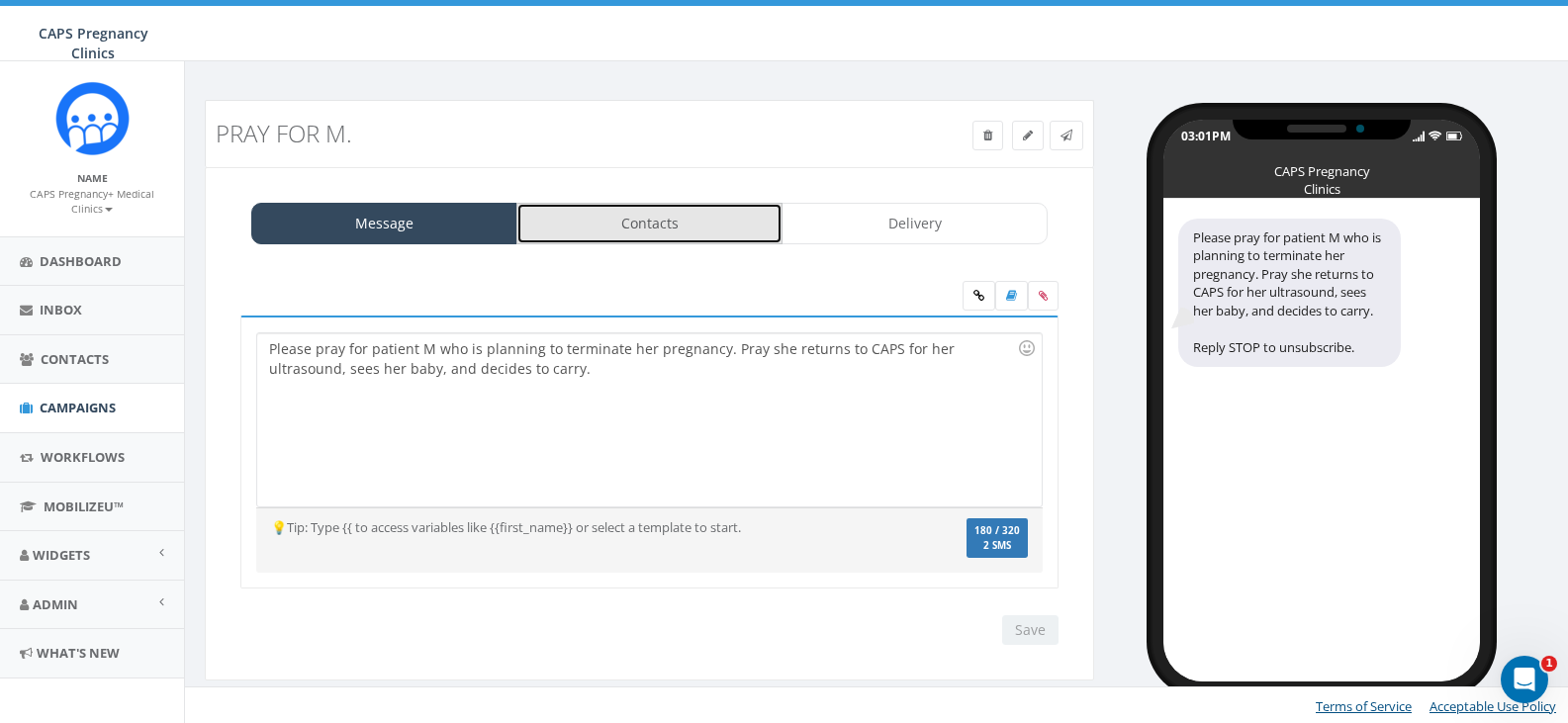
click at [645, 230] on link "Contacts" at bounding box center [649, 224] width 266 height 42
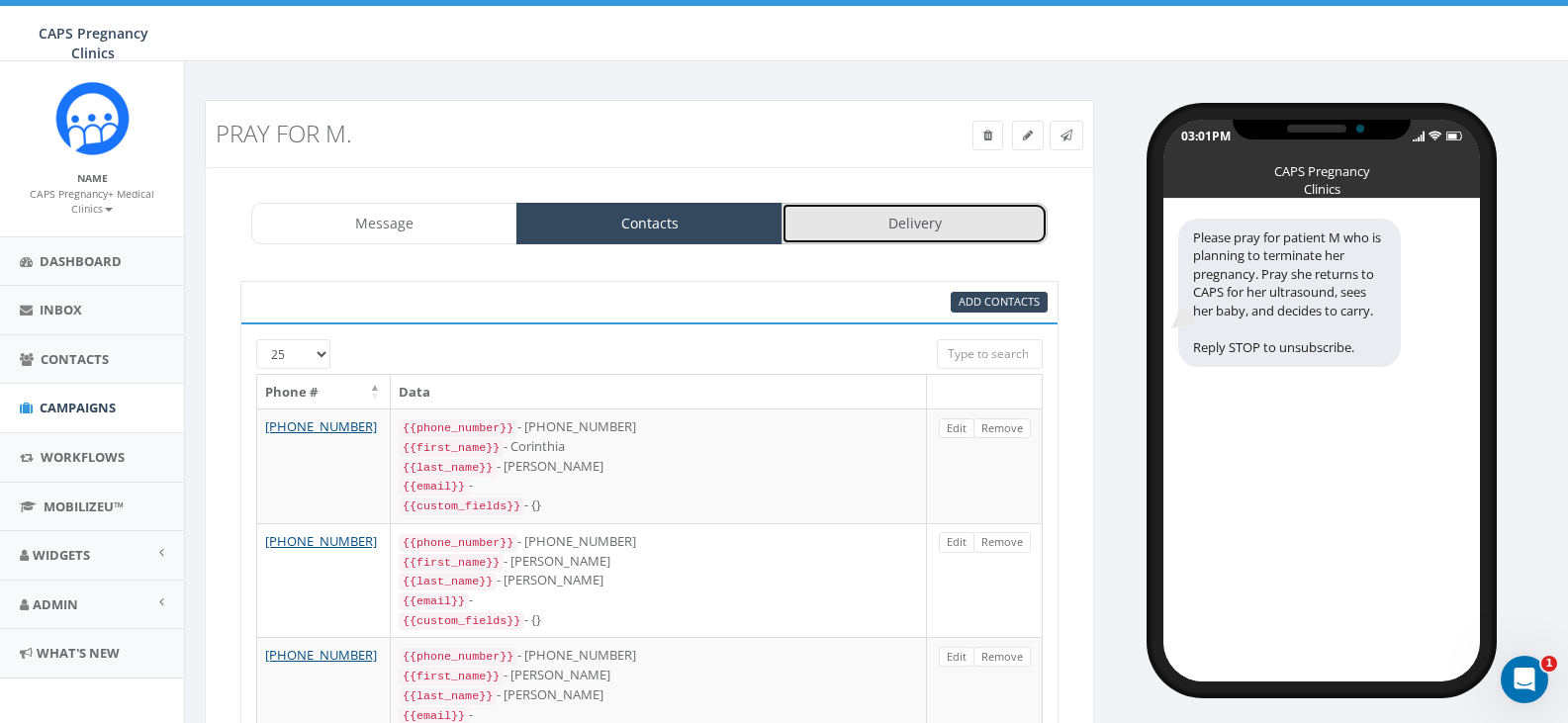
click at [927, 220] on link "Delivery" at bounding box center [914, 224] width 266 height 42
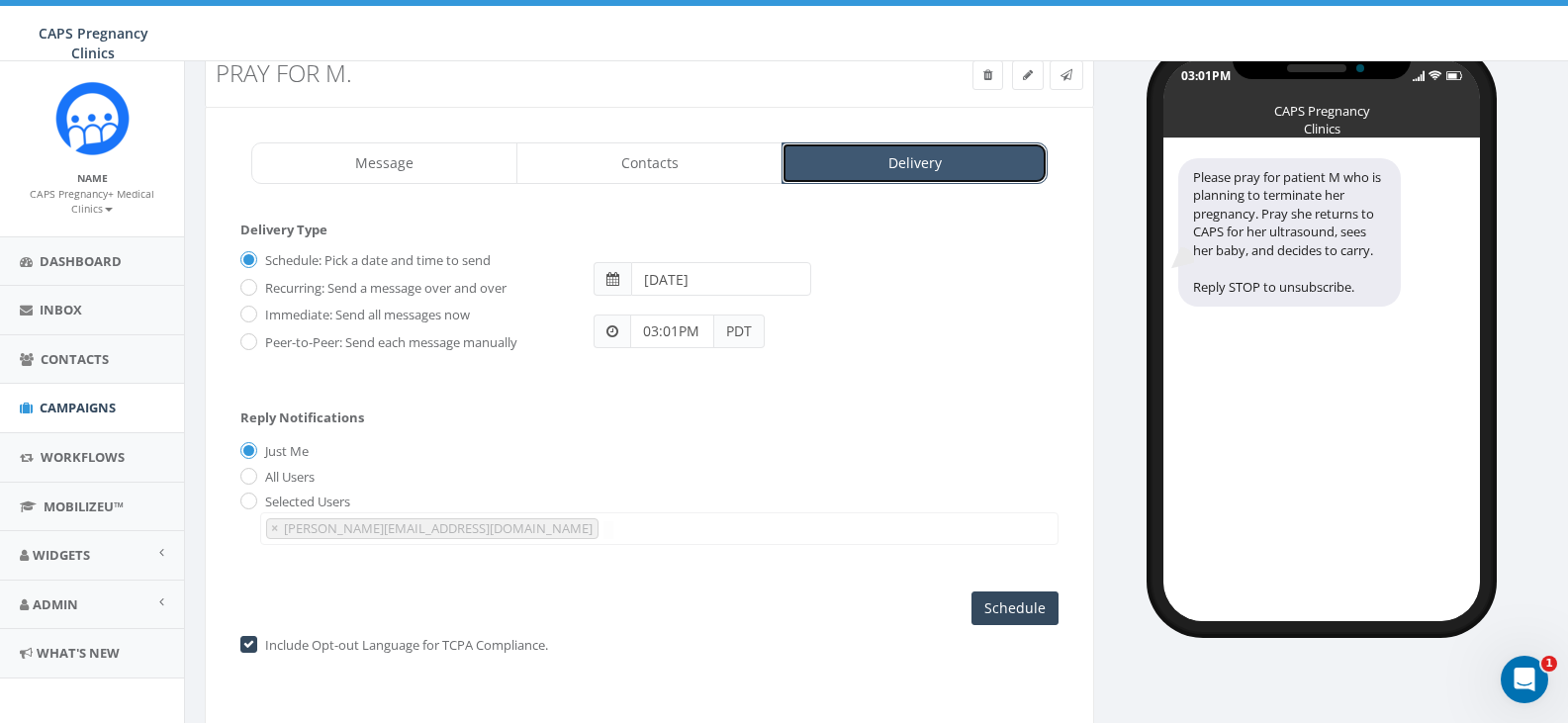
scroll to position [107, 0]
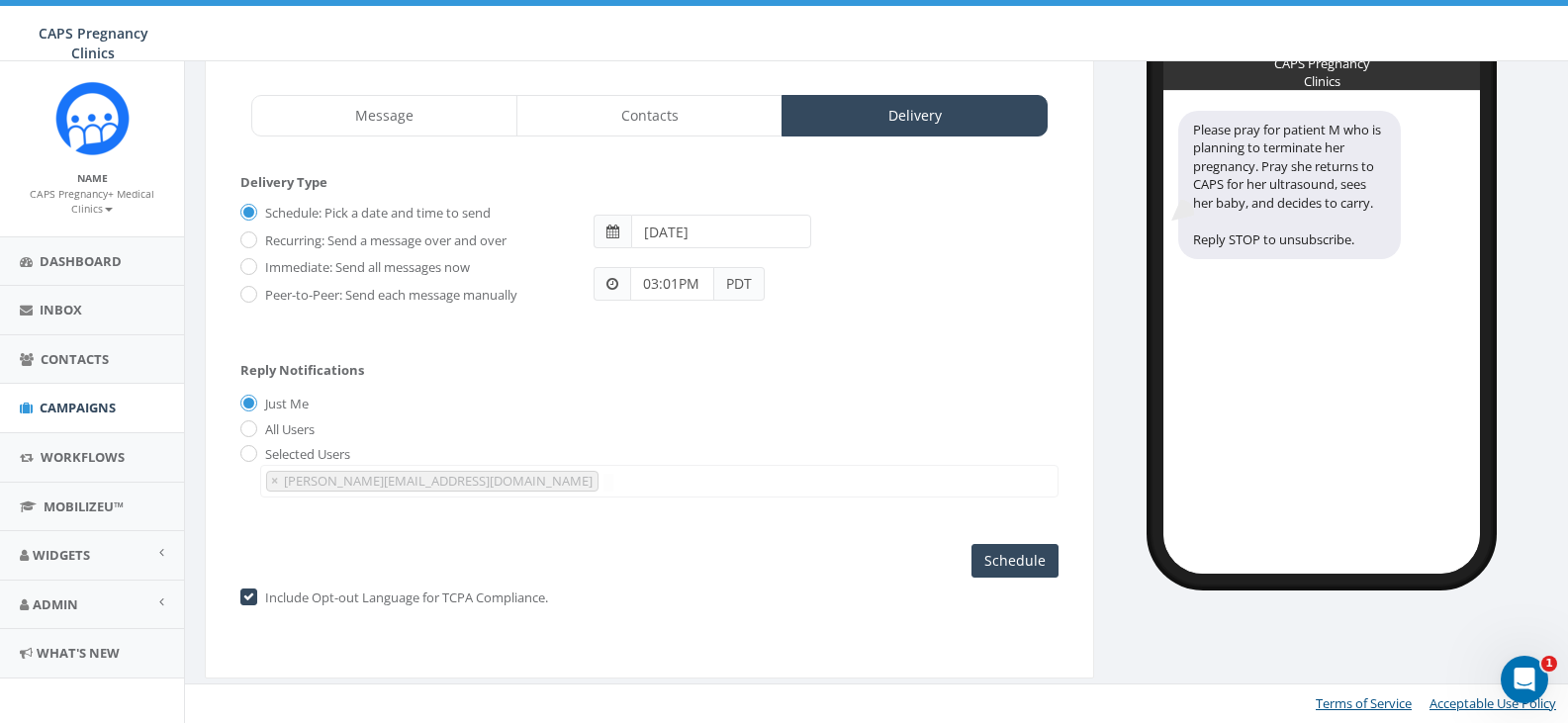
click at [261, 268] on label "Immediate: Send all messages now" at bounding box center [365, 269] width 210 height 20
click at [254, 268] on input "Immediate: Send all messages now" at bounding box center [247, 269] width 13 height 13
radio input "true"
click at [1043, 564] on input "Send Now" at bounding box center [1011, 561] width 93 height 34
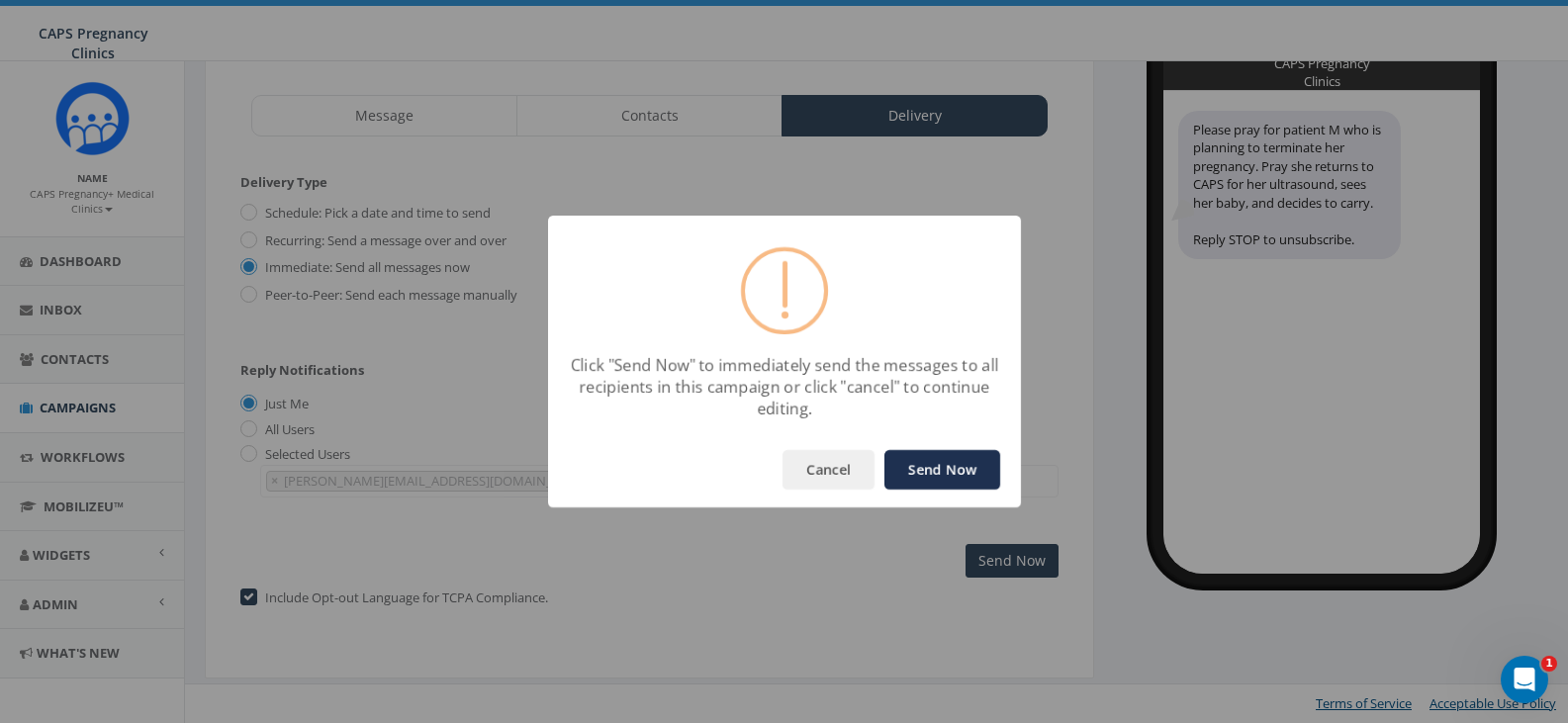
click at [958, 475] on button "Send Now" at bounding box center [942, 469] width 115 height 40
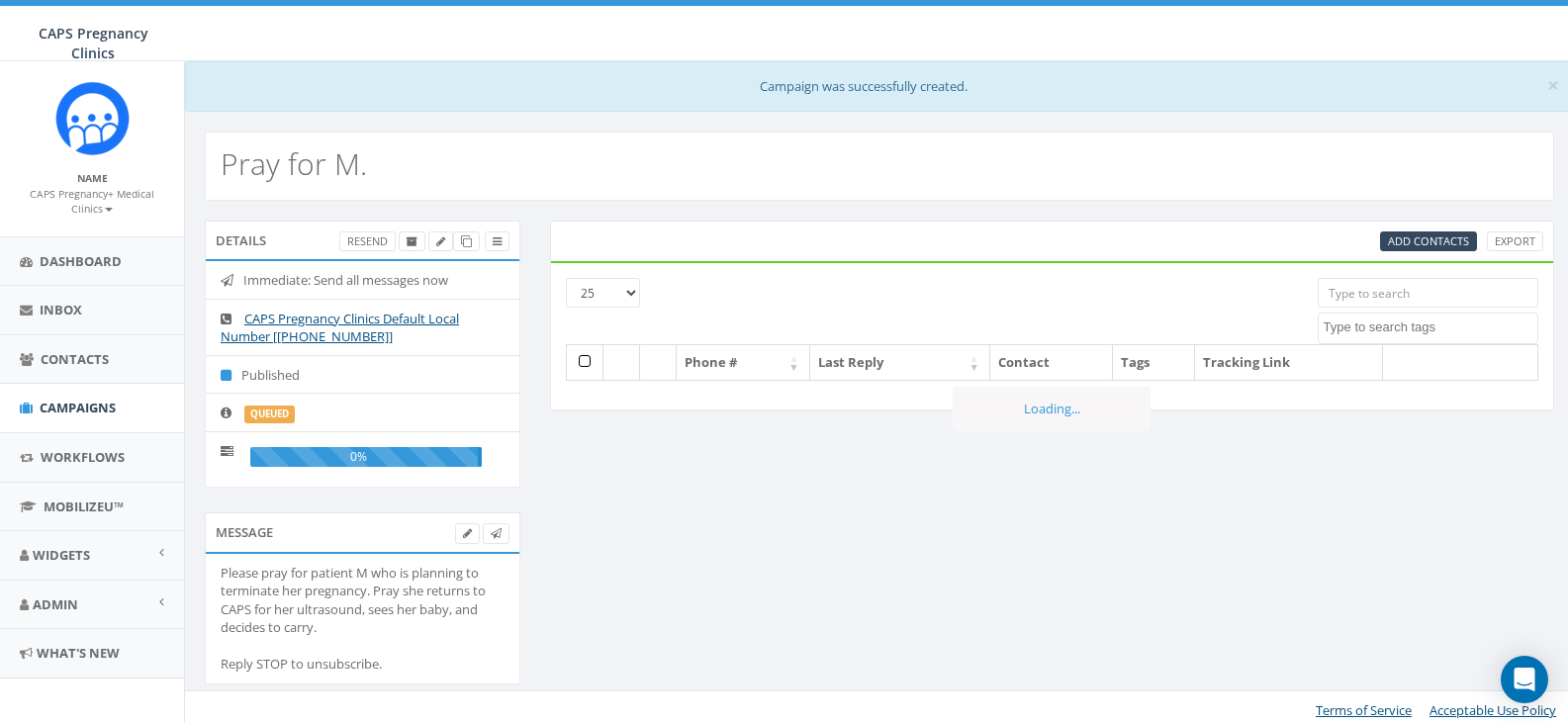
select select
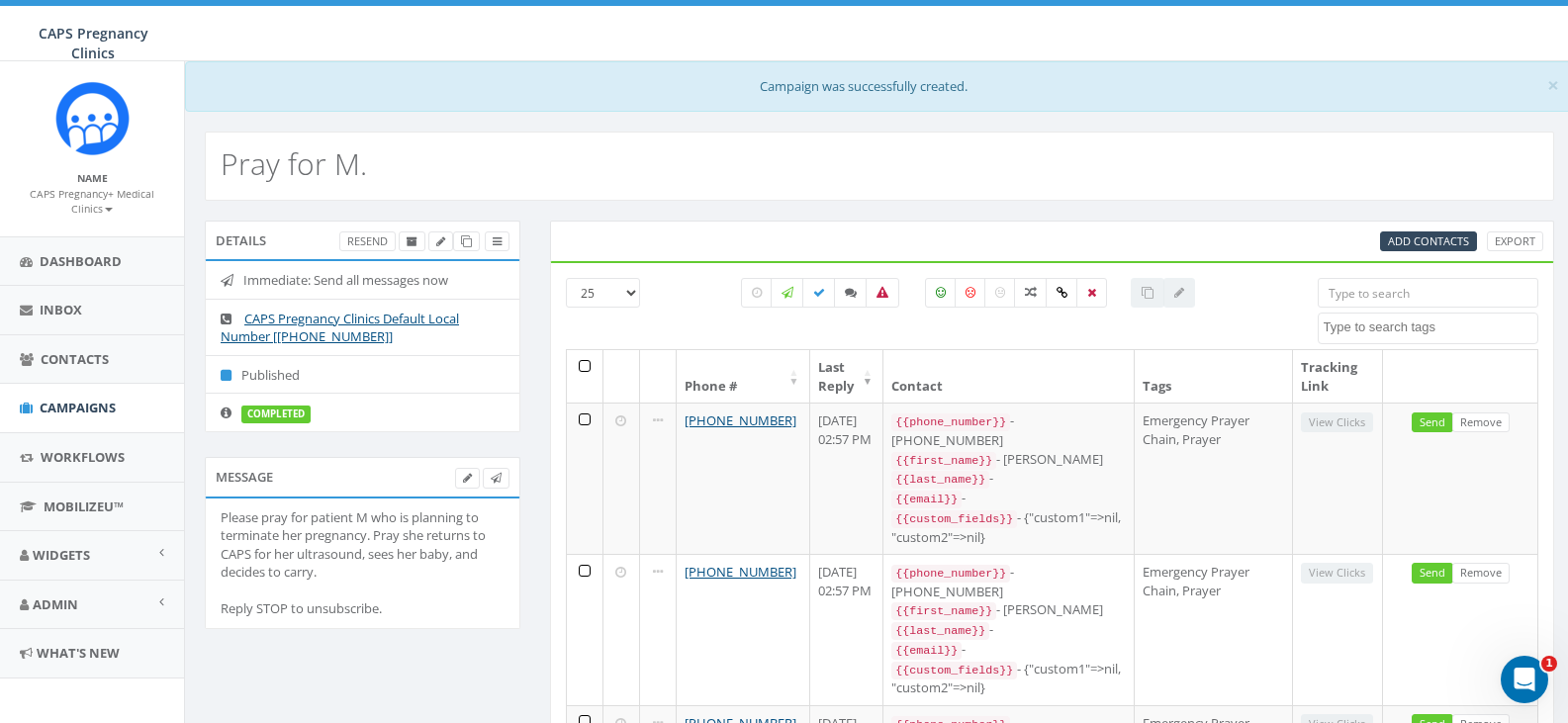
click at [43, 204] on div "CAPS Pregnancy+ Medical Clinics Profile Sign Out" at bounding box center [92, 201] width 144 height 31
click at [68, 206] on small "CAPS Pregnancy+ Medical Clinics" at bounding box center [92, 202] width 124 height 30
click at [88, 261] on link "Sign Out" at bounding box center [98, 264] width 156 height 25
